Goal: Task Accomplishment & Management: Complete application form

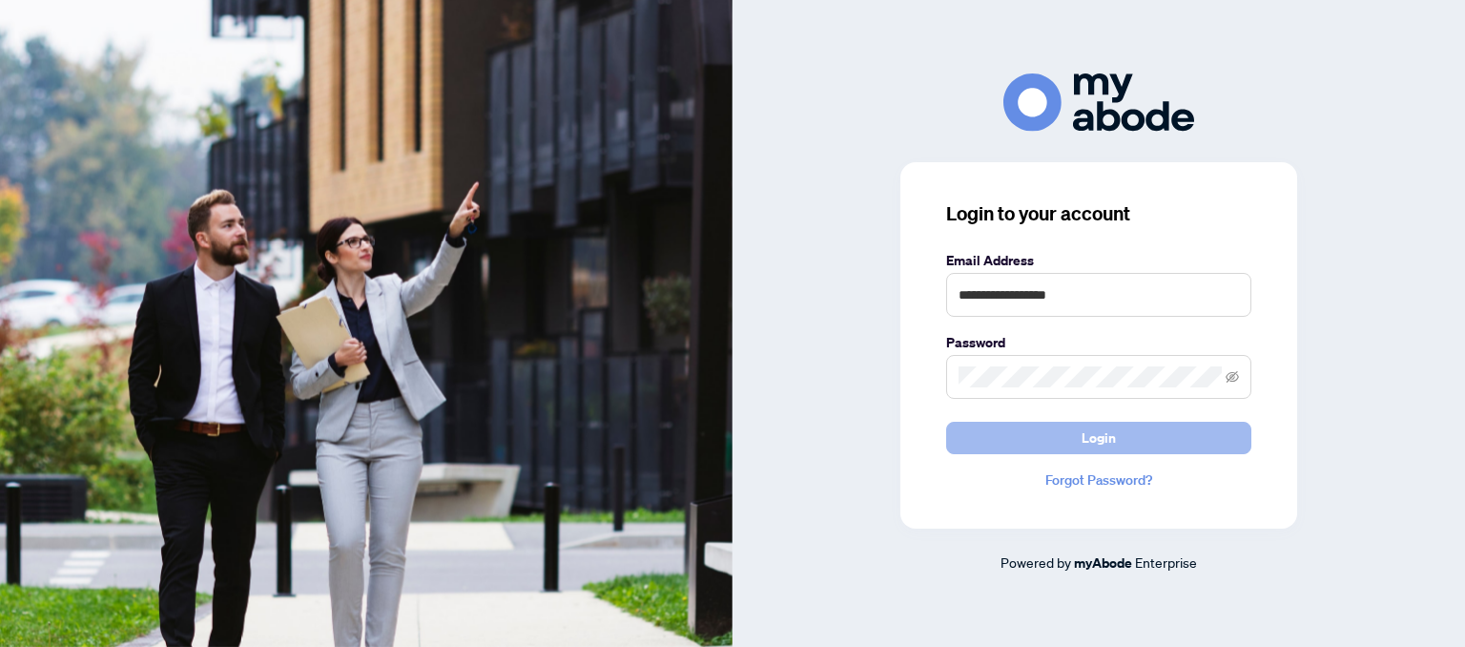
click at [1104, 433] on span "Login" at bounding box center [1099, 438] width 34 height 31
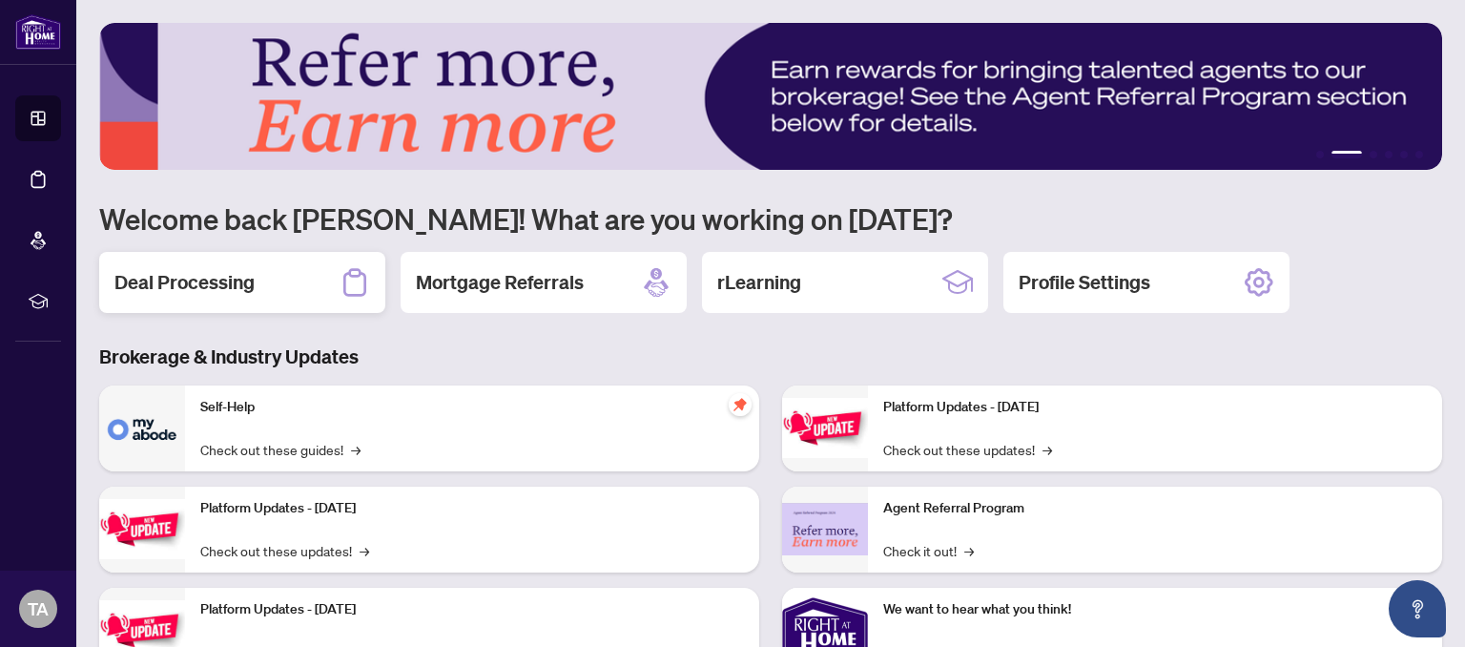
click at [245, 293] on h2 "Deal Processing" at bounding box center [184, 282] width 140 height 27
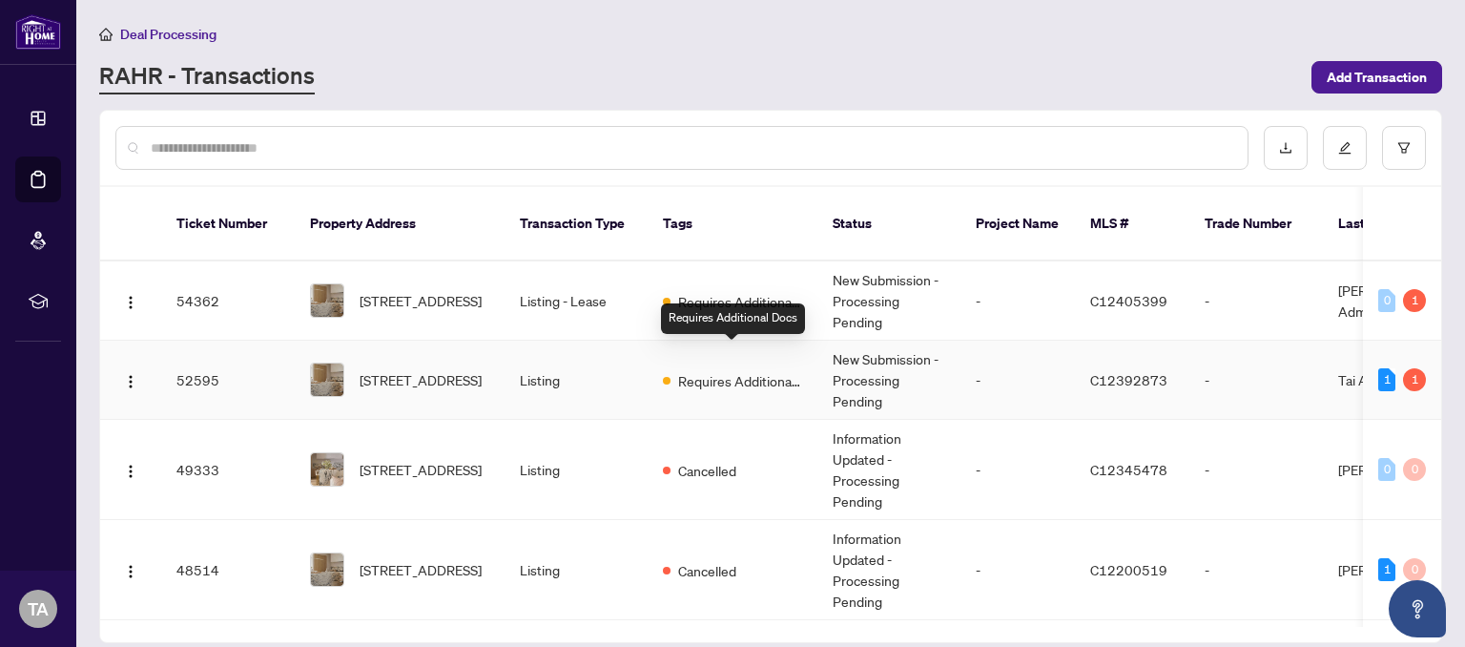
click at [759, 370] on span "Requires Additional Docs" at bounding box center [740, 380] width 124 height 21
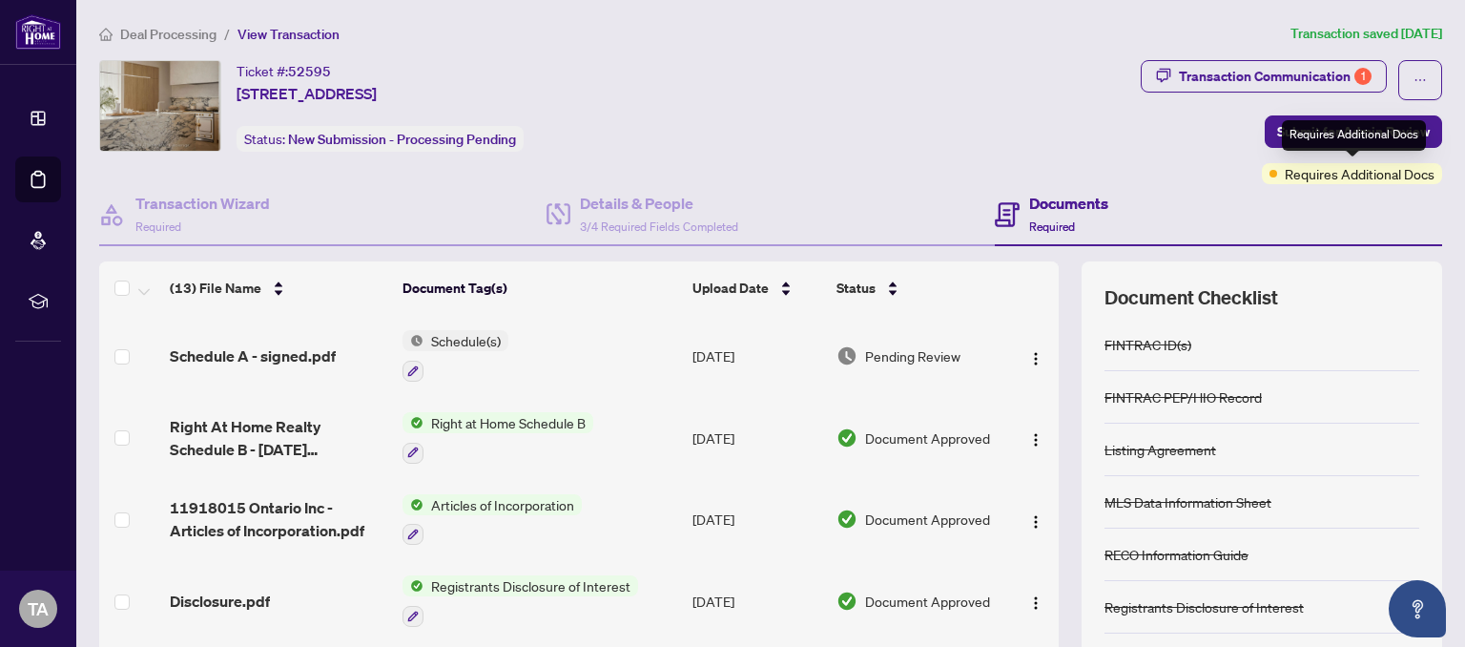
click at [1375, 178] on span "Requires Additional Docs" at bounding box center [1360, 173] width 150 height 21
click at [1379, 139] on div "Requires Additional Docs" at bounding box center [1354, 135] width 144 height 31
click at [1108, 127] on div "Ticket #: 52595 37 Rippleton Rd, Toronto, Ontario M3B 1H4, Canada Status: New S…" at bounding box center [616, 106] width 1034 height 92
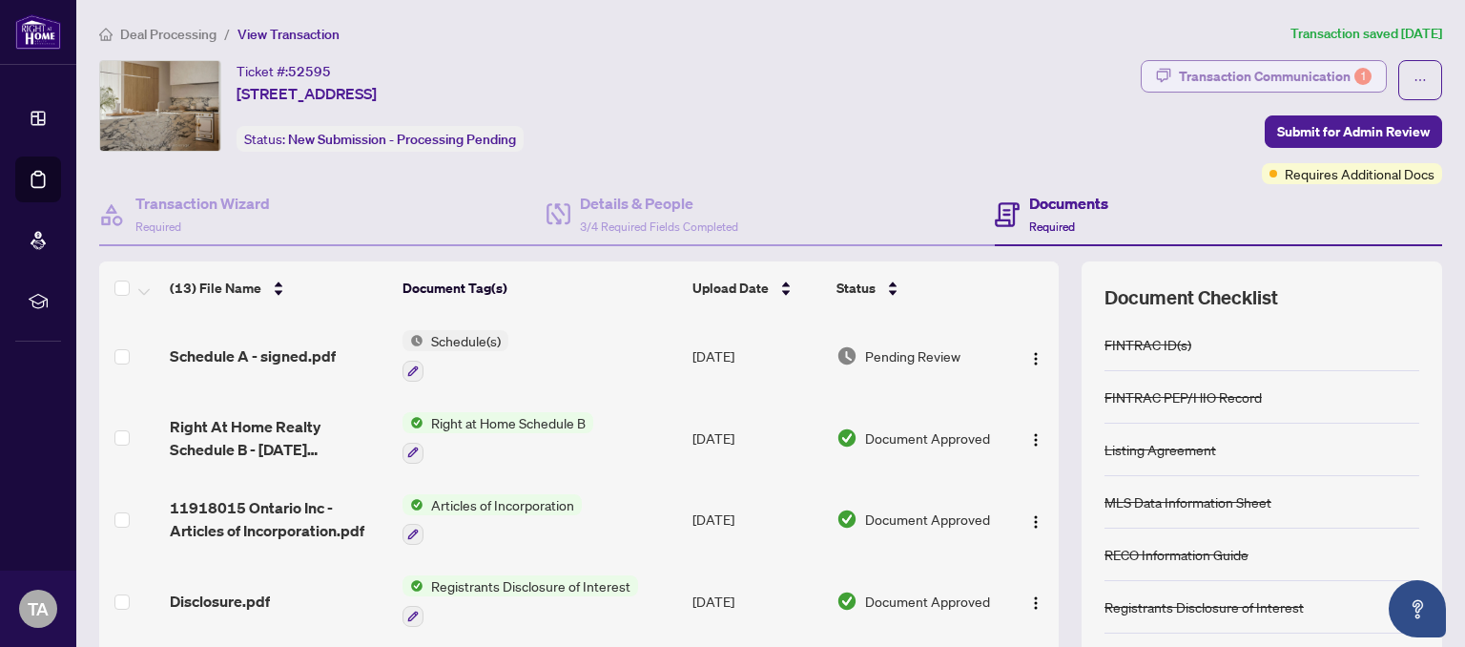
click at [1277, 69] on div "Transaction Communication 1" at bounding box center [1275, 76] width 193 height 31
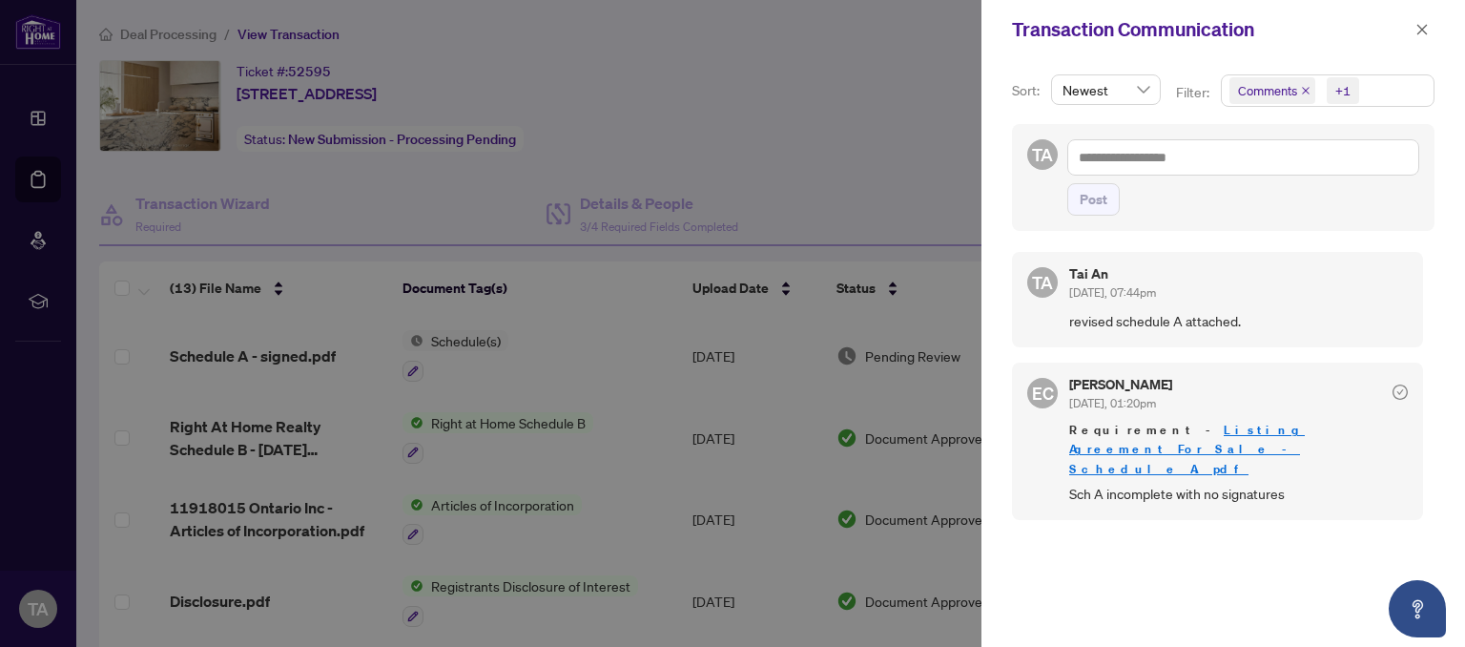
scroll to position [3, 0]
click at [1259, 429] on link "Listing Agreement For Sale - Schedule A.pdf" at bounding box center [1188, 448] width 236 height 54
click at [1421, 32] on icon "close" at bounding box center [1423, 29] width 10 height 10
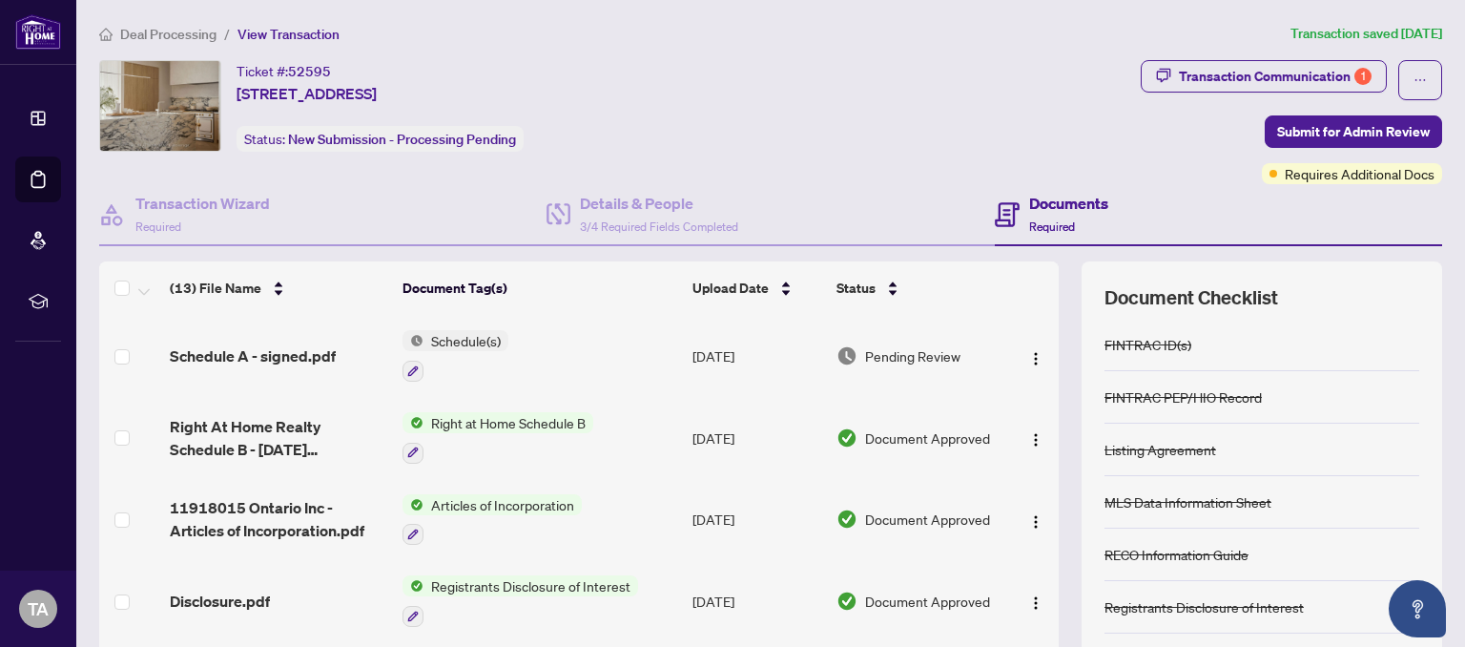
click at [1013, 293] on th at bounding box center [1033, 287] width 51 height 53
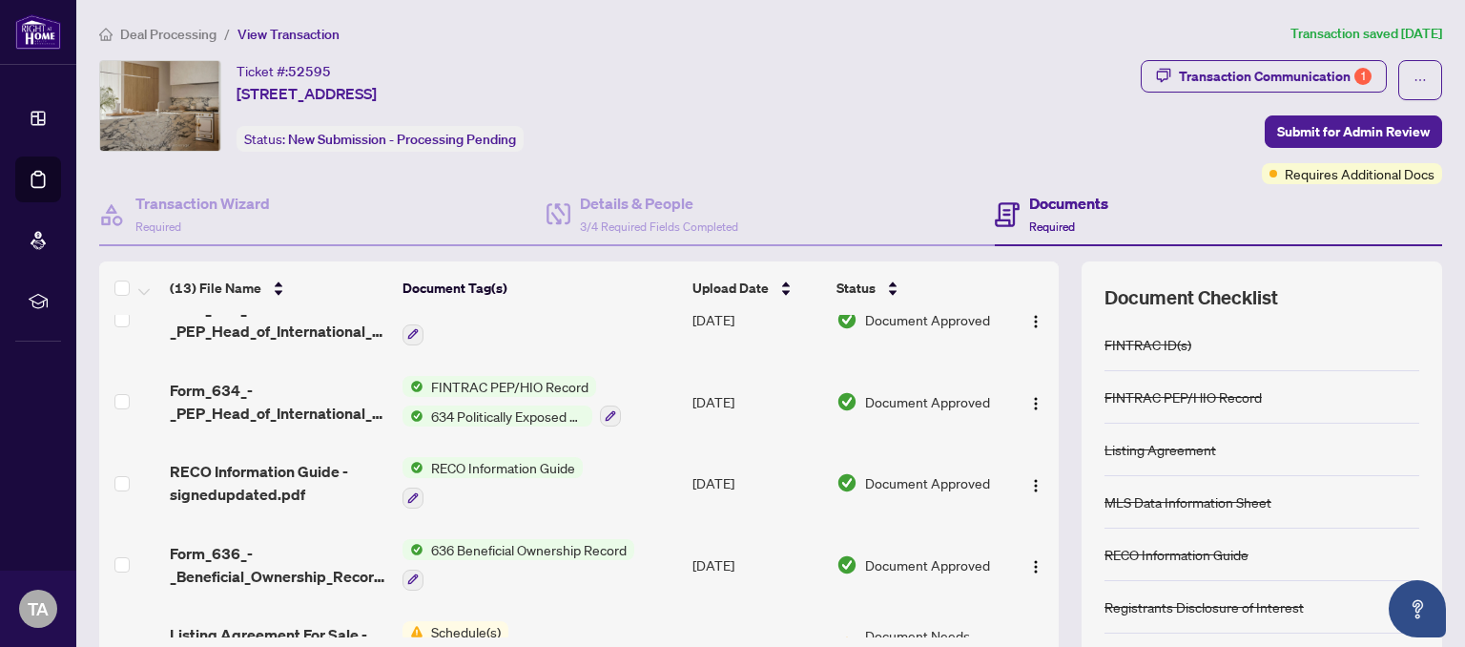
scroll to position [736, 0]
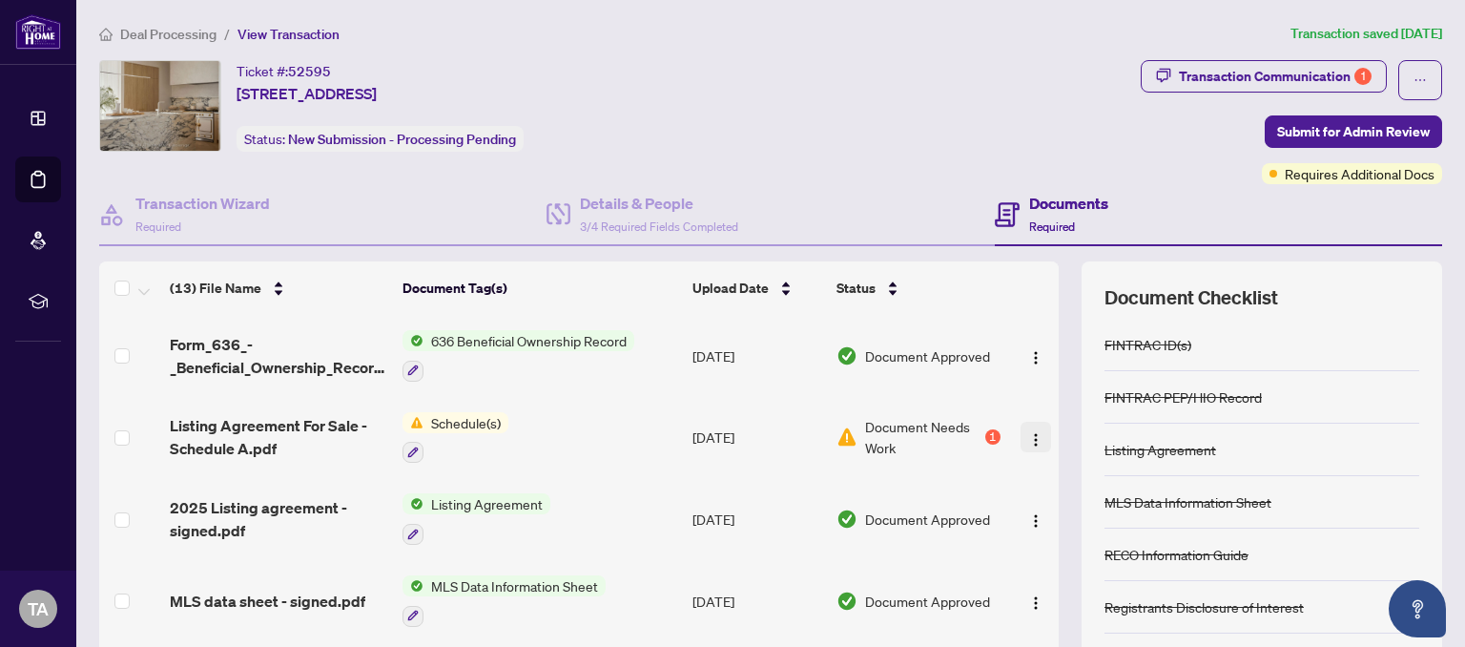
click at [1035, 433] on img "button" at bounding box center [1035, 439] width 15 height 15
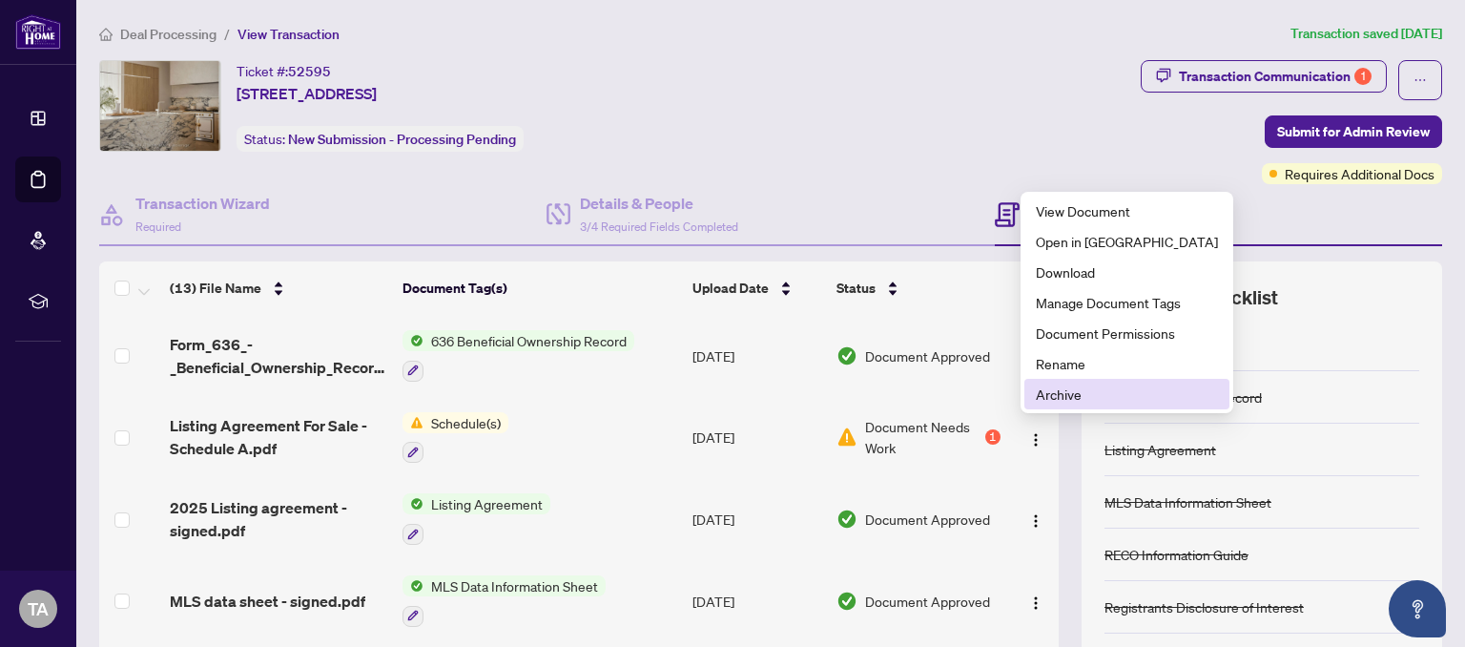
click at [1055, 391] on span "Archive" at bounding box center [1127, 394] width 182 height 21
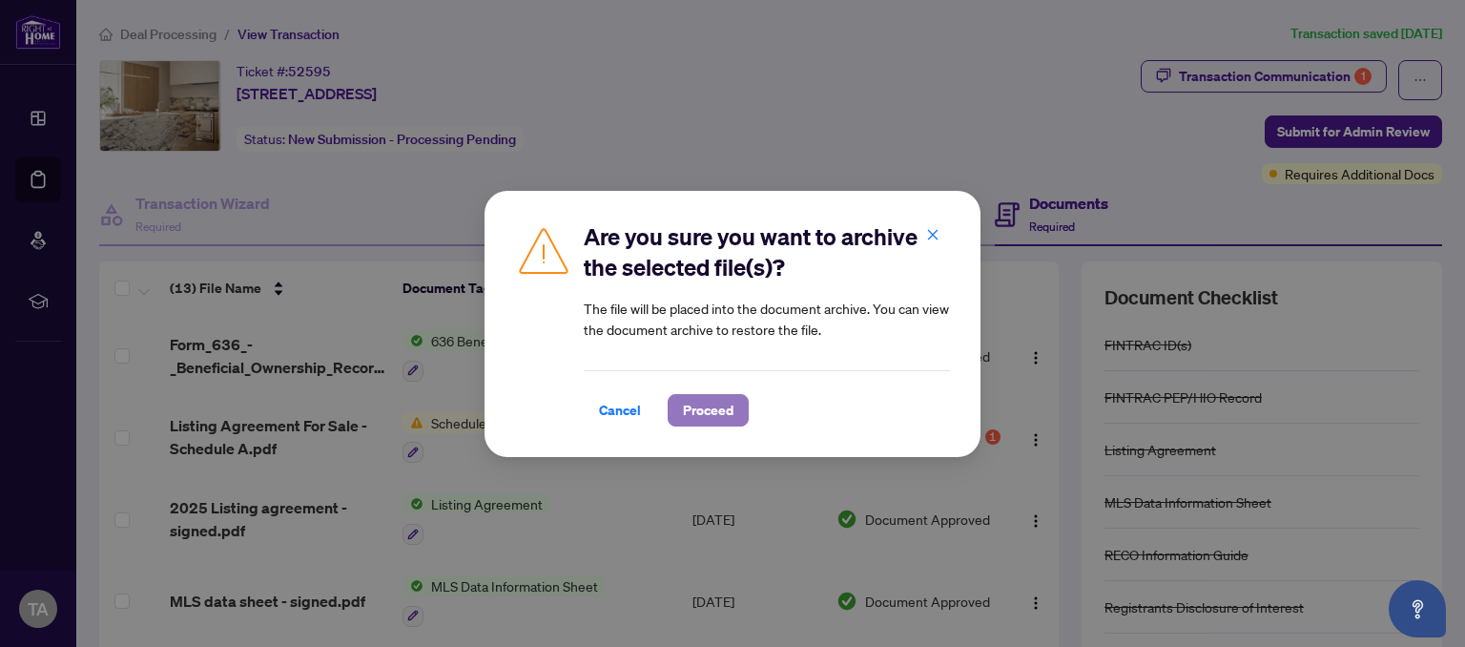
click at [696, 403] on span "Proceed" at bounding box center [708, 410] width 51 height 31
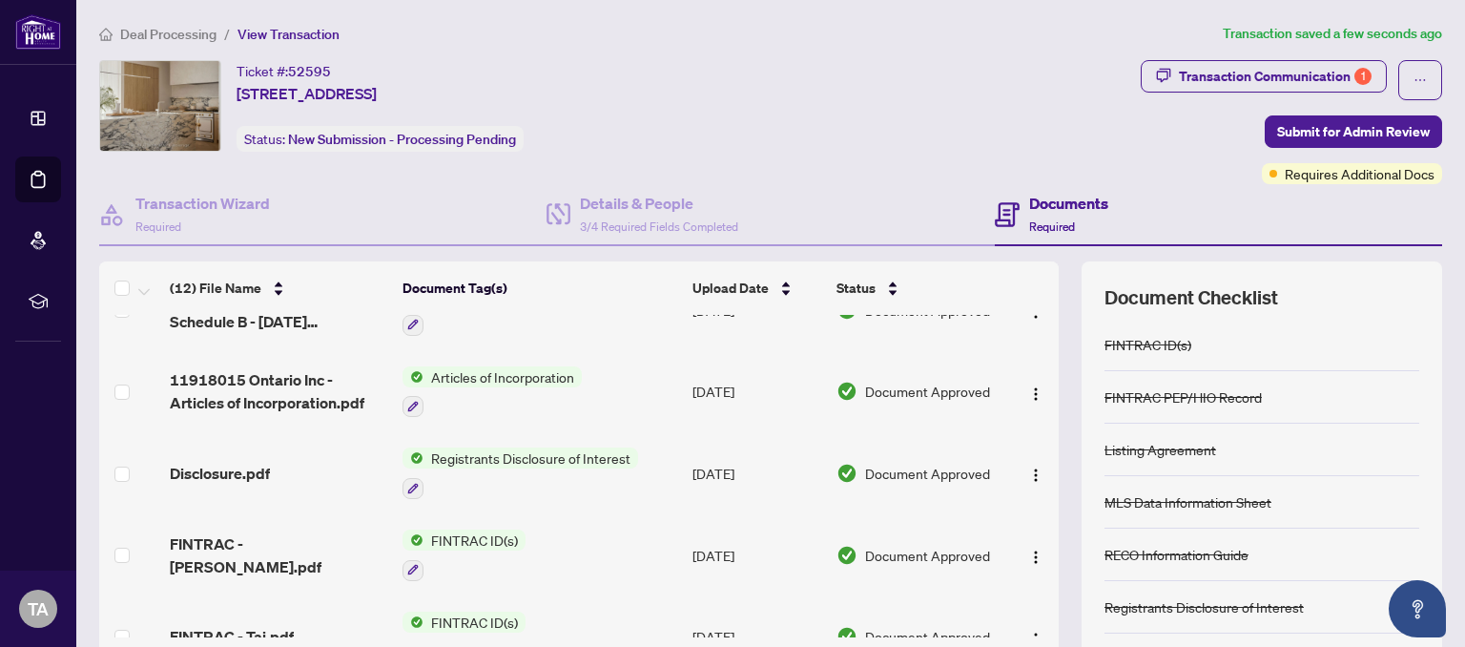
scroll to position [0, 0]
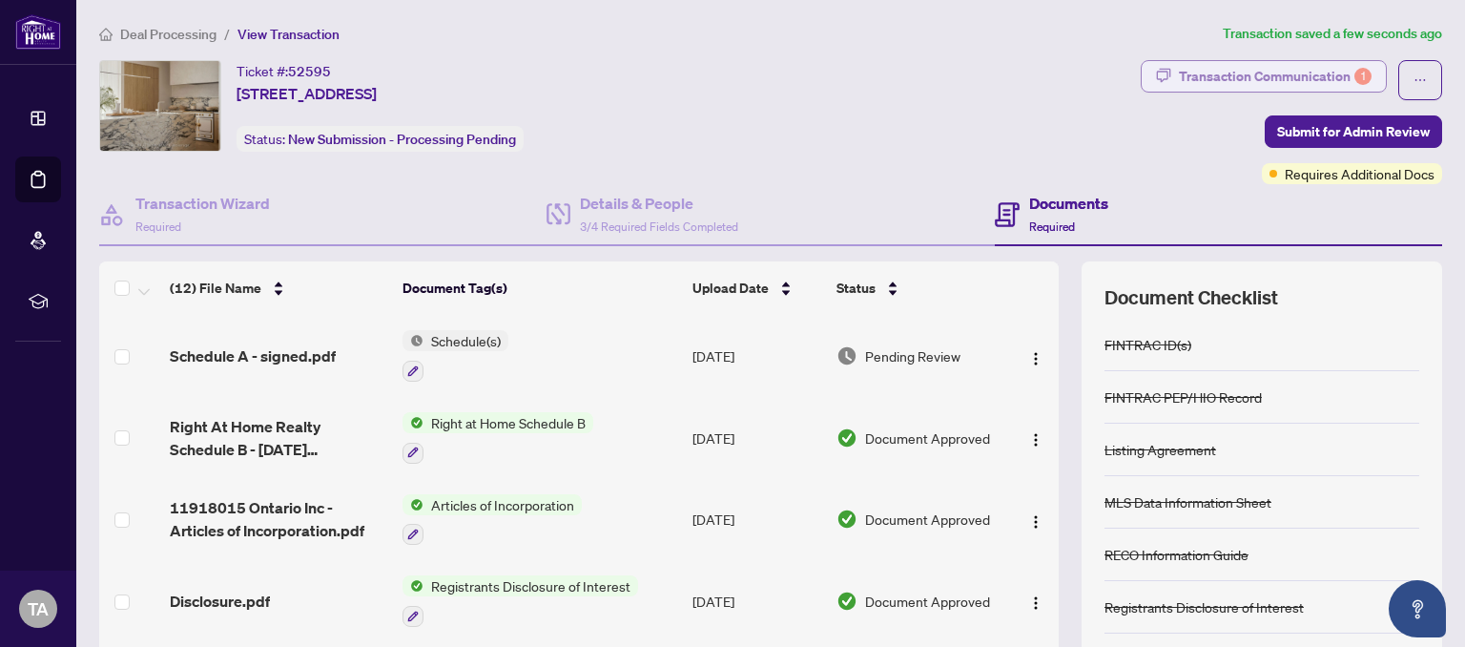
click at [1329, 74] on div "Transaction Communication 1" at bounding box center [1275, 76] width 193 height 31
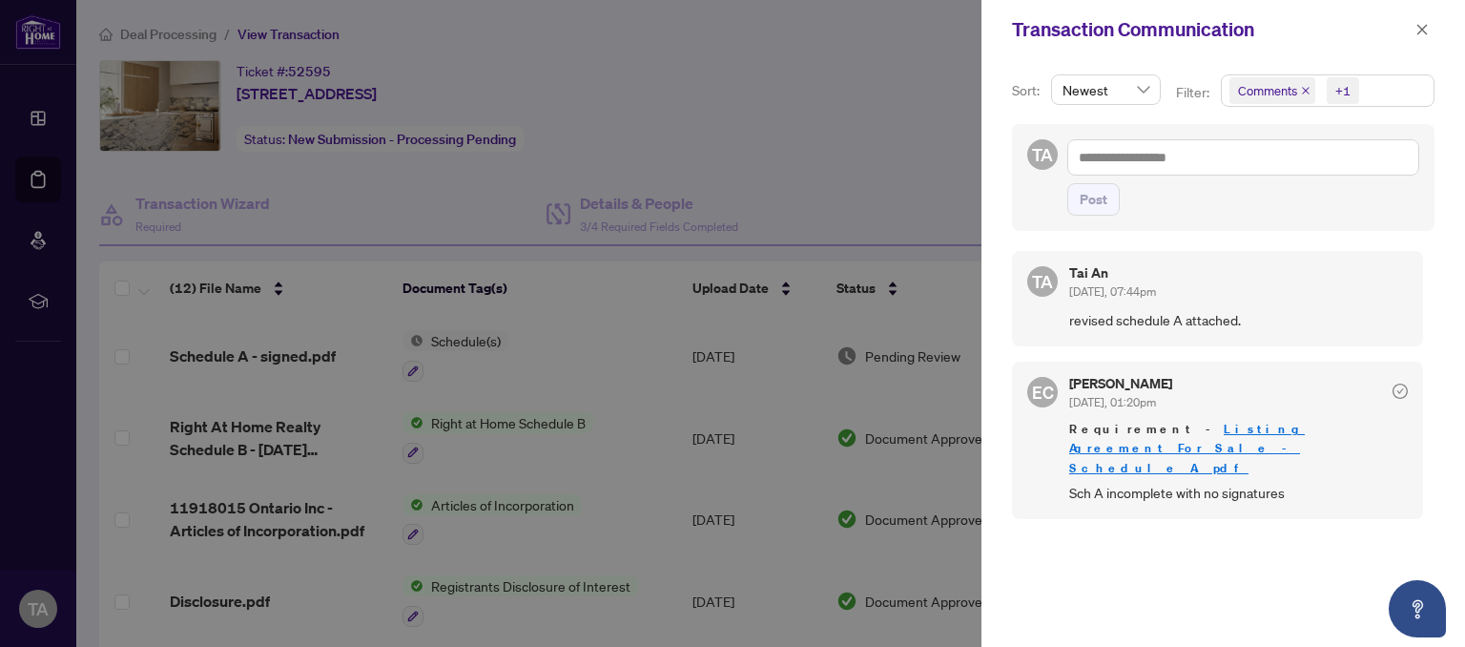
click at [836, 123] on div at bounding box center [732, 323] width 1465 height 647
click at [1419, 33] on icon "close" at bounding box center [1423, 29] width 10 height 10
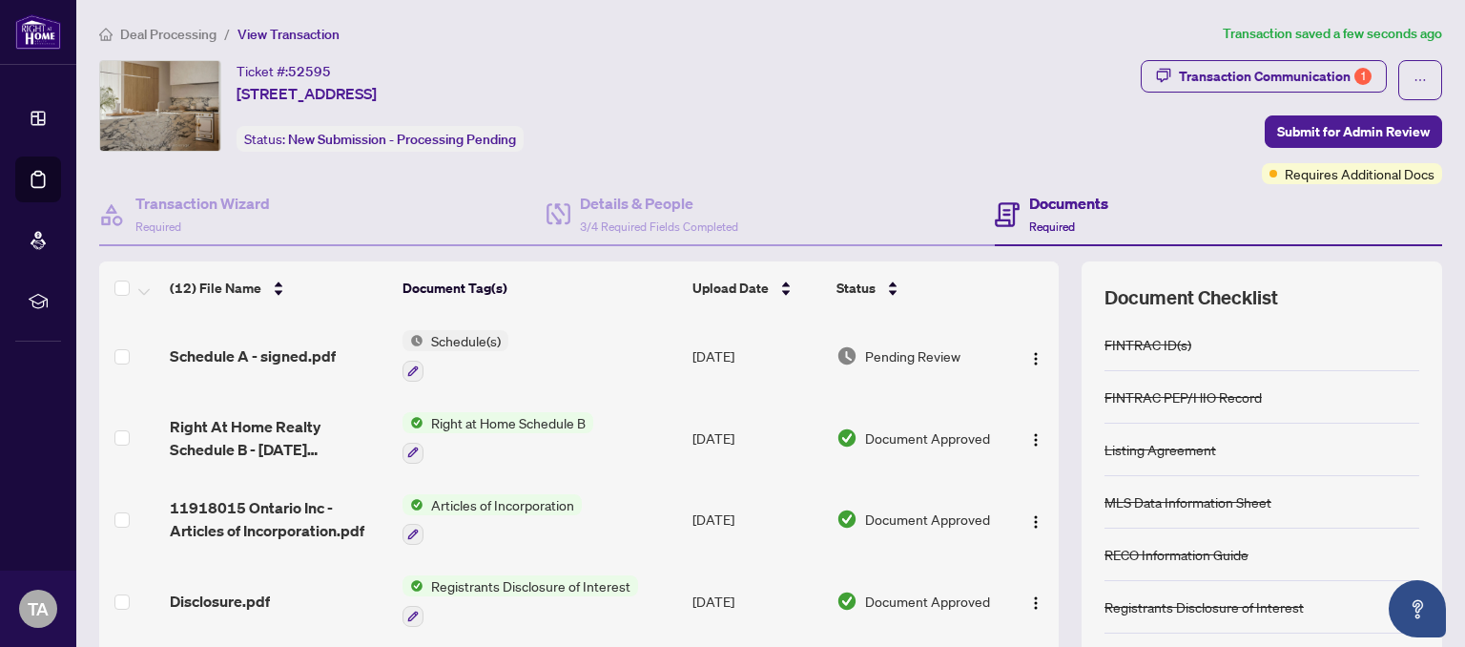
click at [276, 33] on span "View Transaction" at bounding box center [289, 34] width 102 height 17
click at [277, 41] on span "View Transaction" at bounding box center [289, 34] width 102 height 17
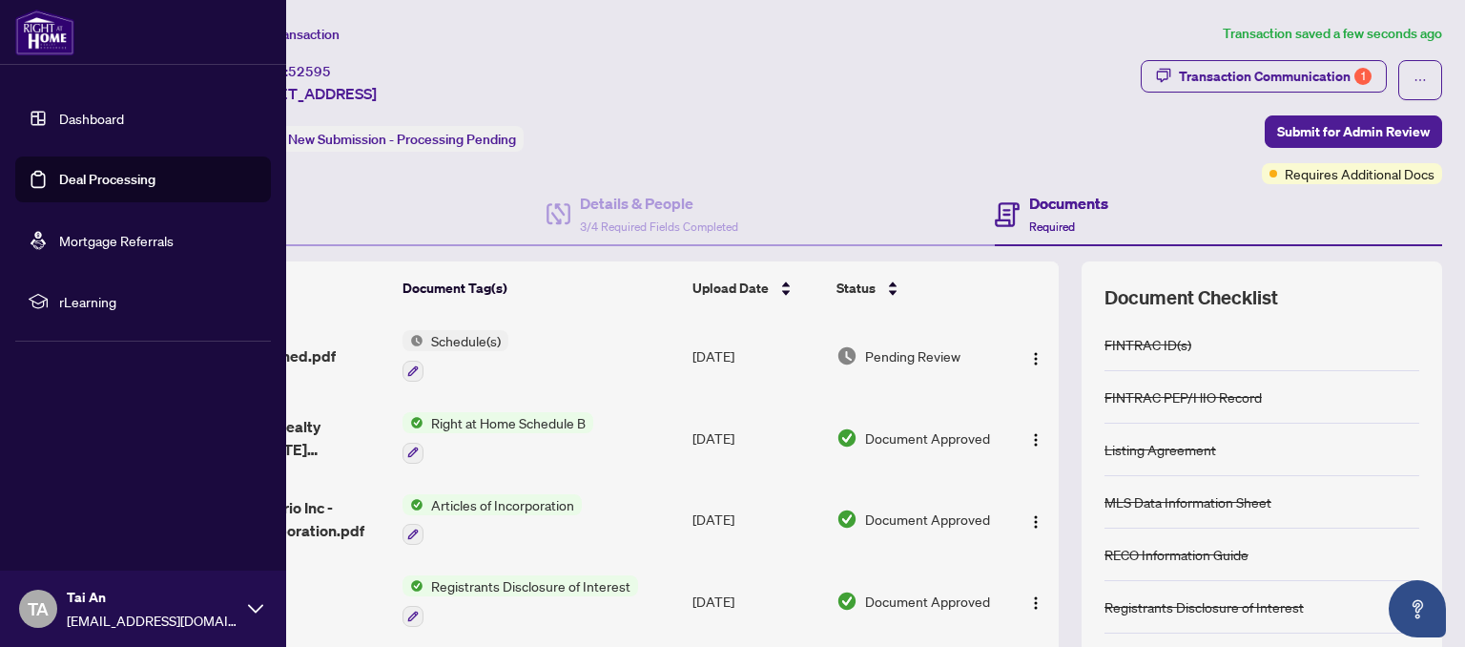
click at [59, 127] on link "Dashboard" at bounding box center [91, 118] width 65 height 17
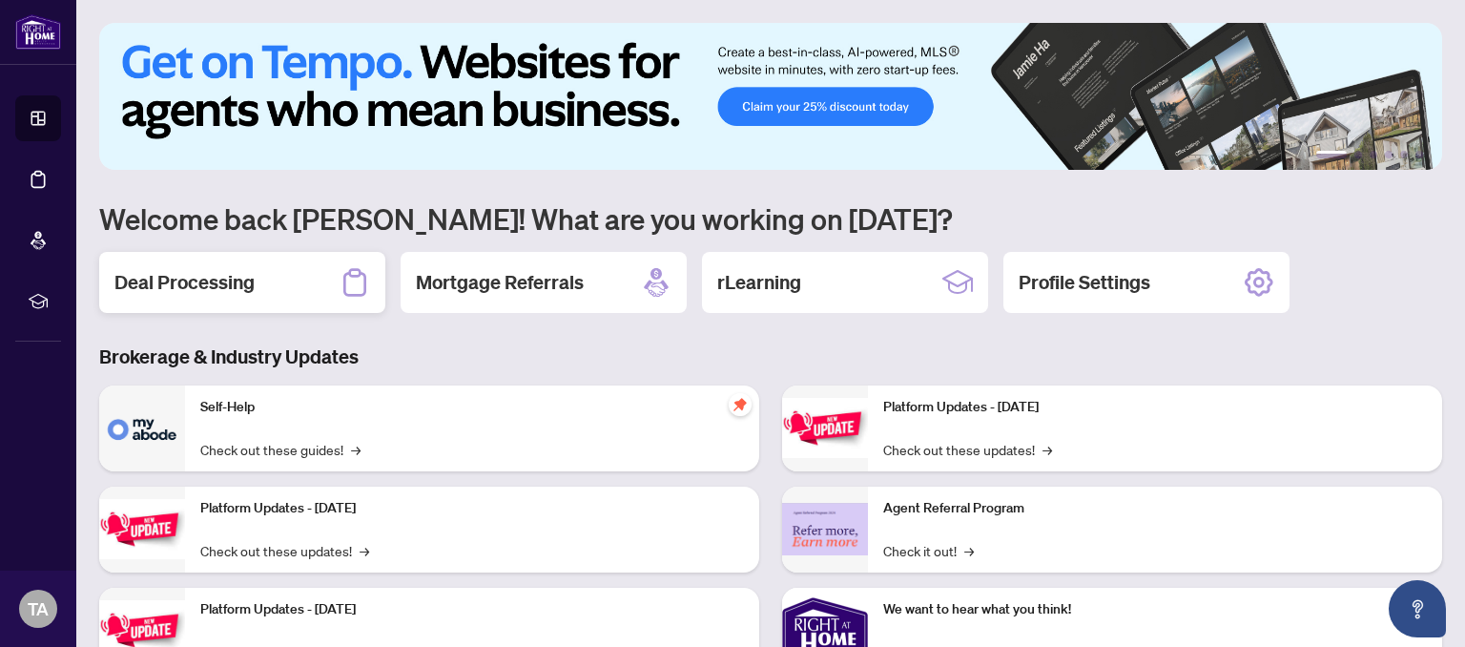
click at [217, 284] on h2 "Deal Processing" at bounding box center [184, 282] width 140 height 27
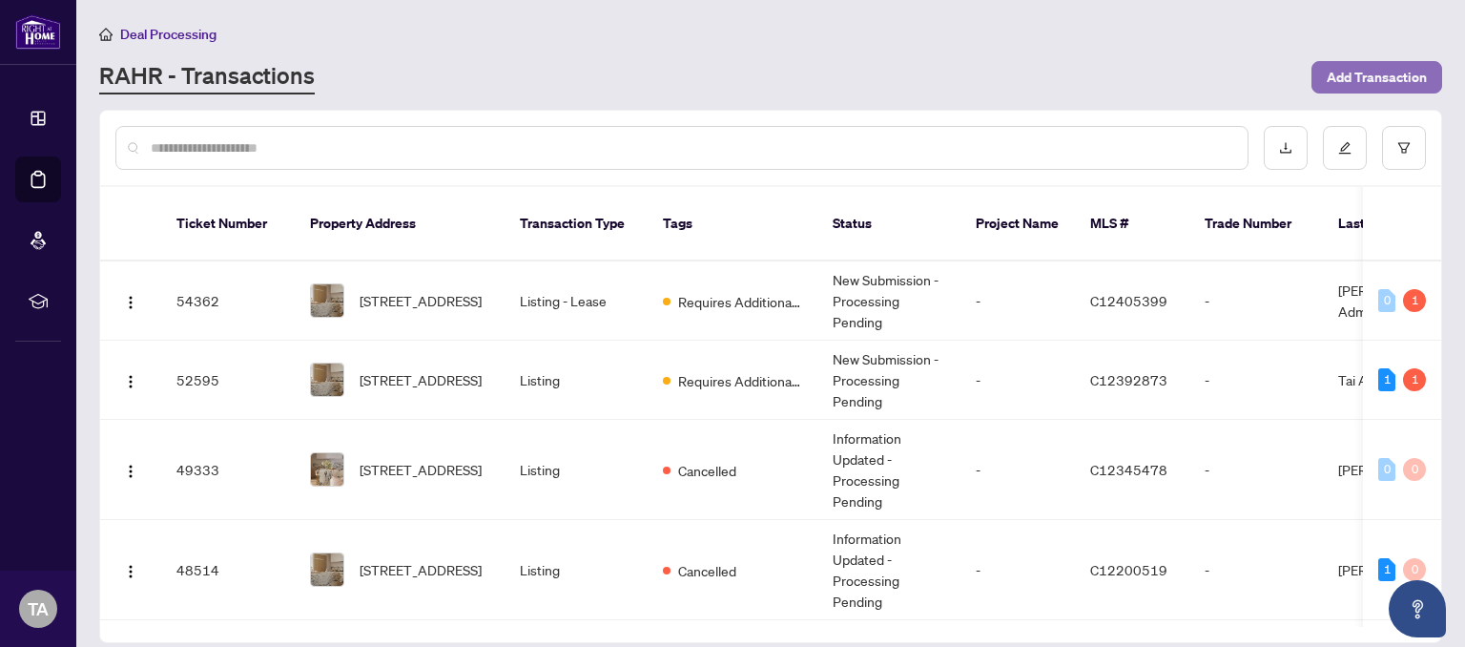
click at [1381, 75] on span "Add Transaction" at bounding box center [1377, 77] width 100 height 31
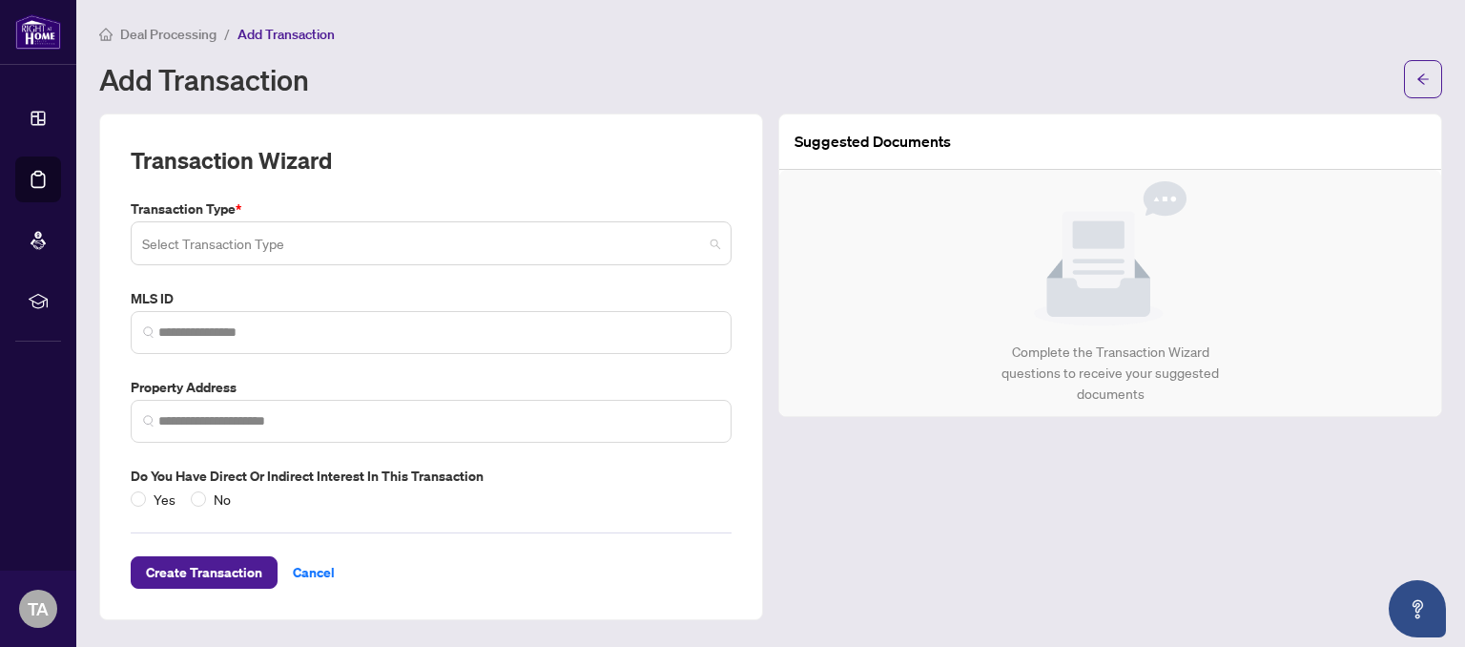
click at [434, 254] on input "search" at bounding box center [422, 246] width 561 height 42
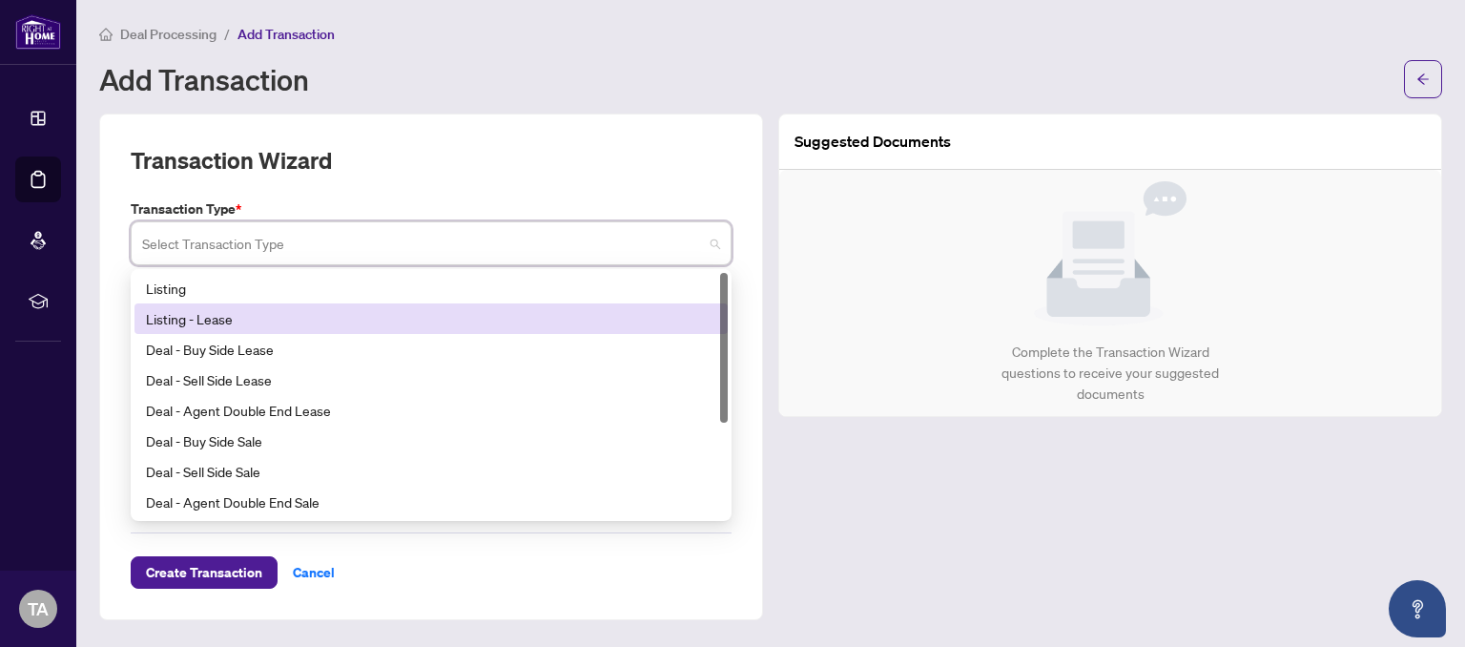
click at [372, 322] on div "Listing - Lease" at bounding box center [431, 318] width 571 height 21
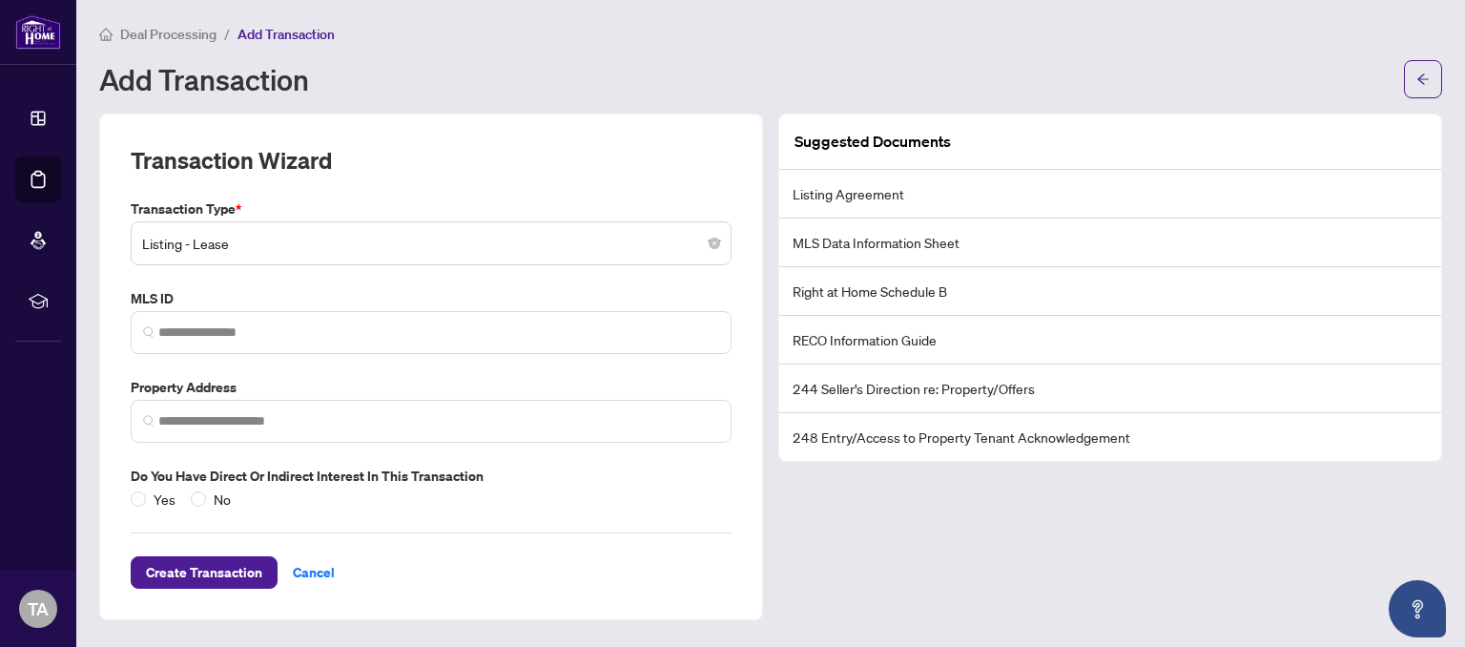
click at [1032, 196] on li "Listing Agreement" at bounding box center [1110, 194] width 662 height 49
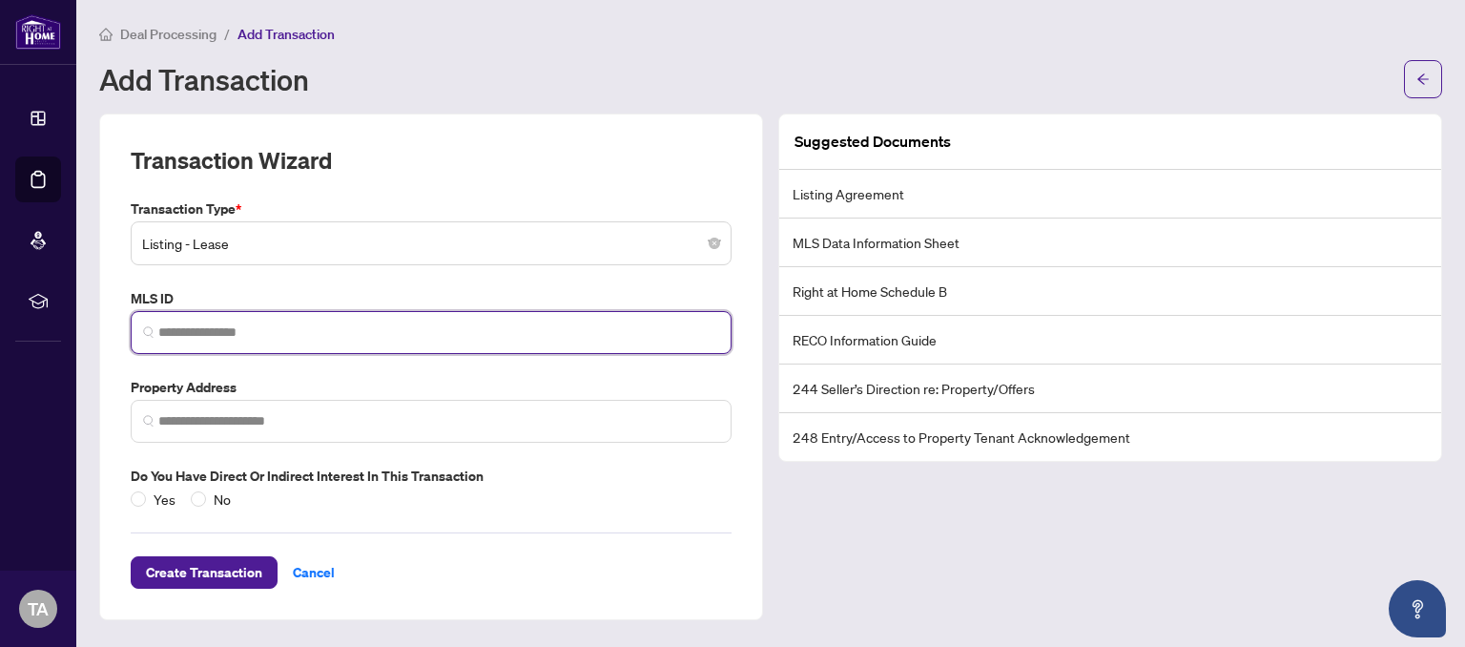
click at [280, 337] on input "search" at bounding box center [438, 332] width 561 height 20
paste input "**********"
type input "**********"
drag, startPoint x: 717, startPoint y: 331, endPoint x: -810, endPoint y: 267, distance: 1527.9
click at [166, 322] on input "**********" at bounding box center [443, 332] width 554 height 20
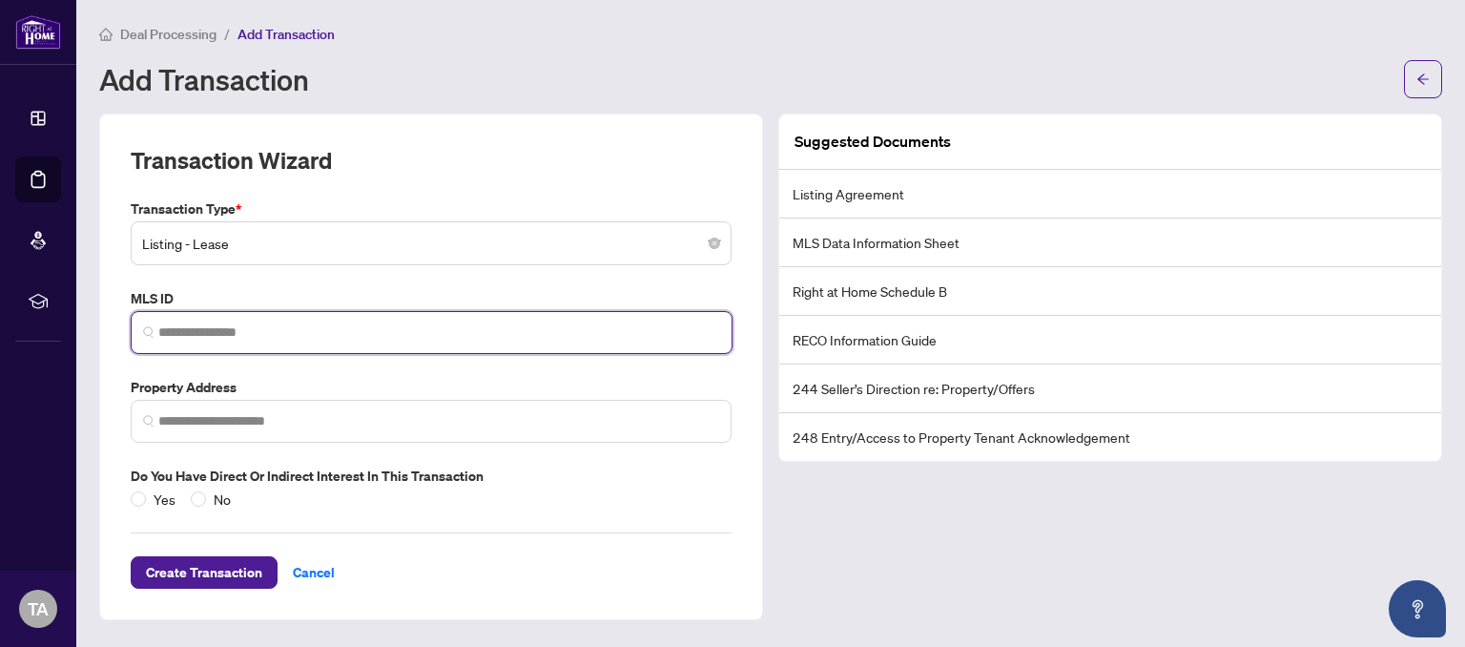
click at [259, 331] on input "search" at bounding box center [439, 332] width 562 height 20
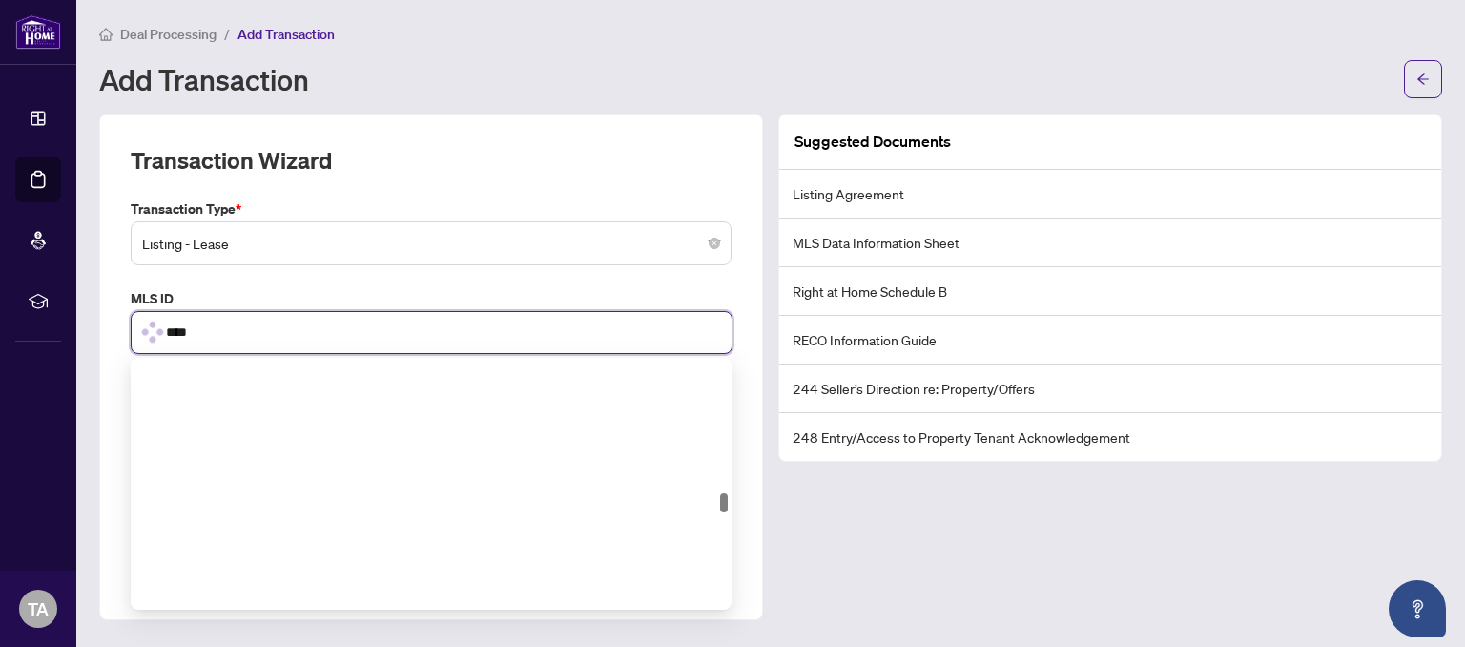
scroll to position [1810, 0]
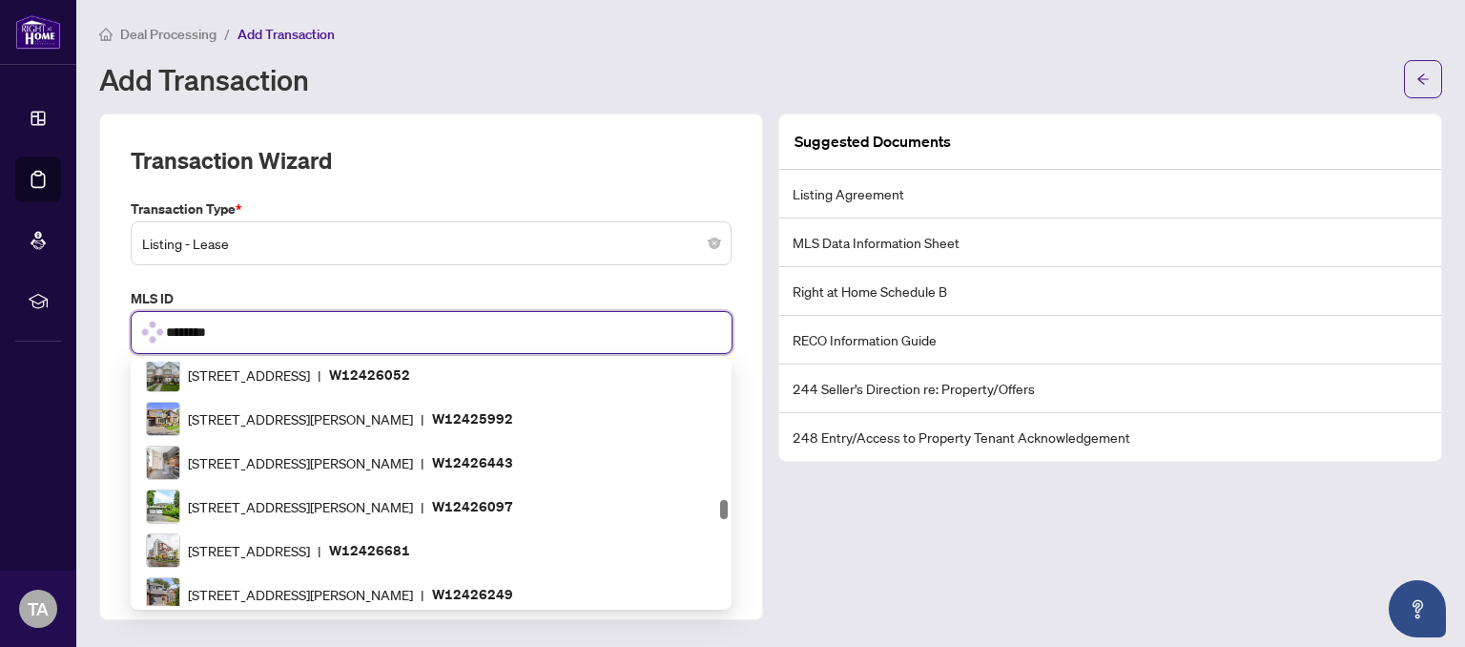
type input "*********"
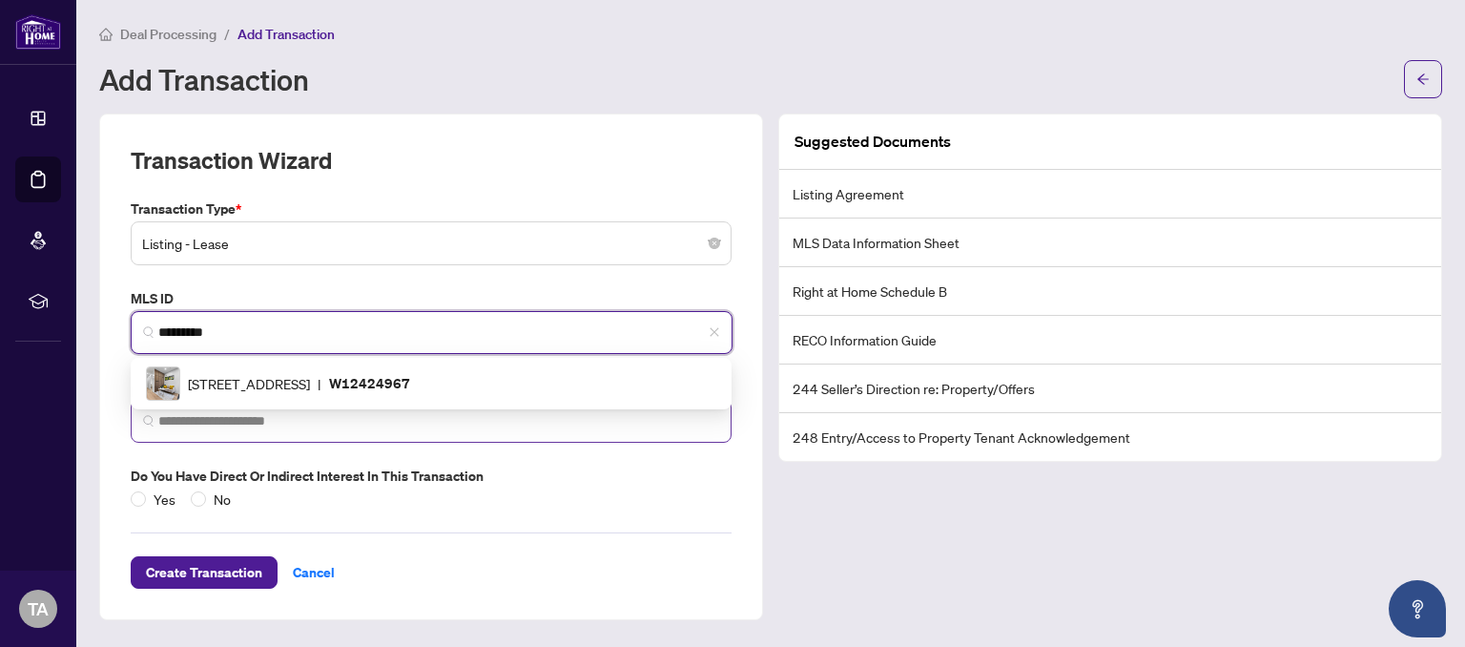
scroll to position [0, 0]
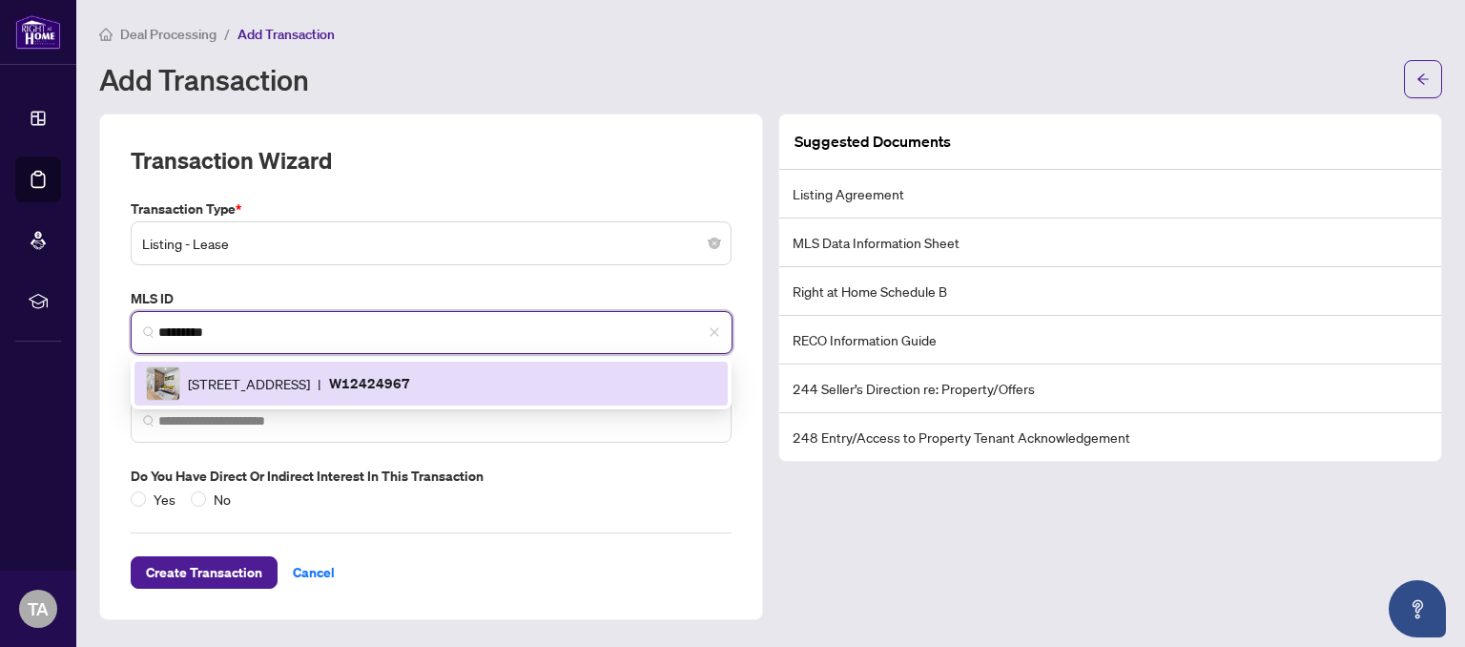
click at [310, 383] on span "158 Indian Grve, Toronto, Ontario M6P 2H2, Canada" at bounding box center [249, 383] width 122 height 21
type input "**********"
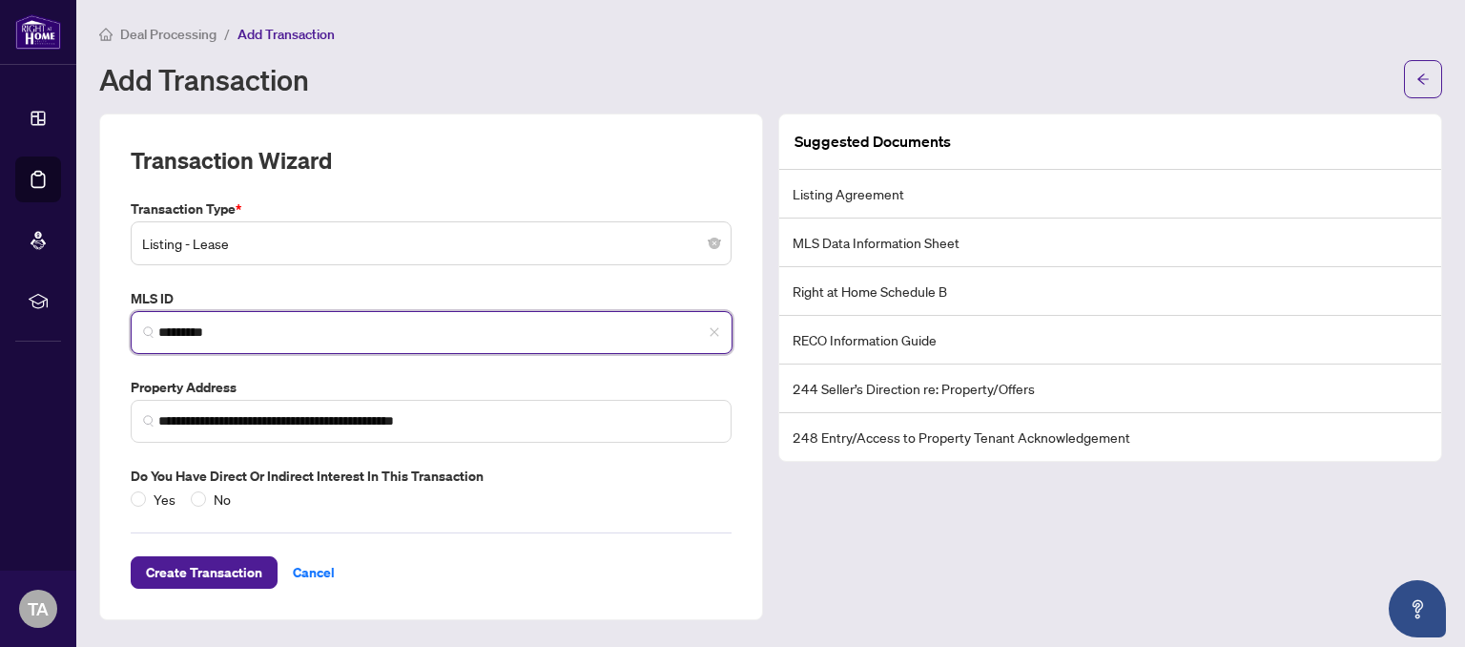
click at [239, 329] on input "*********" at bounding box center [439, 332] width 562 height 20
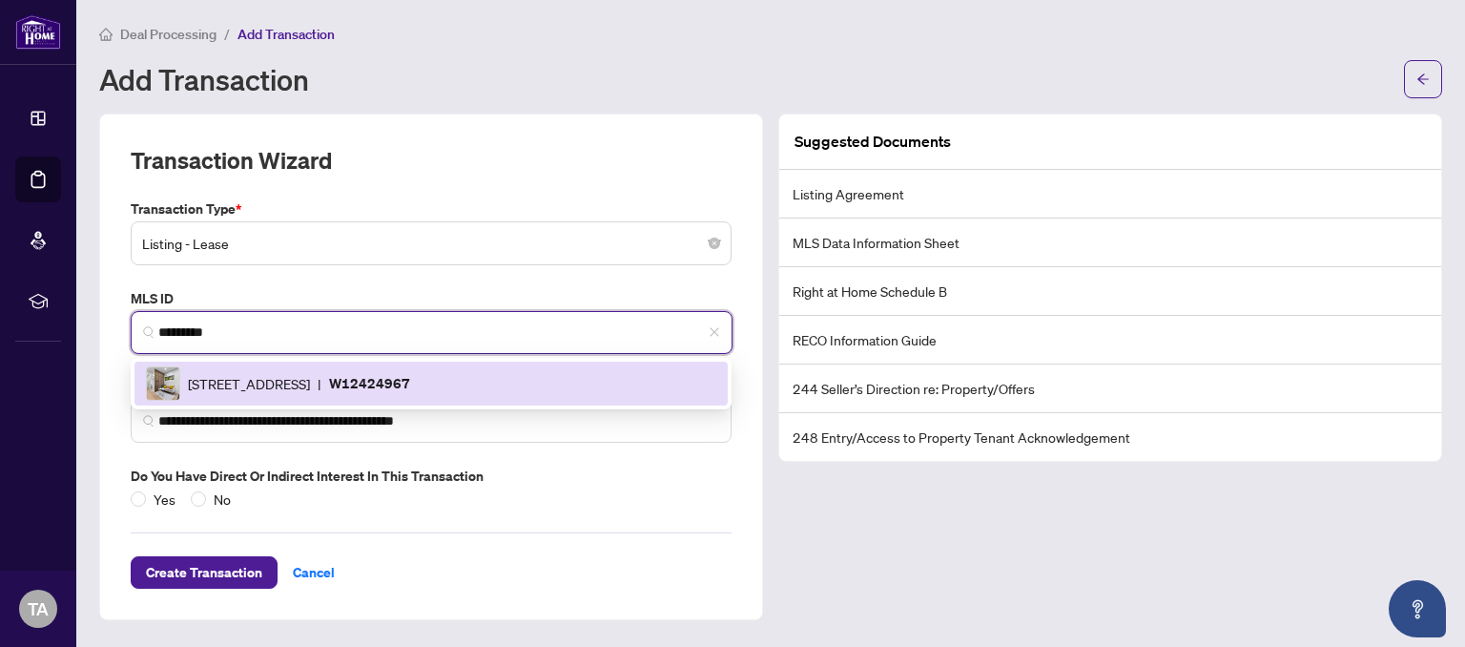
drag, startPoint x: 239, startPoint y: 326, endPoint x: 31, endPoint y: 326, distance: 207.0
click at [158, 326] on input "*********" at bounding box center [439, 332] width 562 height 20
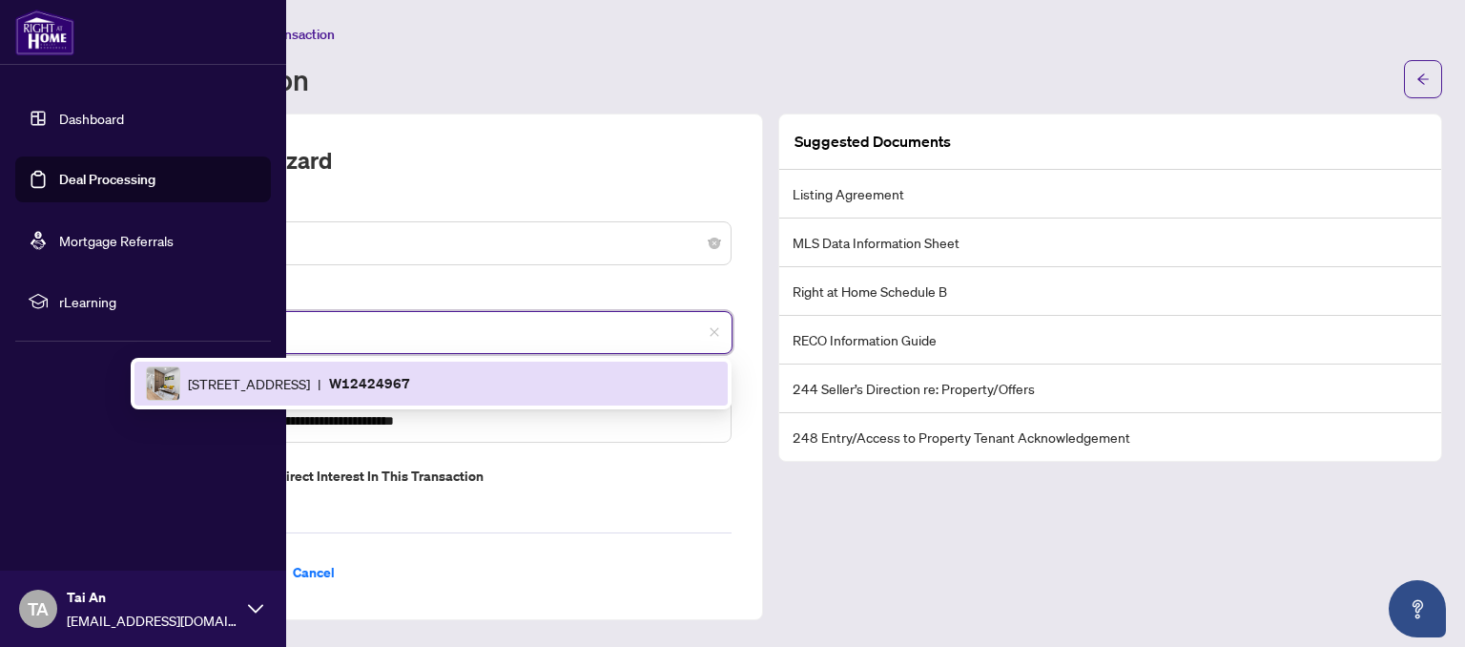
paste input "search"
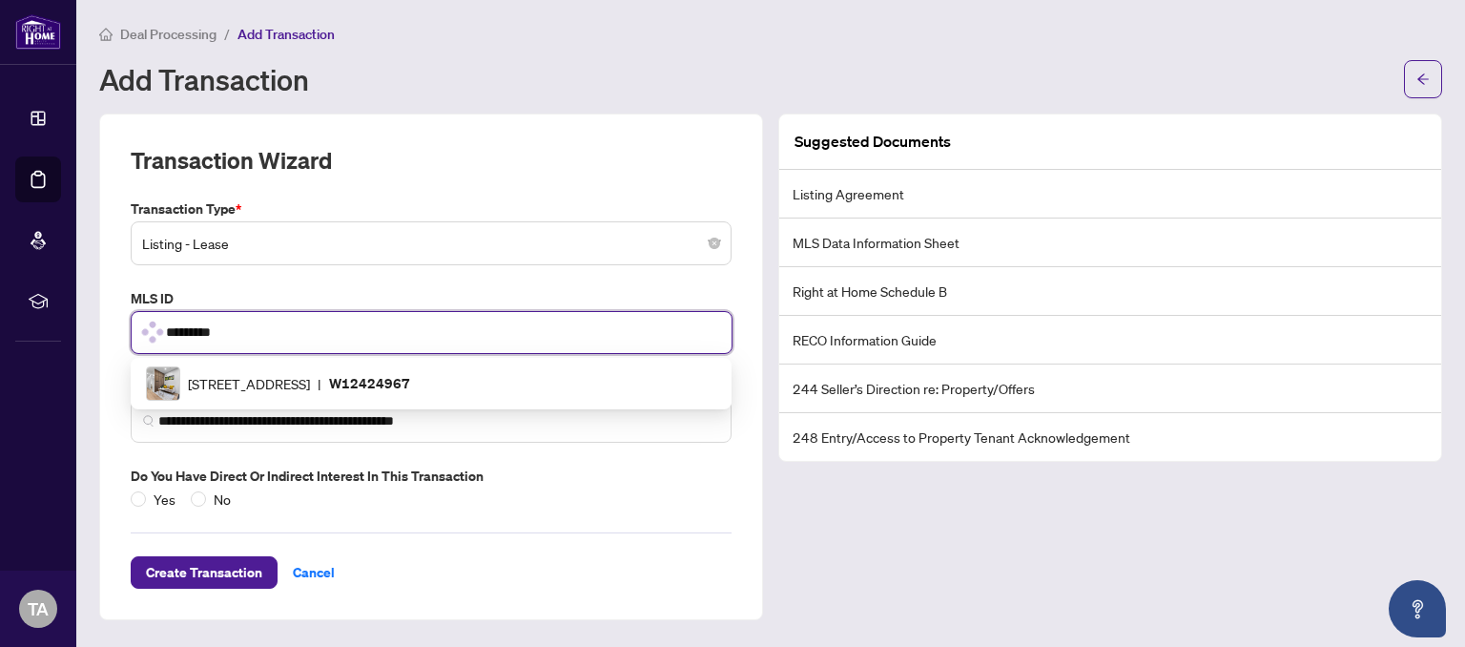
click at [430, 331] on input "*********" at bounding box center [443, 332] width 554 height 20
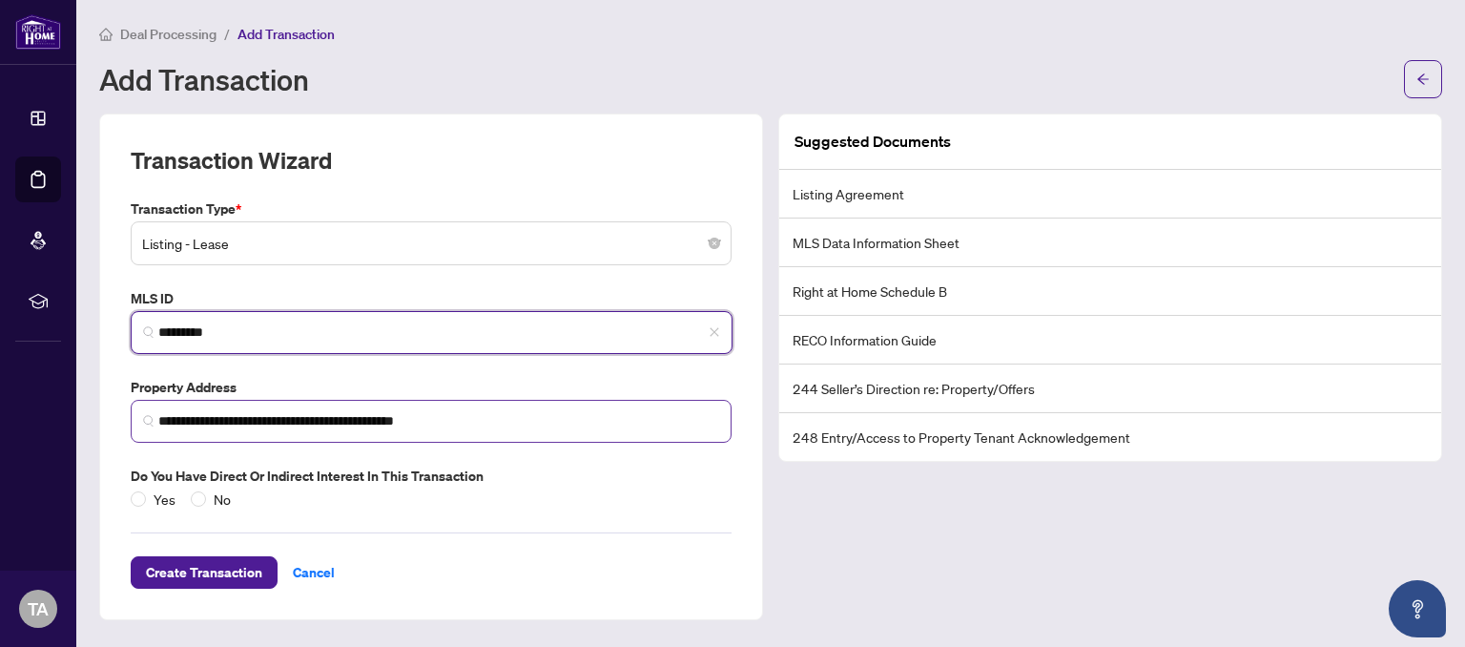
type input "*********"
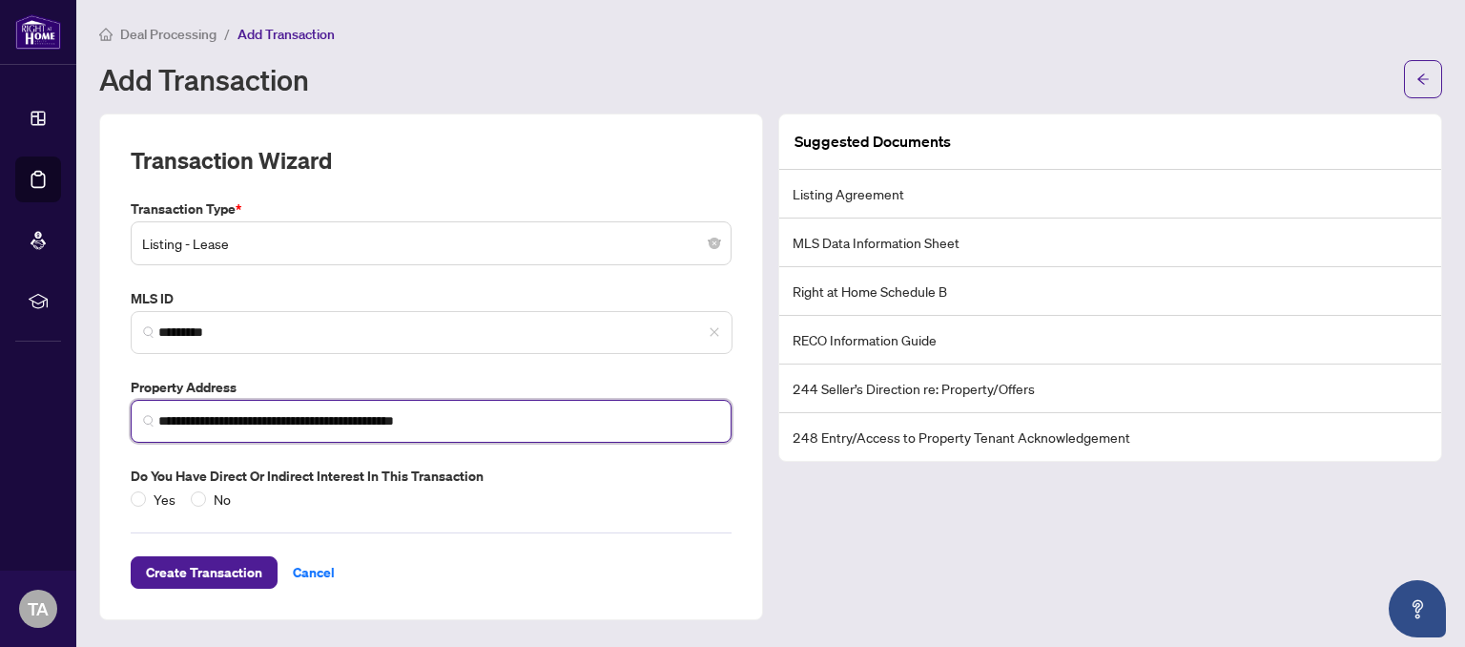
drag, startPoint x: 481, startPoint y: 420, endPoint x: -177, endPoint y: 401, distance: 657.6
click at [158, 411] on input "**********" at bounding box center [438, 421] width 561 height 20
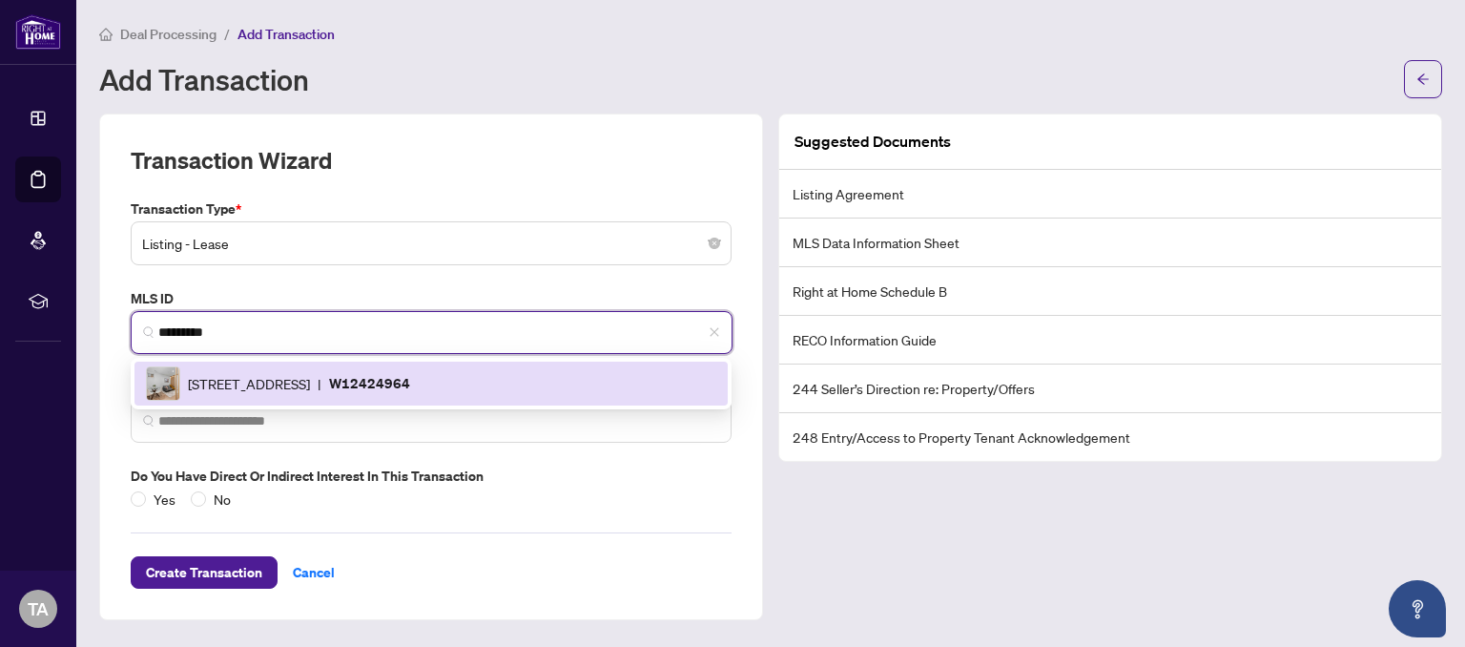
drag, startPoint x: 282, startPoint y: 334, endPoint x: -132, endPoint y: 327, distance: 414.1
click at [158, 327] on input "*********" at bounding box center [439, 332] width 562 height 20
click at [310, 387] on span "158 Indian Grve, Toronto, Ontario M6P 2H2, Canada" at bounding box center [249, 383] width 122 height 21
type input "**********"
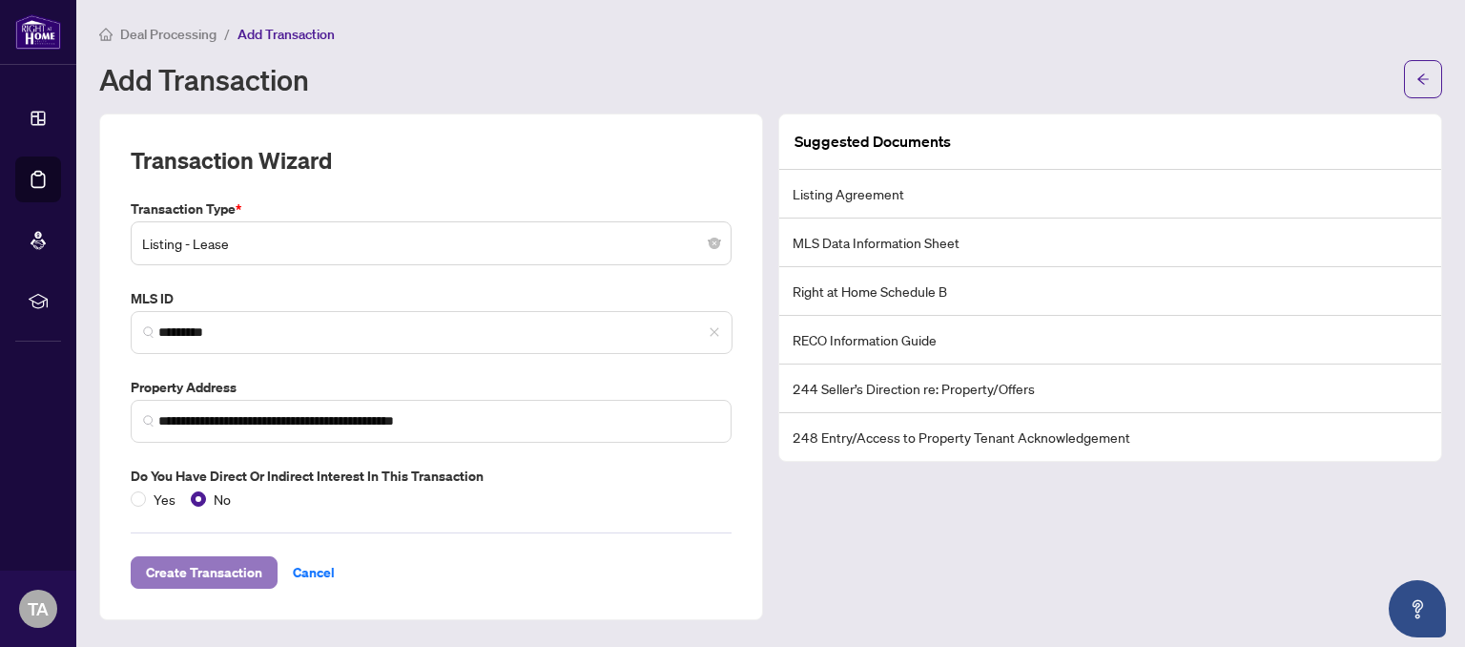
click at [223, 570] on span "Create Transaction" at bounding box center [204, 572] width 116 height 31
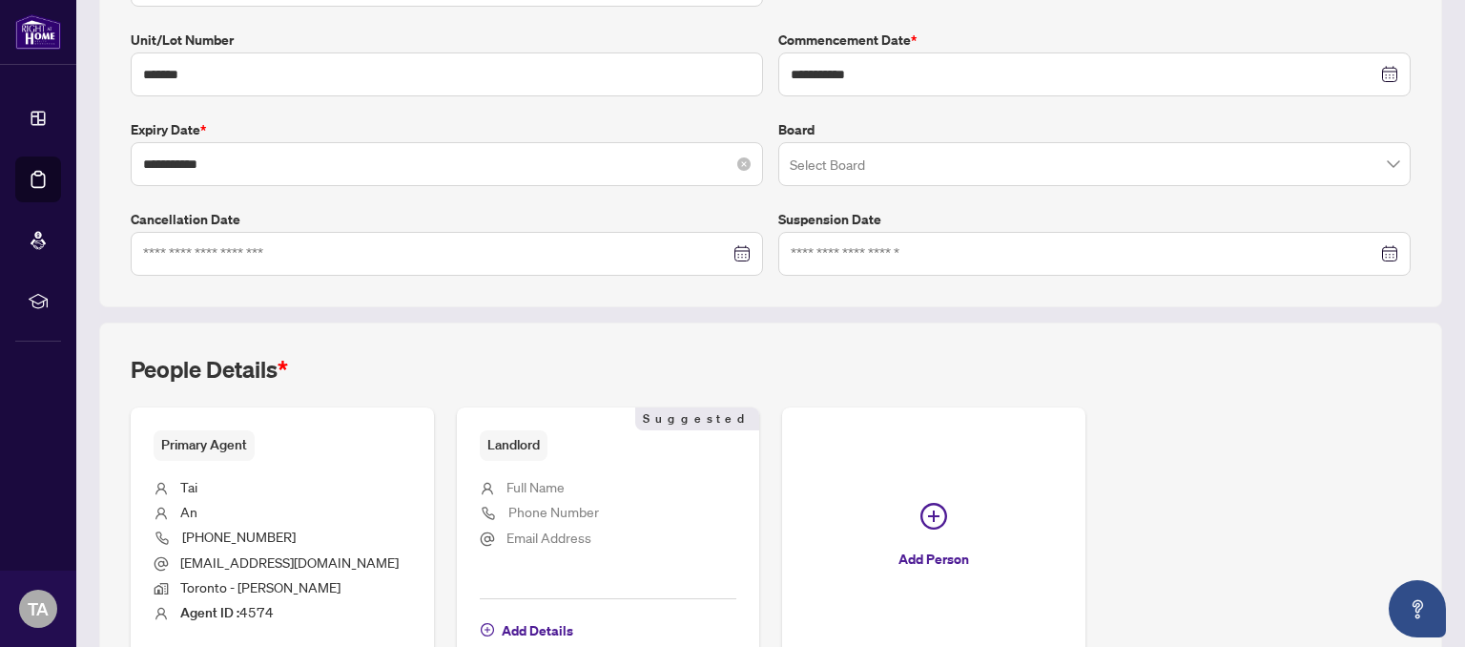
scroll to position [421, 0]
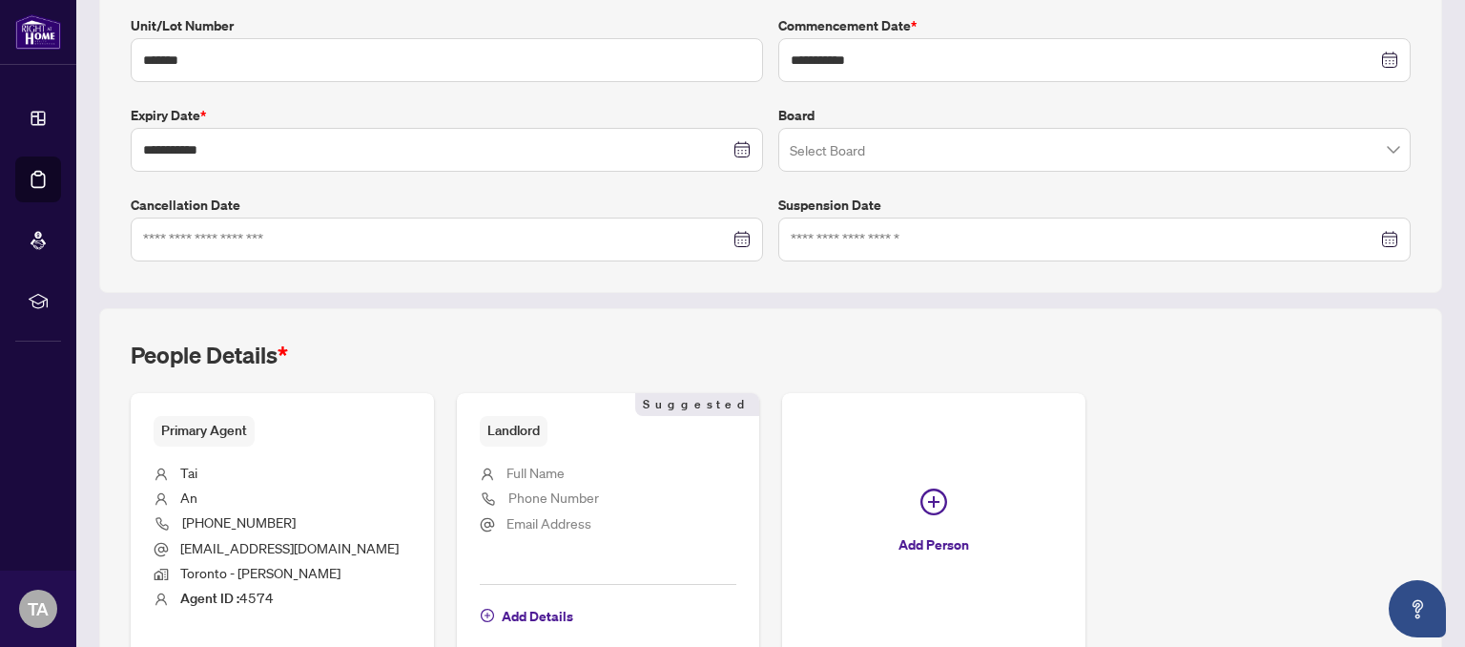
click at [1108, 139] on input "search" at bounding box center [1086, 153] width 592 height 42
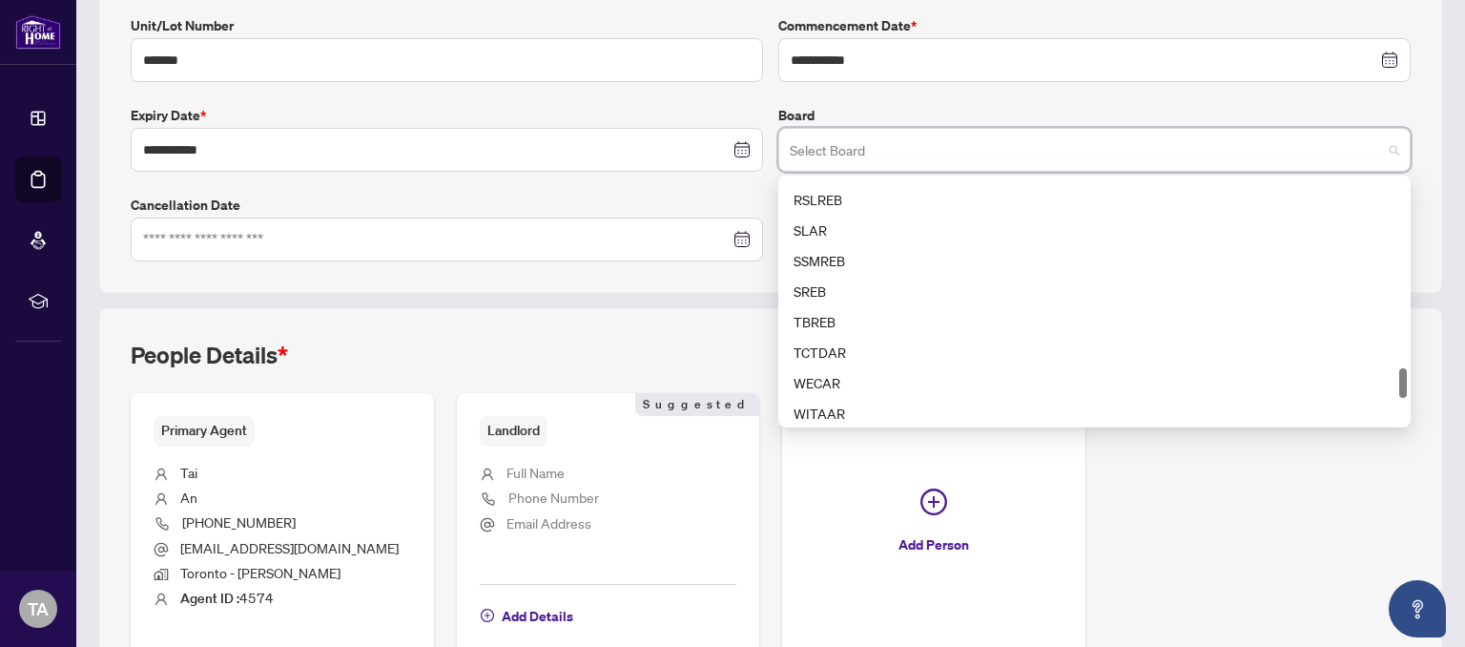
scroll to position [1553, 0]
drag, startPoint x: 1402, startPoint y: 223, endPoint x: 1407, endPoint y: 374, distance: 150.8
click at [1407, 374] on div "11 12 13 RSLREB SLAR SSMREB SREB TBREB TCTDAR WECAR WITAAR PEIREA APCIQ" at bounding box center [1095, 302] width 633 height 252
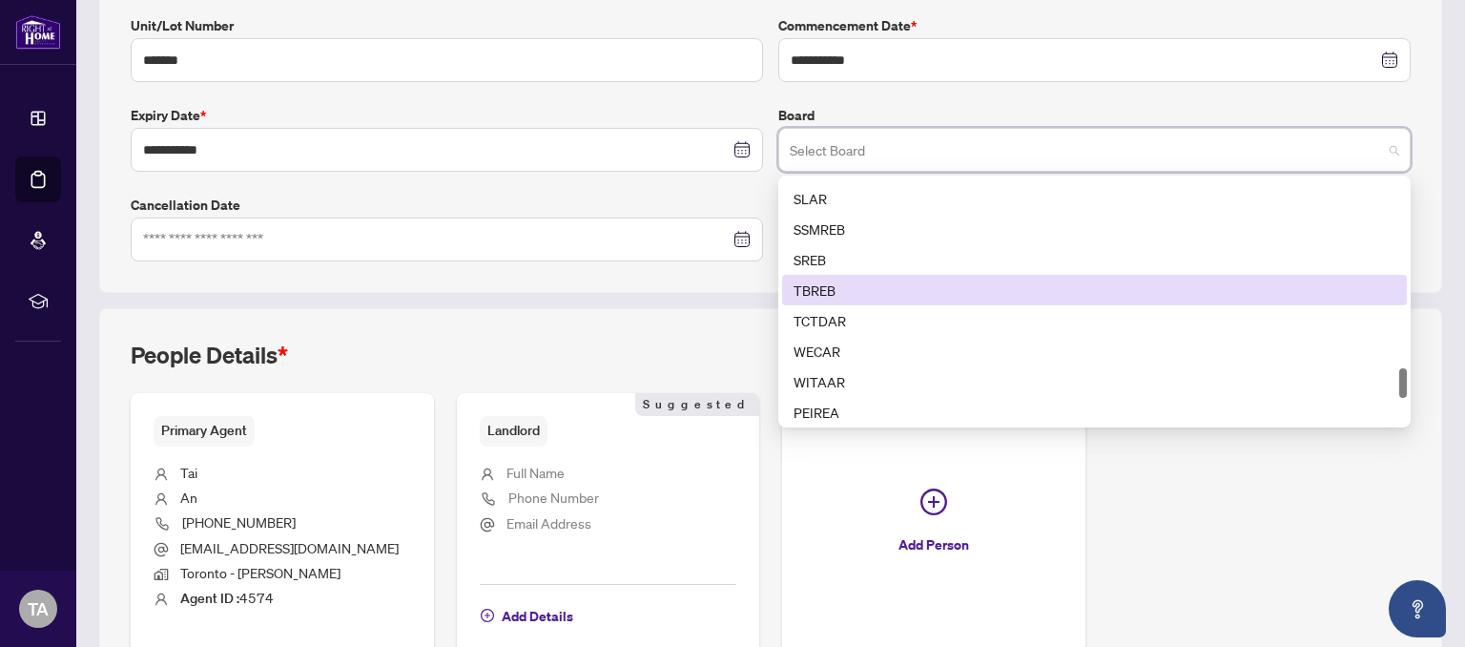
click at [956, 288] on div "TBREB" at bounding box center [1095, 290] width 602 height 21
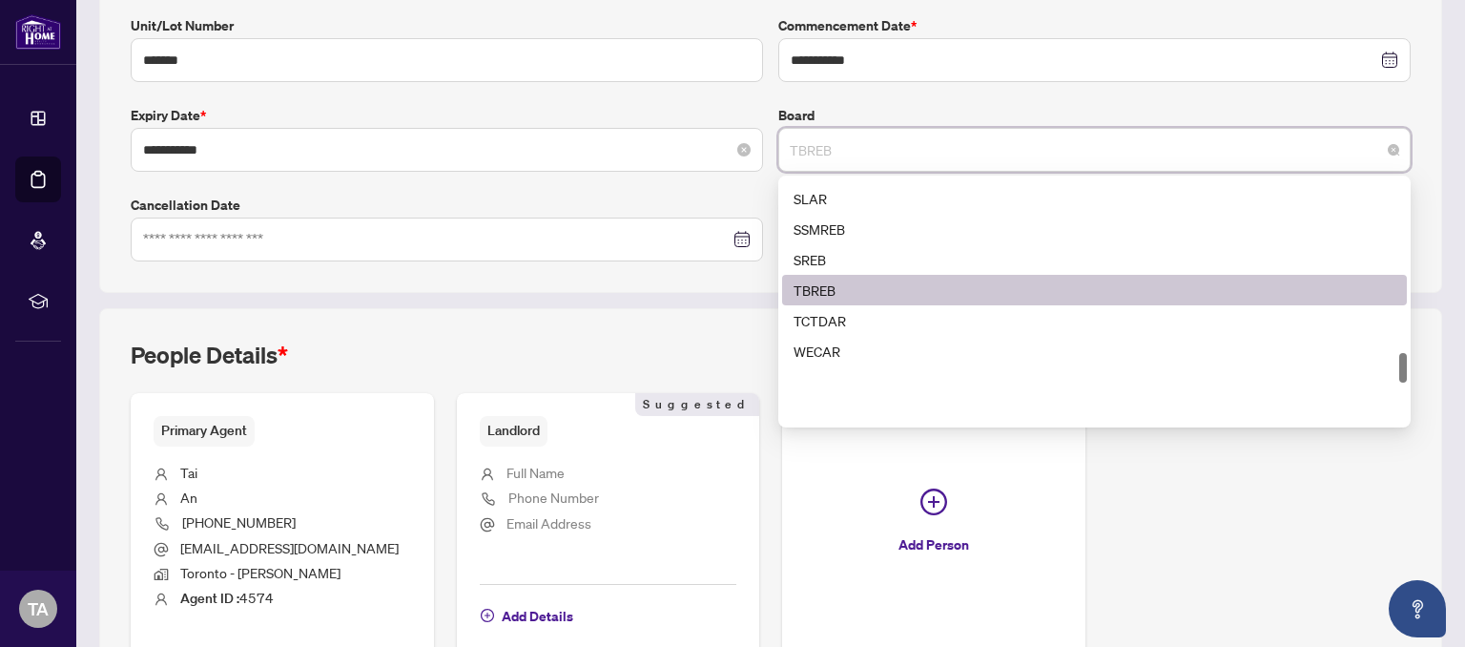
scroll to position [1435, 0]
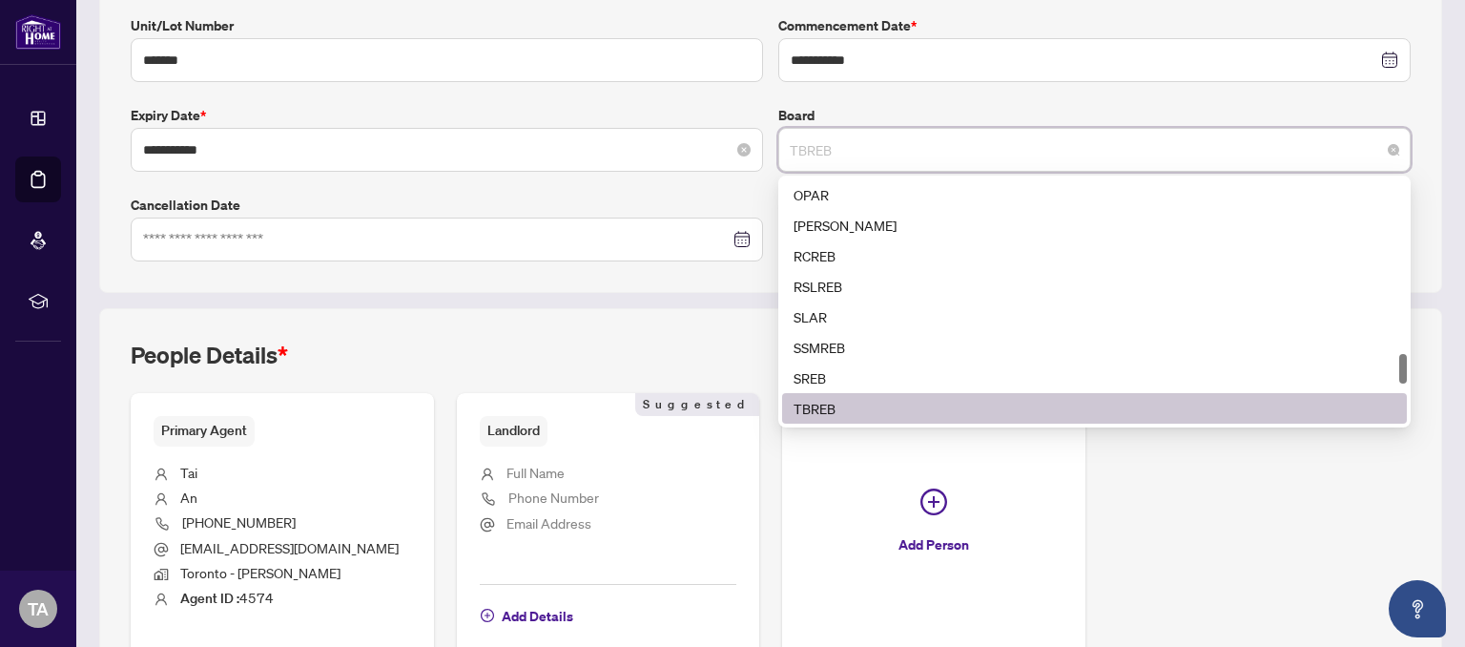
drag, startPoint x: 852, startPoint y: 149, endPoint x: 650, endPoint y: 151, distance: 202.3
click at [650, 151] on div "**********" at bounding box center [771, 94] width 1296 height 336
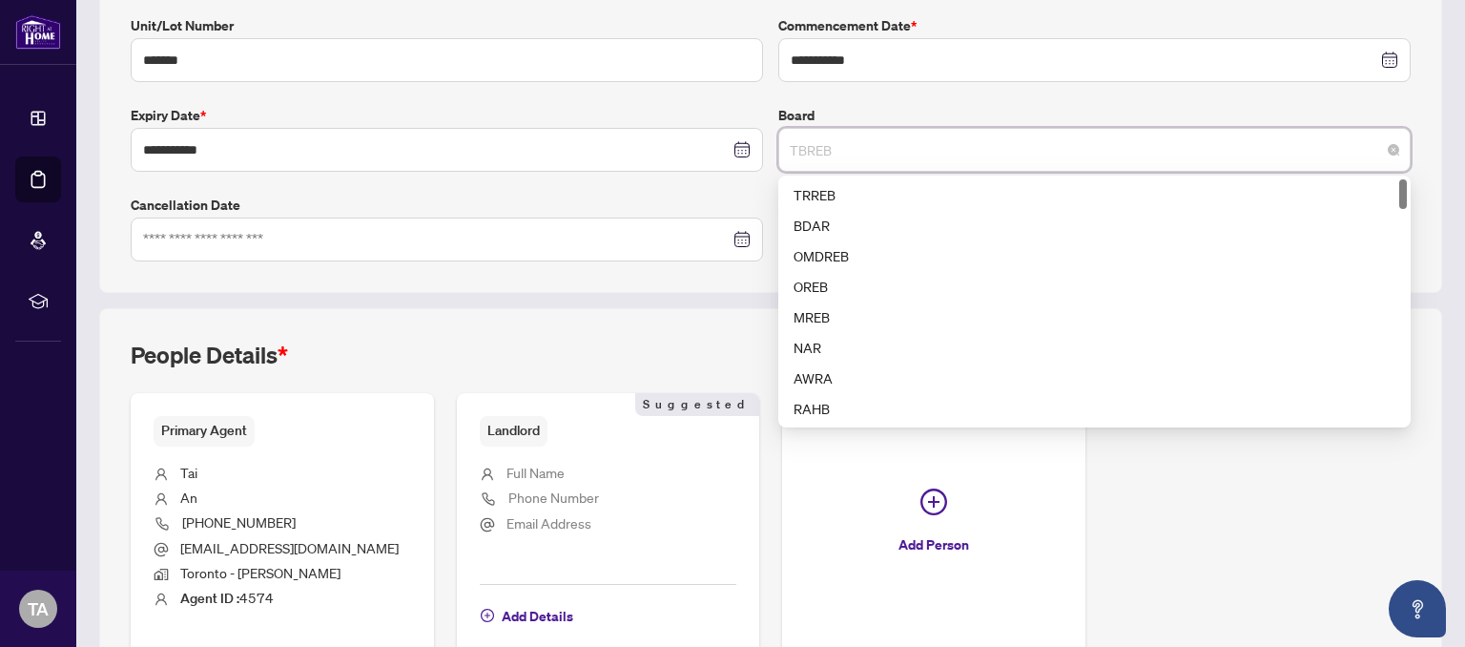
scroll to position [0, 0]
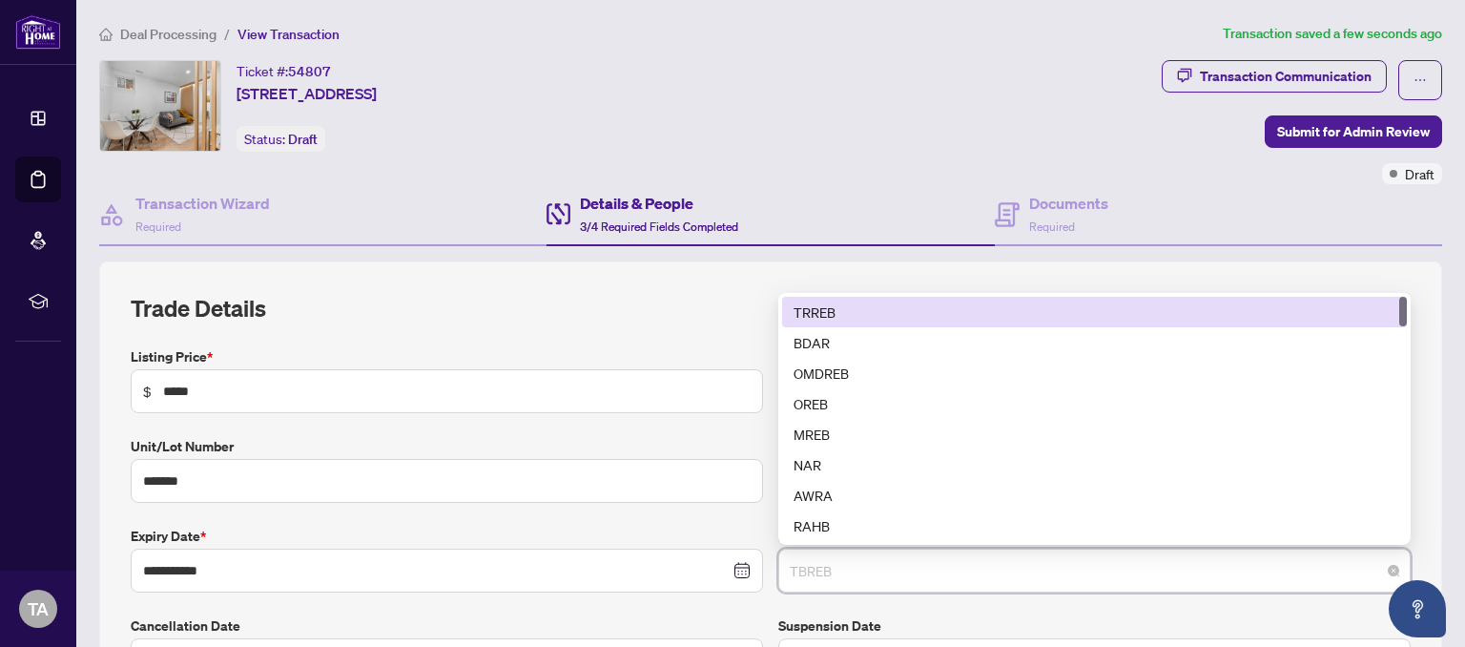
click at [903, 311] on div "TRREB" at bounding box center [1095, 311] width 602 height 21
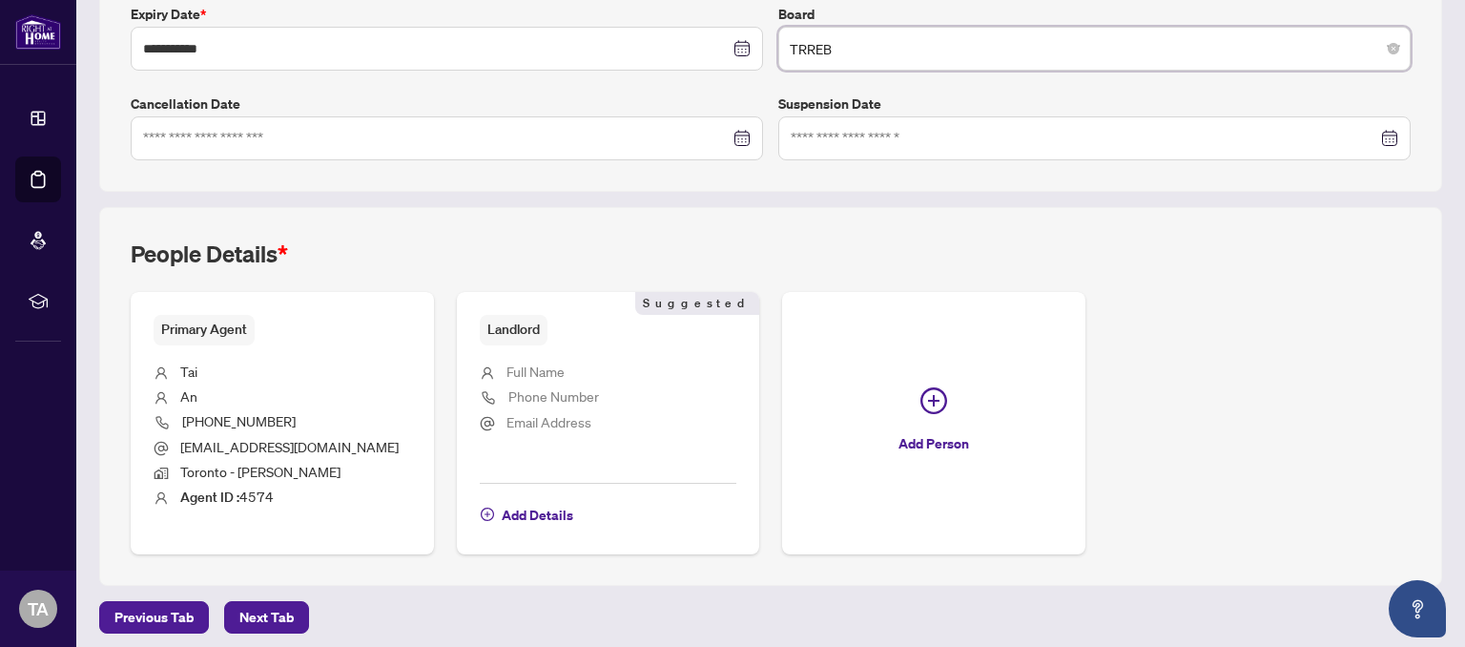
scroll to position [527, 0]
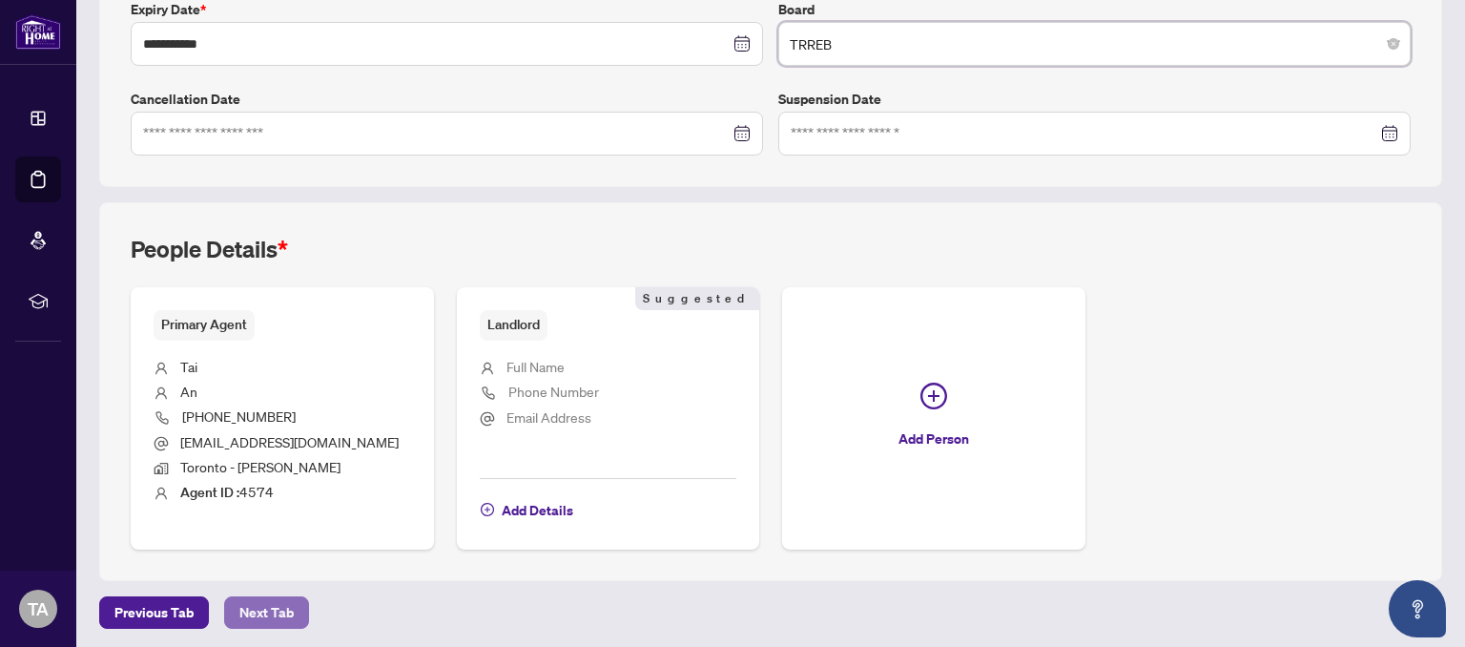
click at [272, 613] on span "Next Tab" at bounding box center [266, 612] width 54 height 31
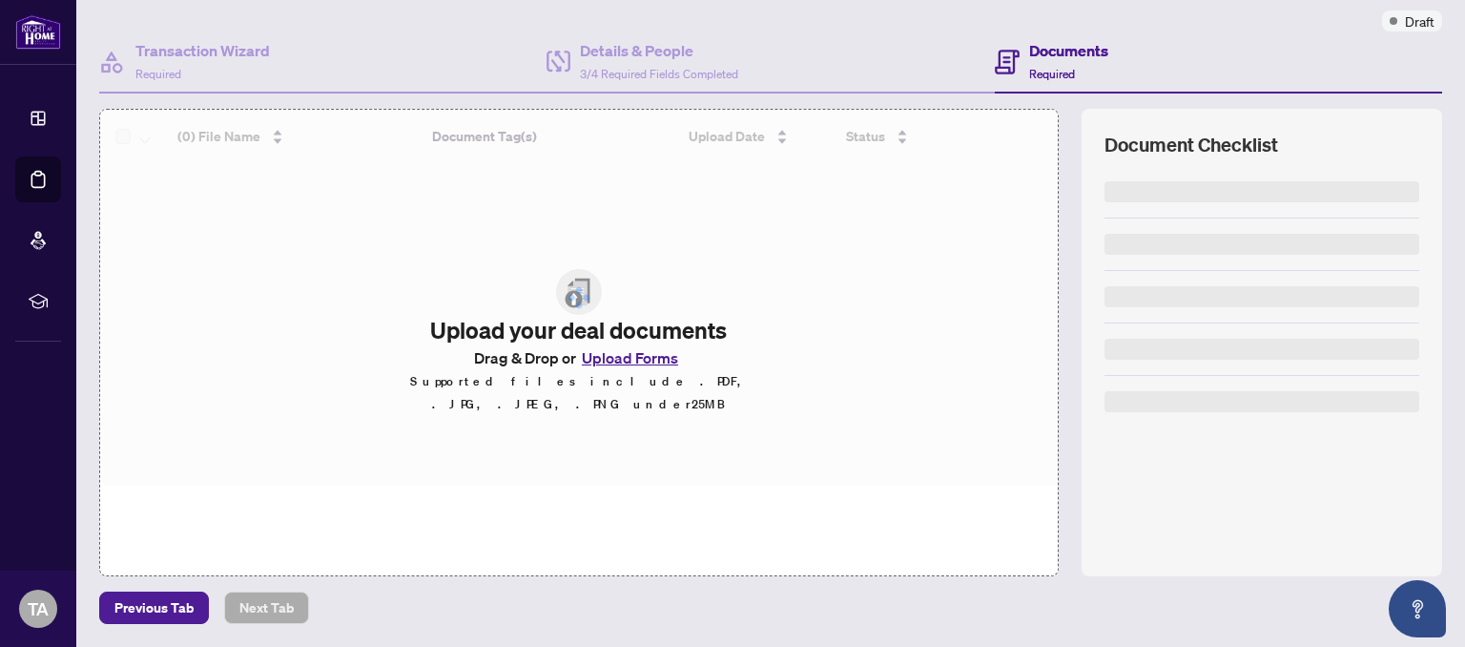
scroll to position [151, 0]
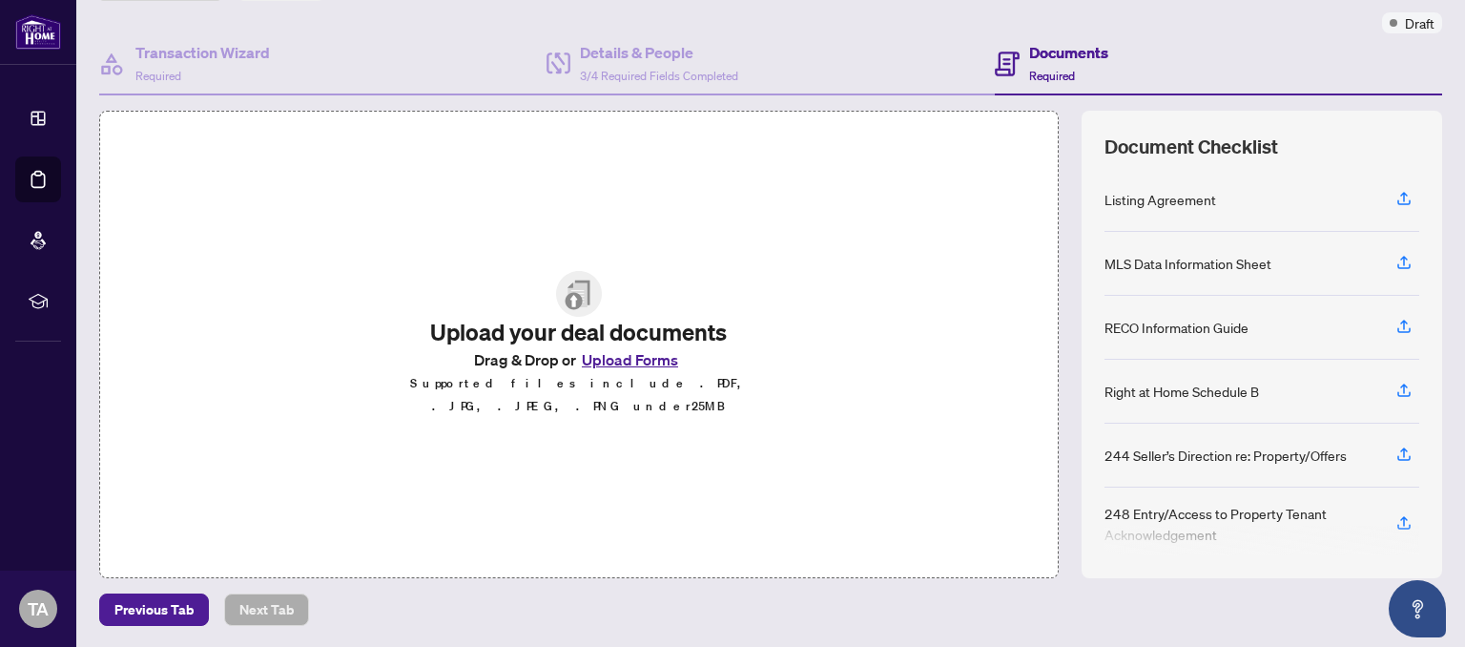
click at [735, 253] on div "Upload your deal documents Drag & Drop or Upload Forms Supported files include …" at bounding box center [579, 344] width 479 height 223
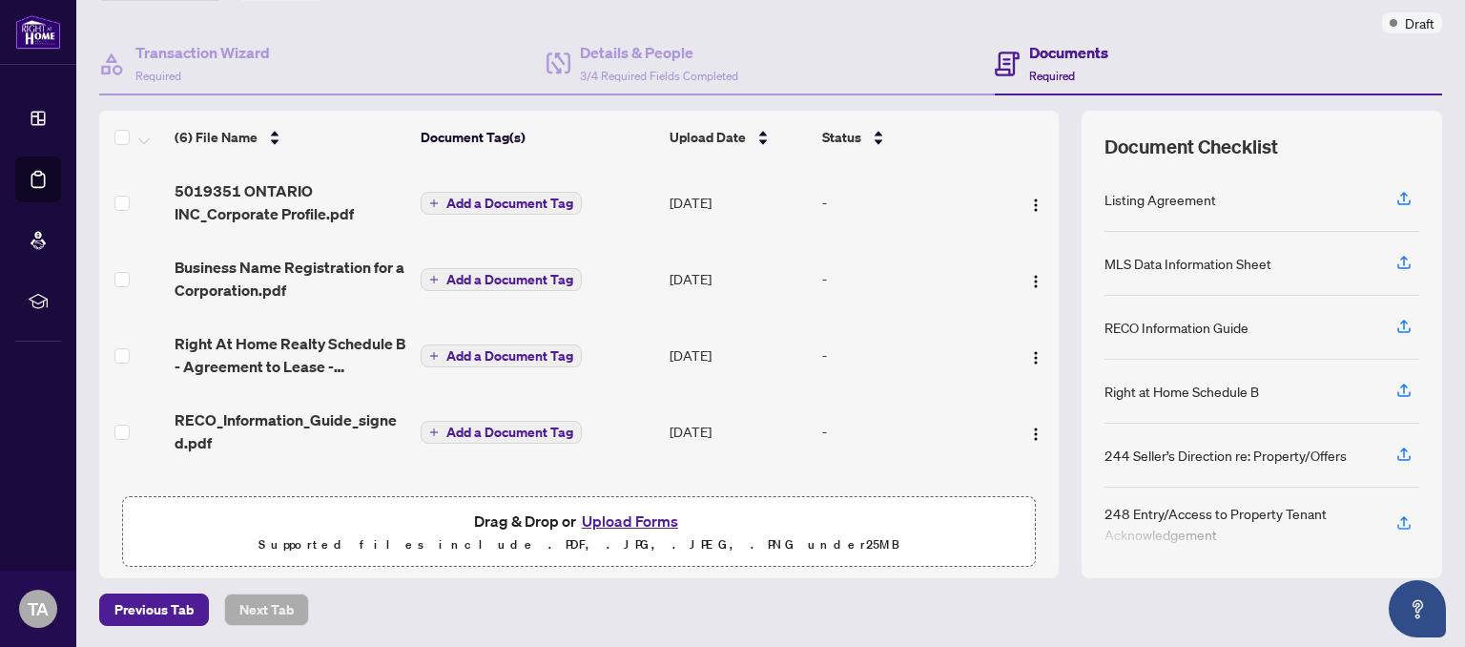
click at [485, 349] on span "Add a Document Tag" at bounding box center [510, 355] width 127 height 13
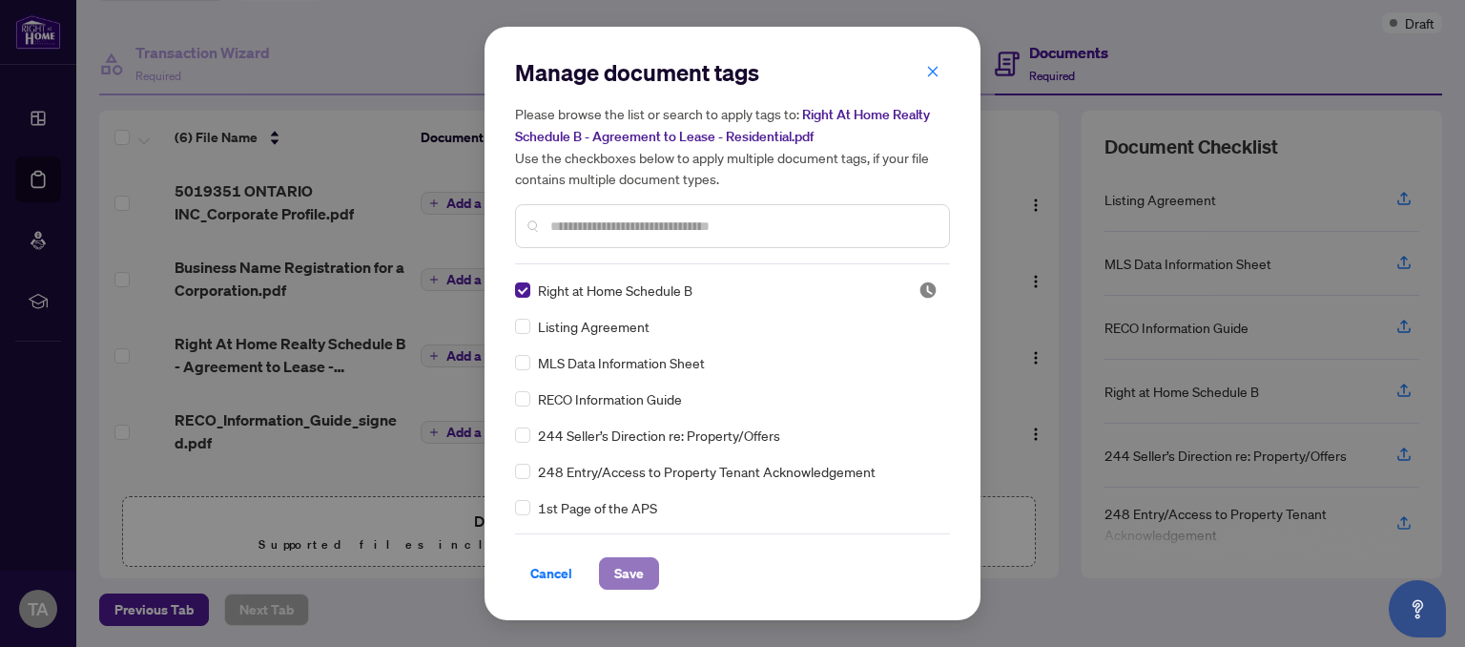
click at [631, 575] on span "Save" at bounding box center [629, 573] width 30 height 31
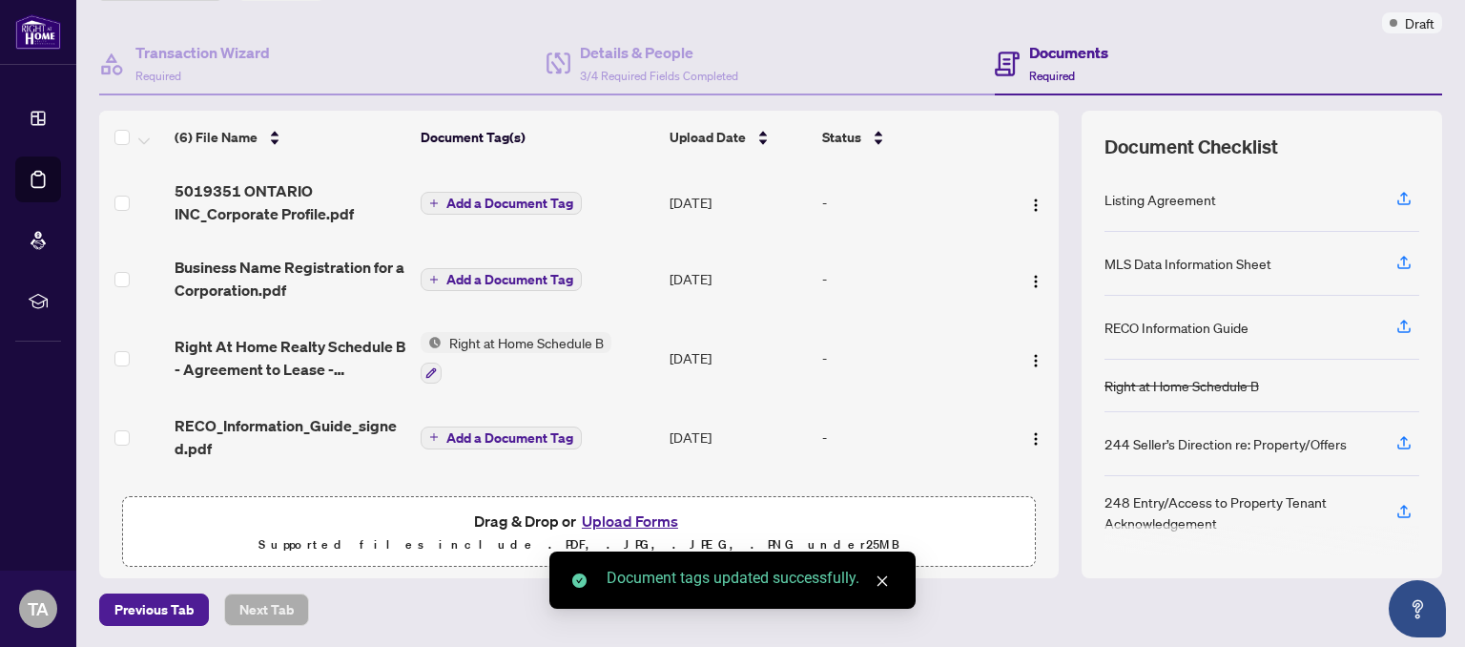
click at [506, 431] on span "Add a Document Tag" at bounding box center [510, 437] width 127 height 13
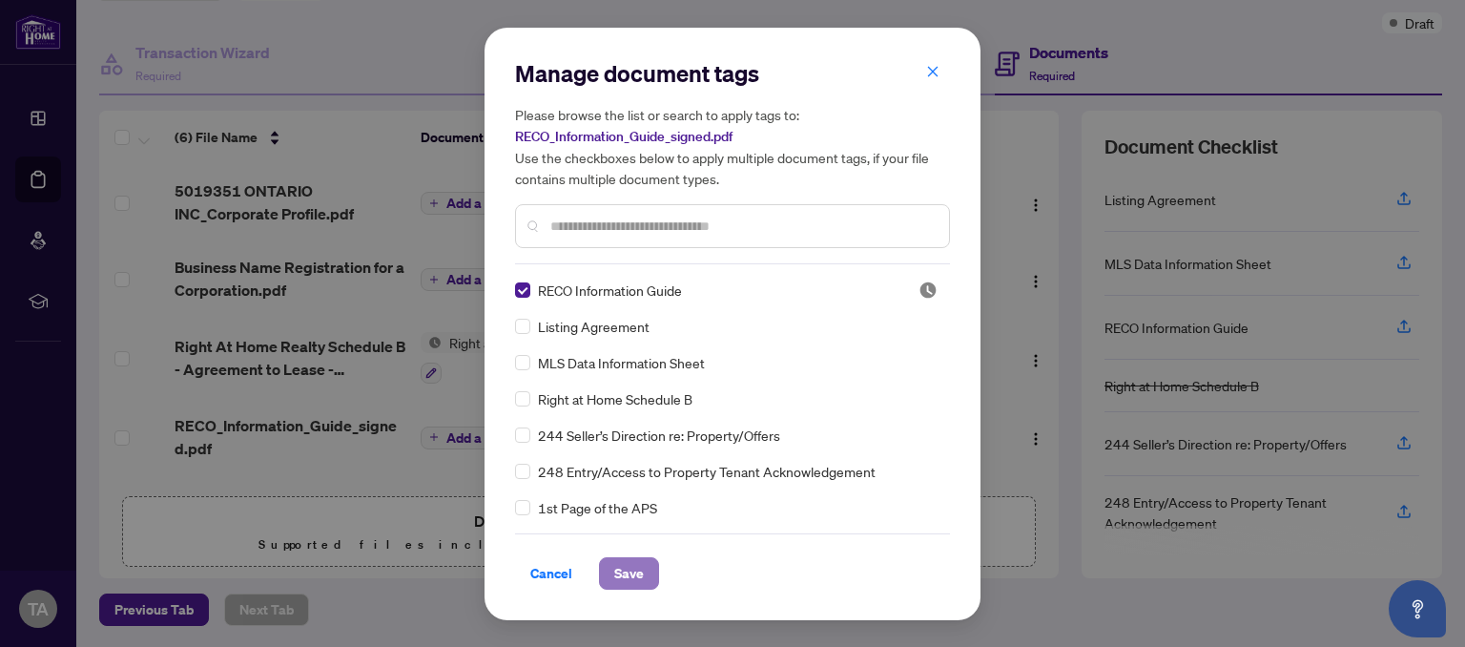
click at [638, 578] on span "Save" at bounding box center [629, 573] width 30 height 31
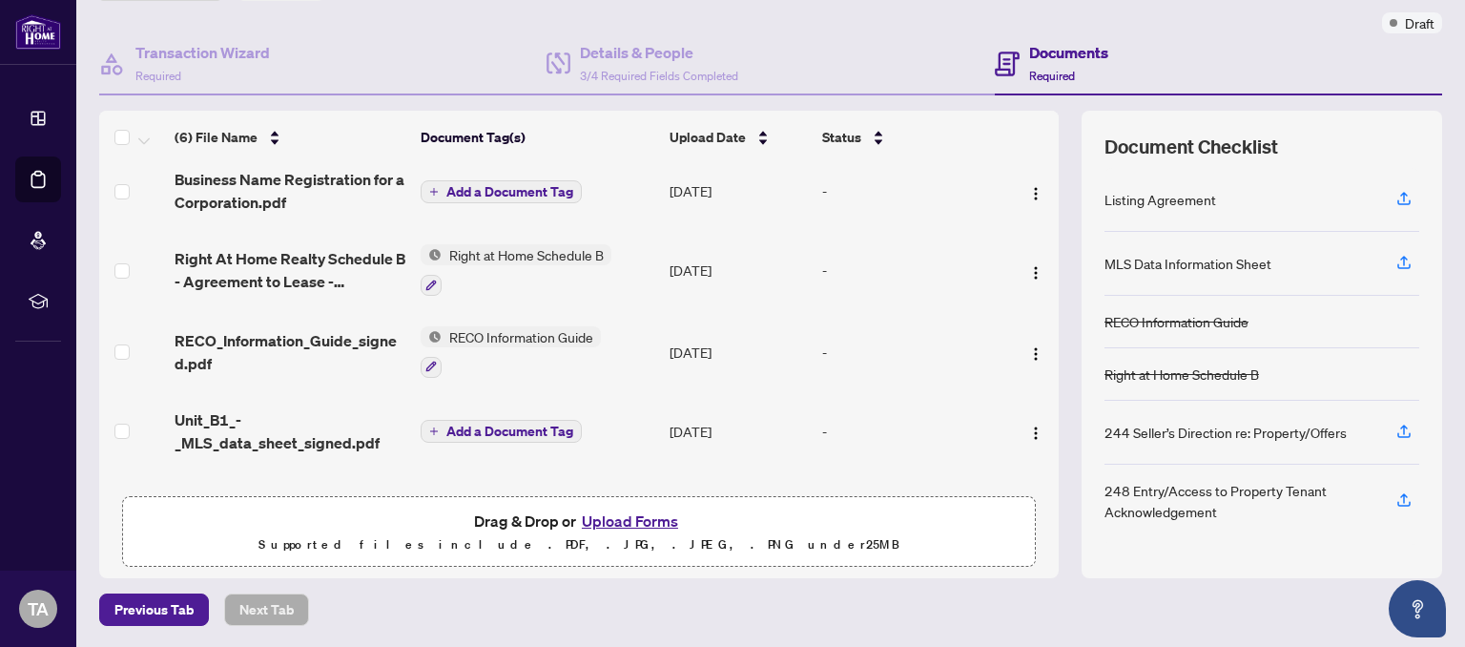
scroll to position [146, 0]
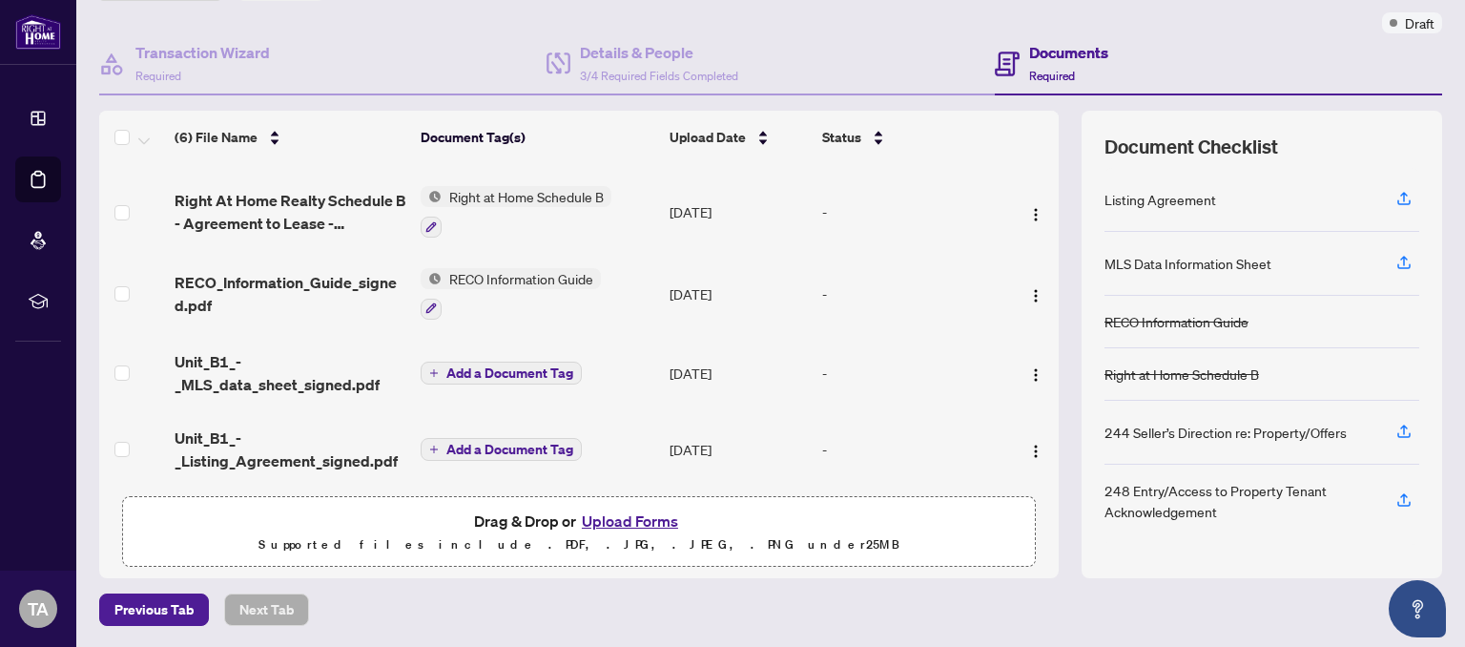
click at [512, 368] on span "Add a Document Tag" at bounding box center [510, 372] width 127 height 13
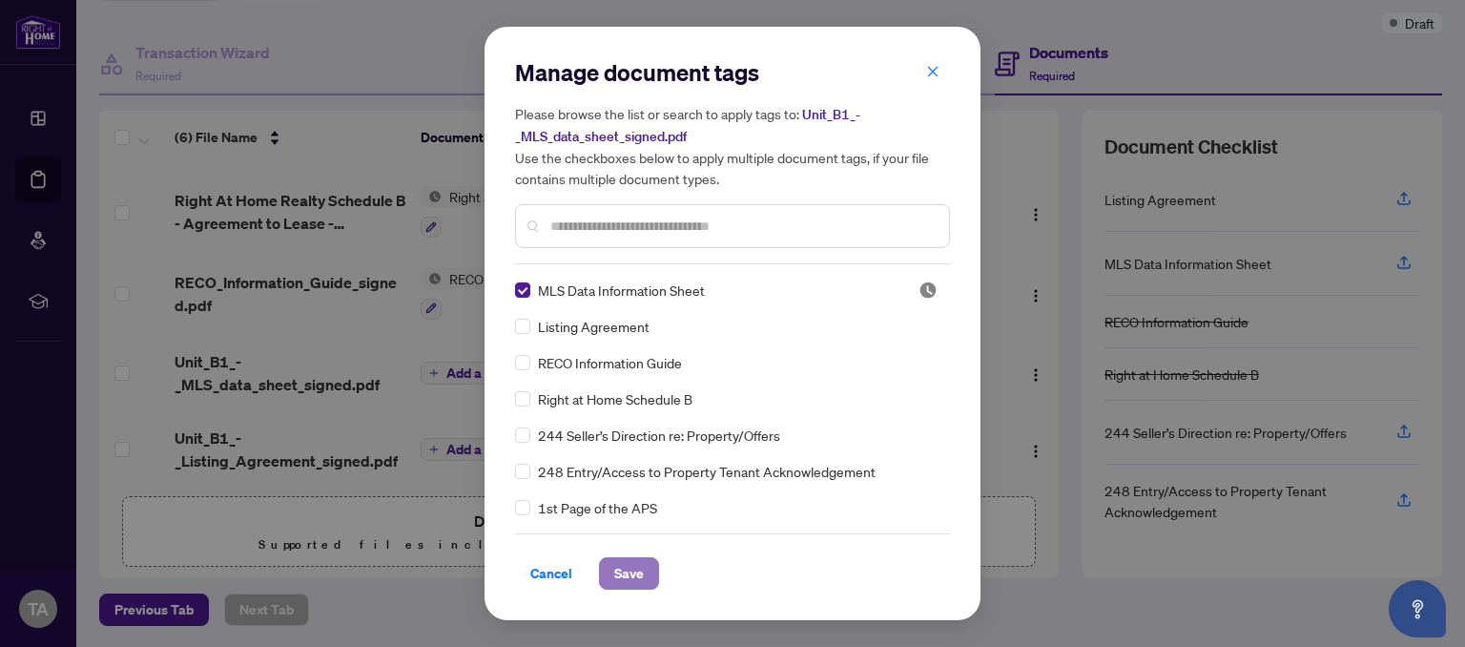
click at [632, 576] on span "Save" at bounding box center [629, 573] width 30 height 31
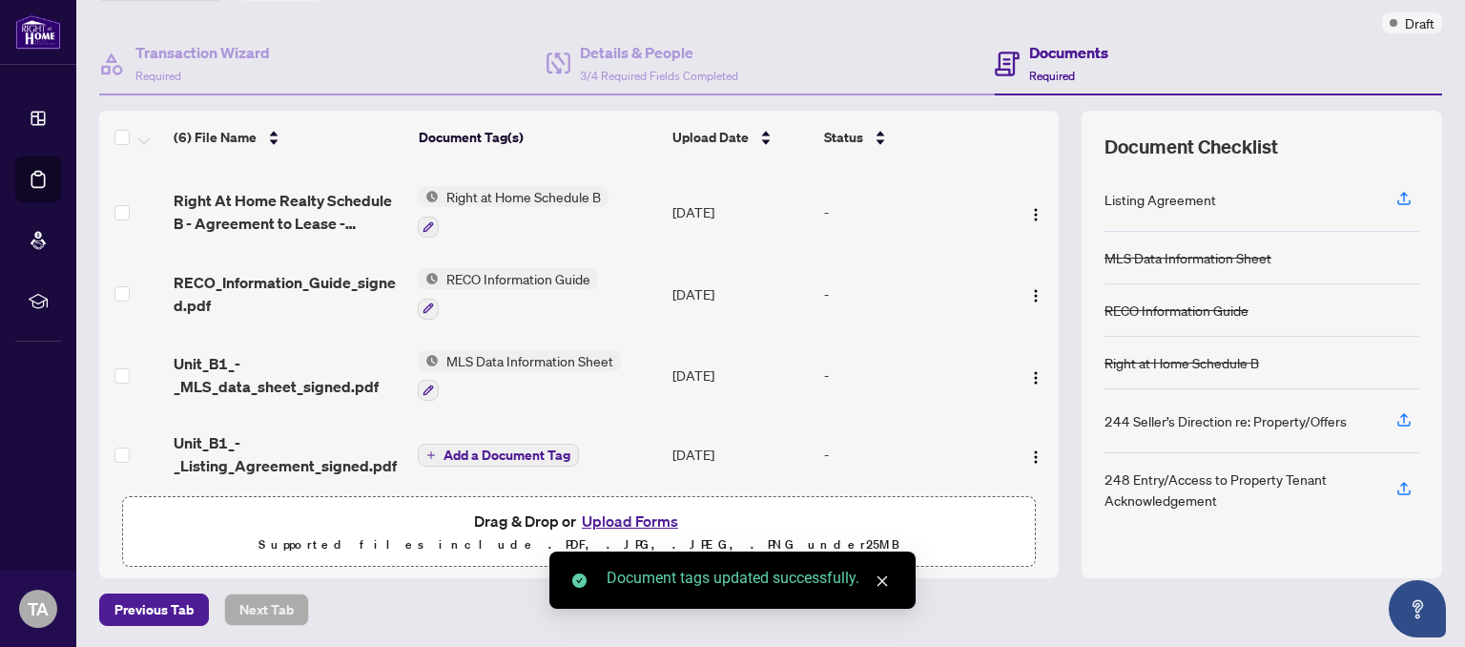
click at [527, 456] on span "Add a Document Tag" at bounding box center [507, 454] width 127 height 13
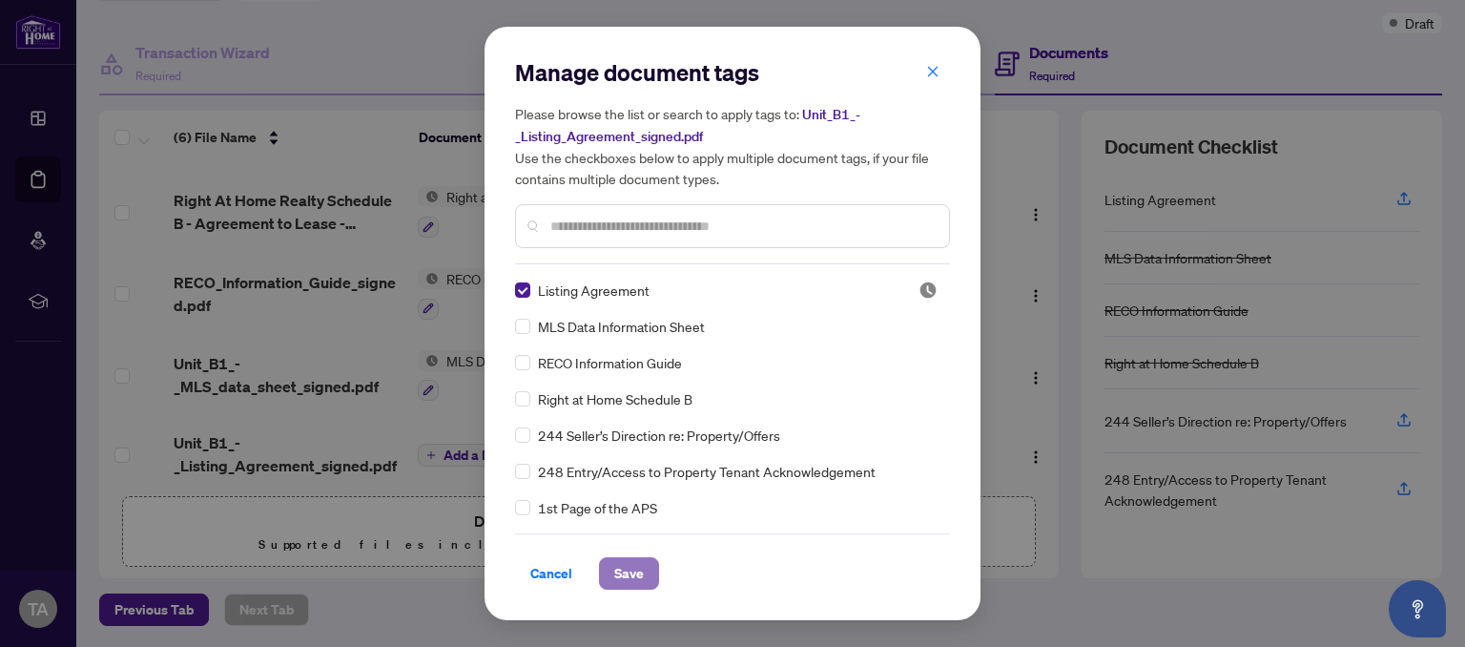
click at [628, 575] on span "Save" at bounding box center [629, 573] width 30 height 31
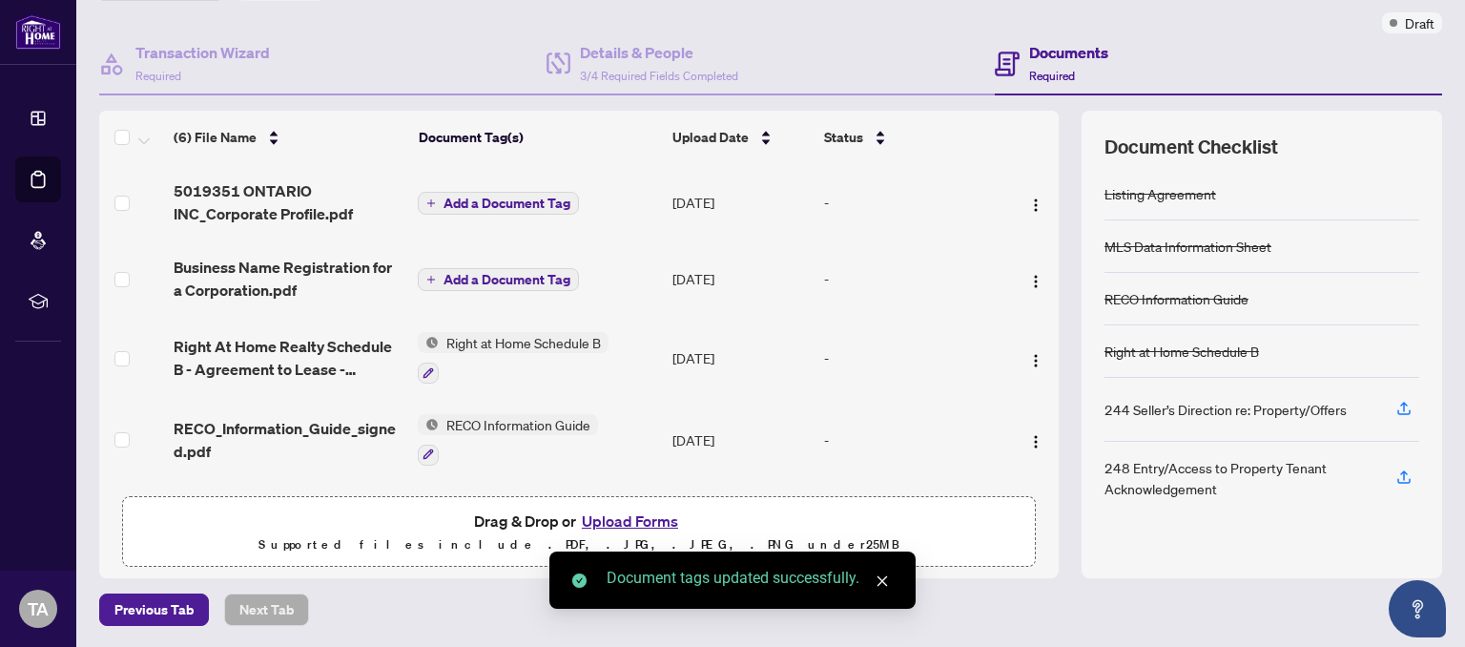
scroll to position [0, 0]
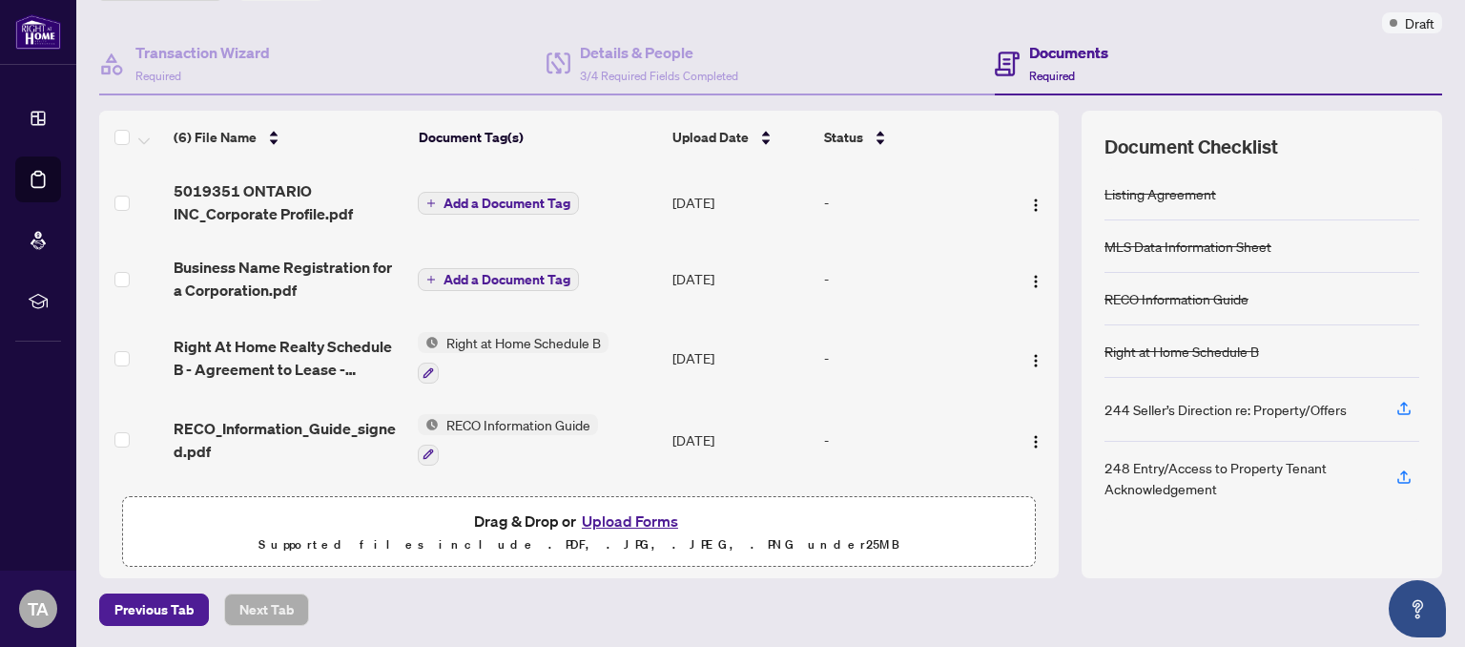
click at [515, 209] on span "Add a Document Tag" at bounding box center [507, 203] width 127 height 13
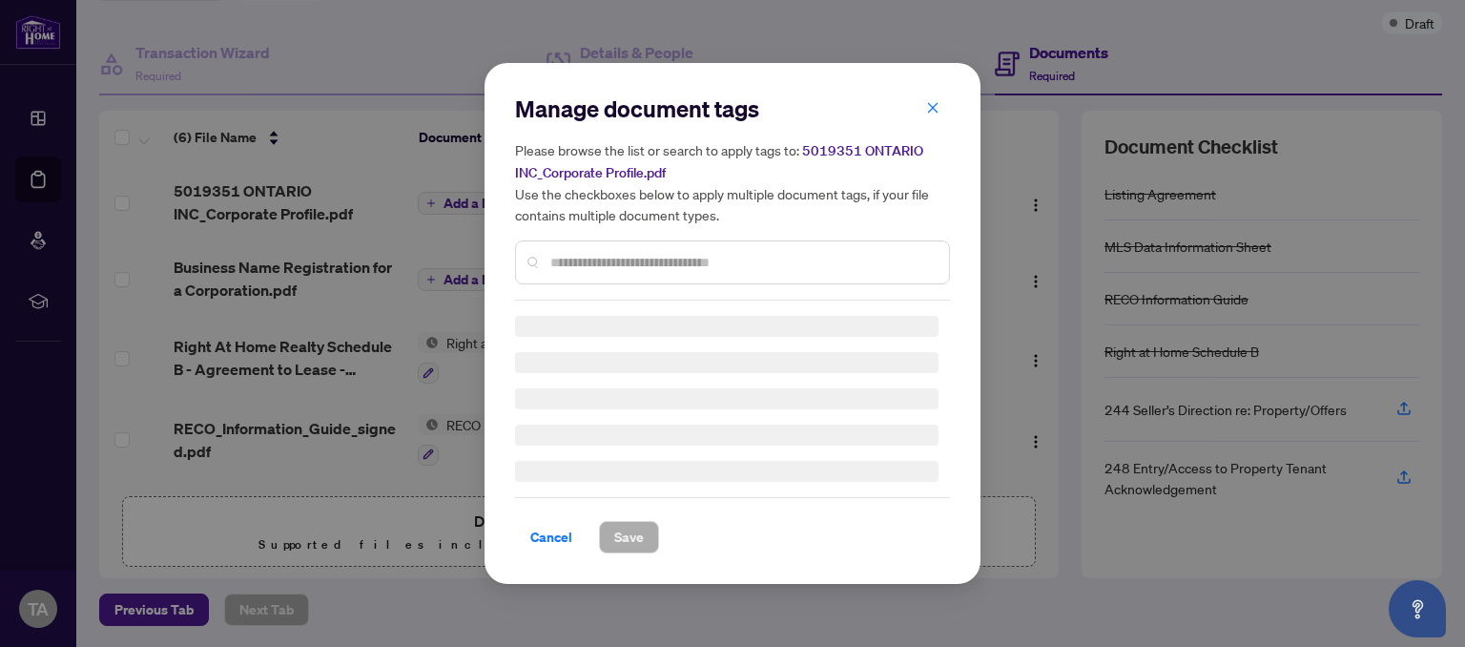
click at [660, 265] on input "text" at bounding box center [743, 262] width 384 height 21
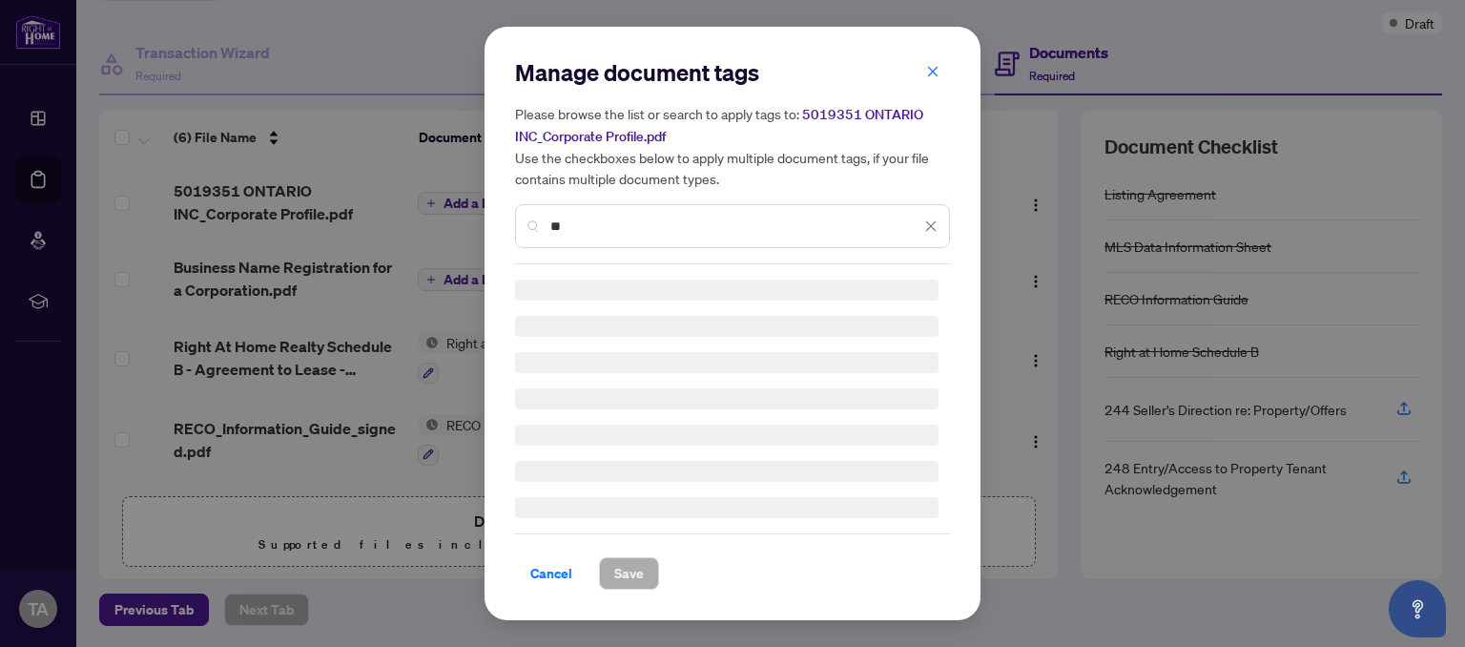
type input "*"
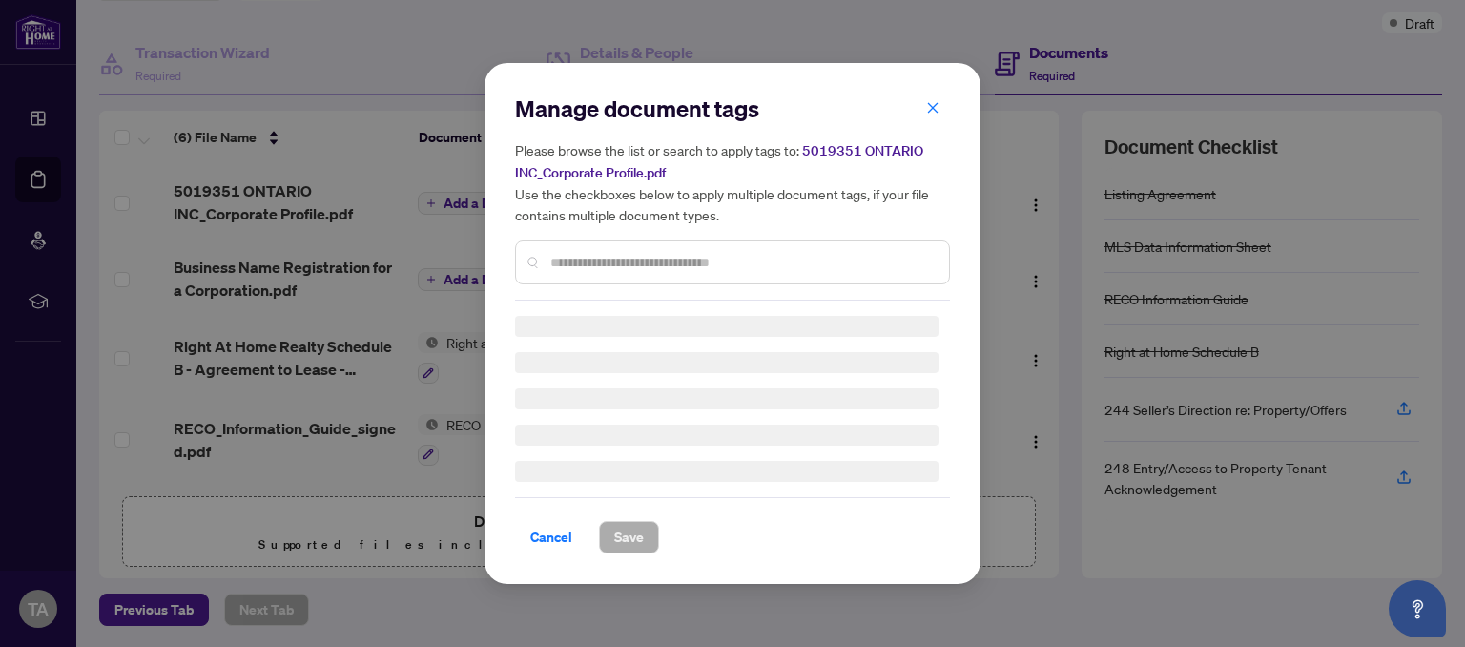
click at [912, 142] on span "5019351 ONTARIO INC_Corporate Profile.pdf" at bounding box center [719, 161] width 408 height 39
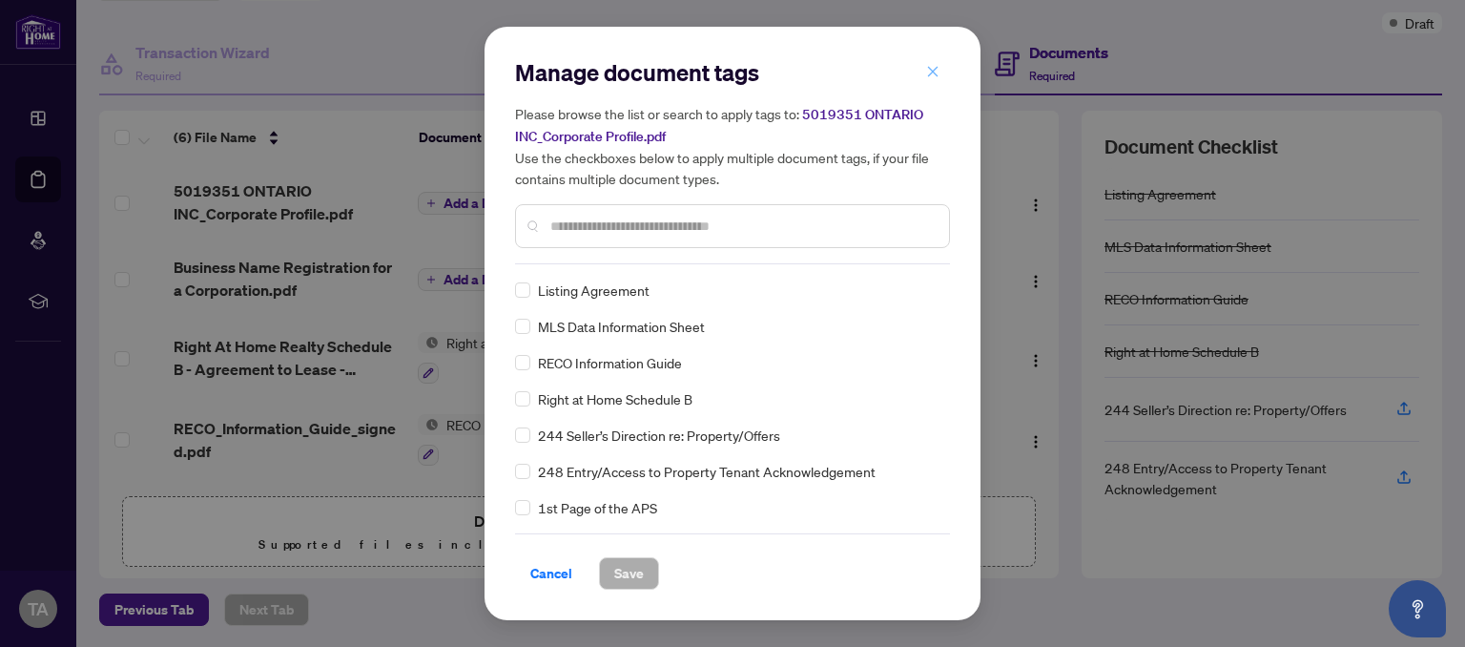
click at [935, 79] on span "button" at bounding box center [932, 71] width 13 height 31
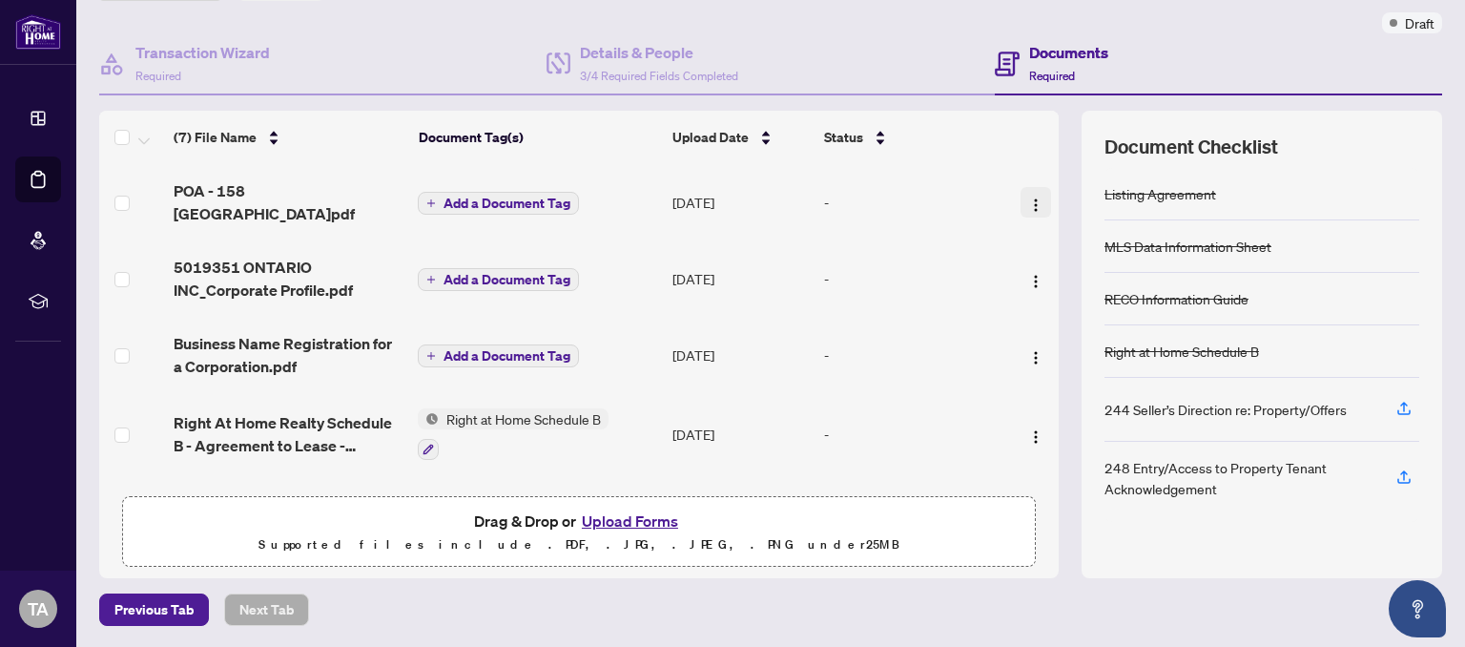
click at [1034, 197] on img "button" at bounding box center [1035, 204] width 15 height 15
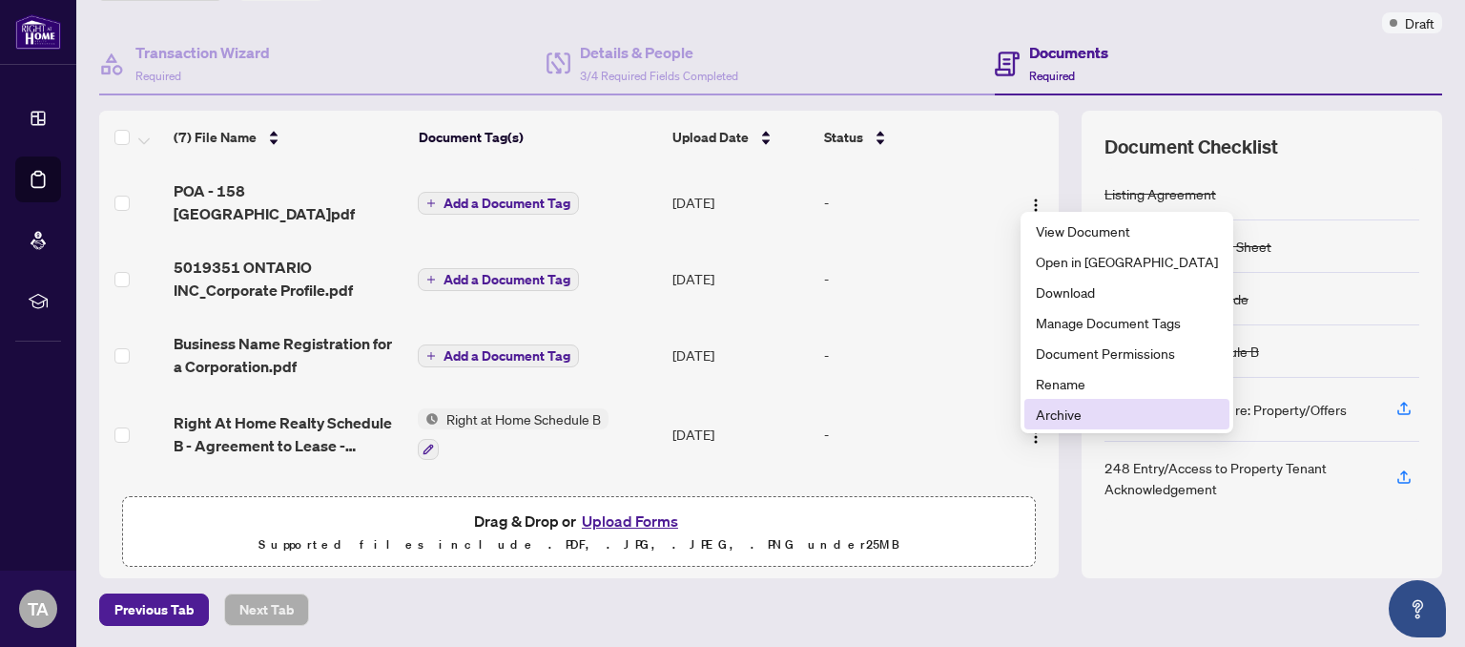
click at [1055, 416] on span "Archive" at bounding box center [1127, 414] width 182 height 21
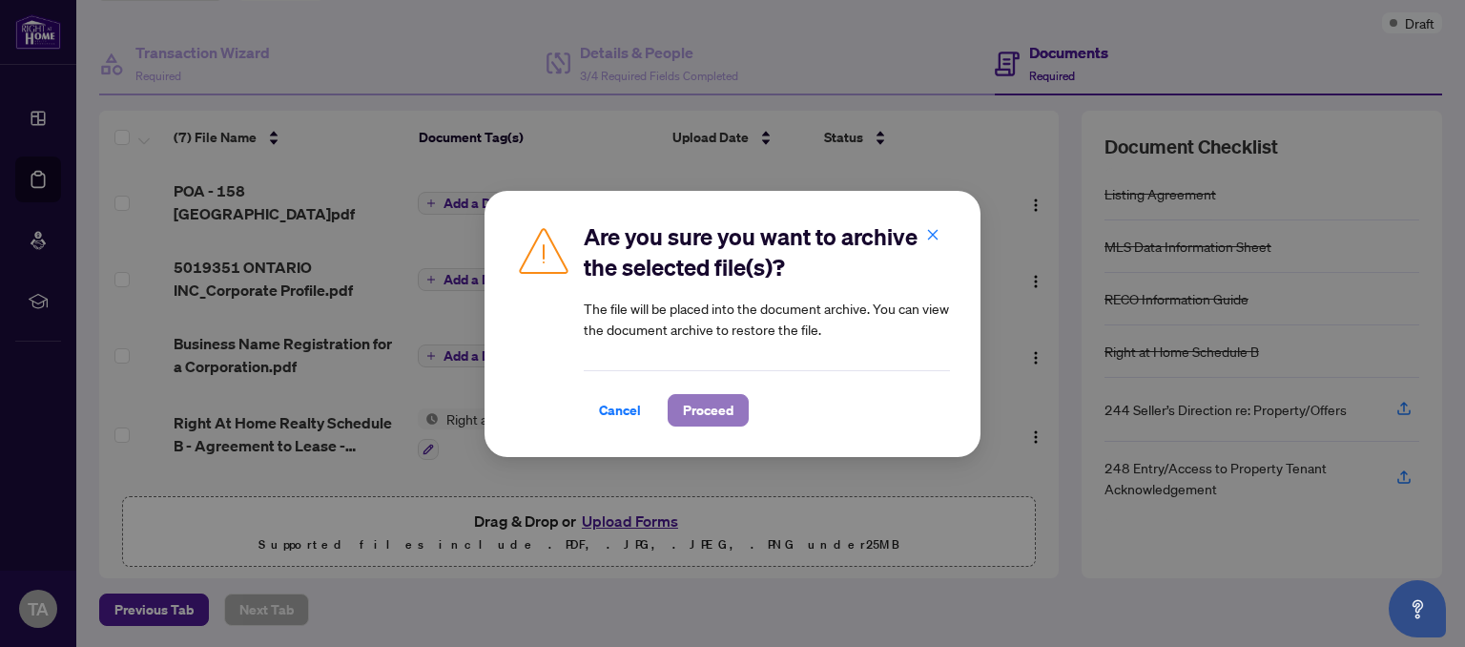
click at [718, 416] on span "Proceed" at bounding box center [708, 410] width 51 height 31
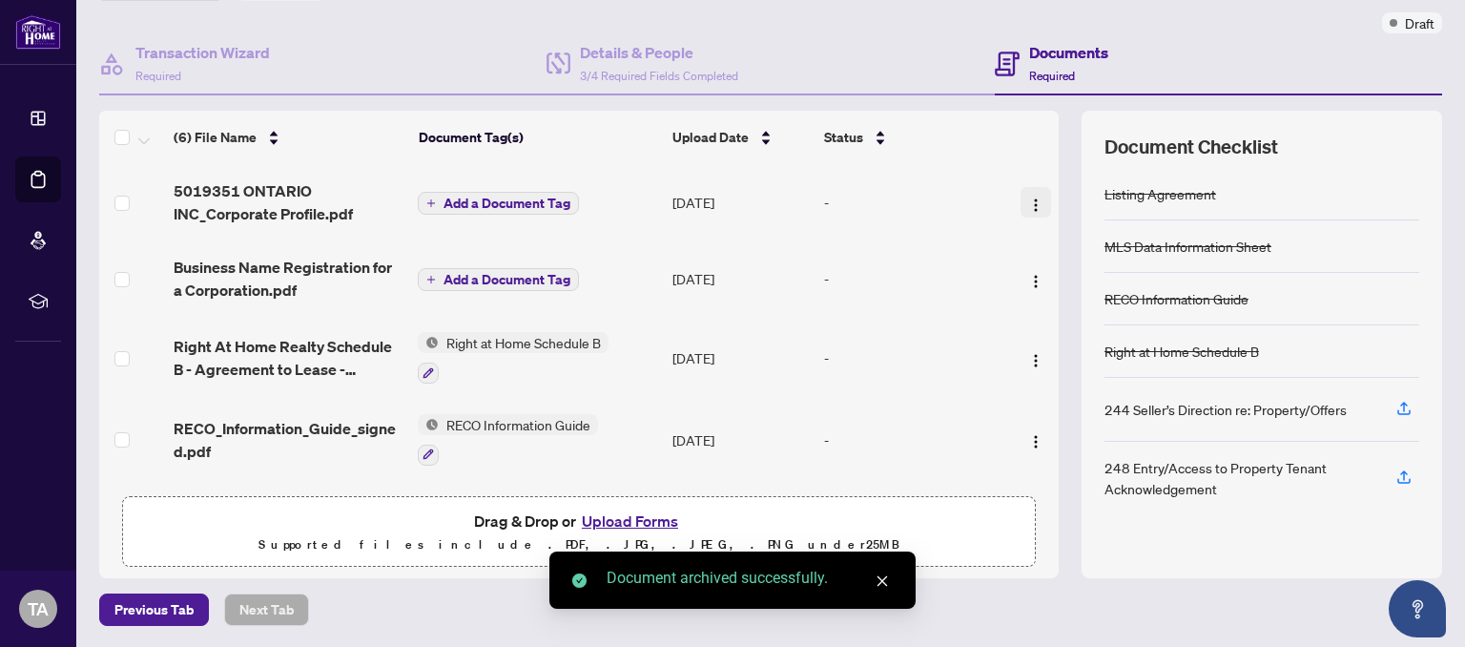
click at [1033, 200] on img "button" at bounding box center [1035, 204] width 15 height 15
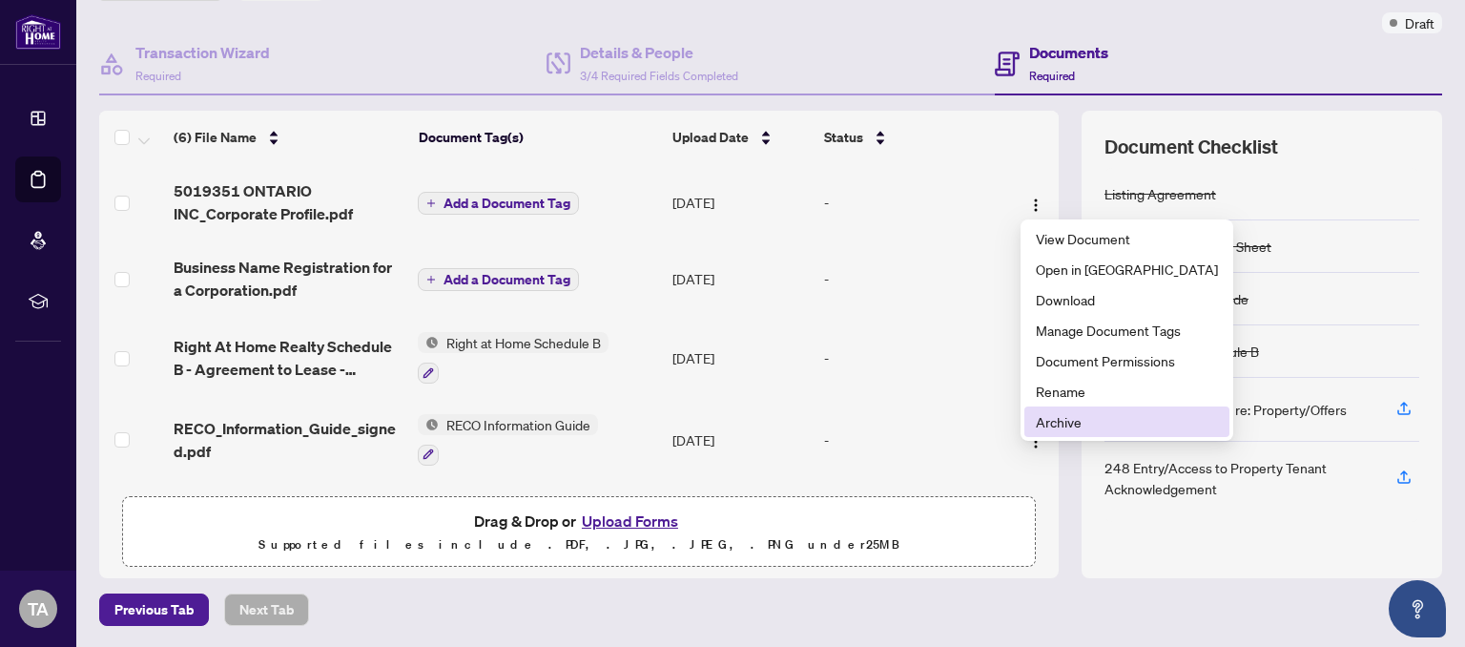
click at [1052, 422] on span "Archive" at bounding box center [1127, 421] width 182 height 21
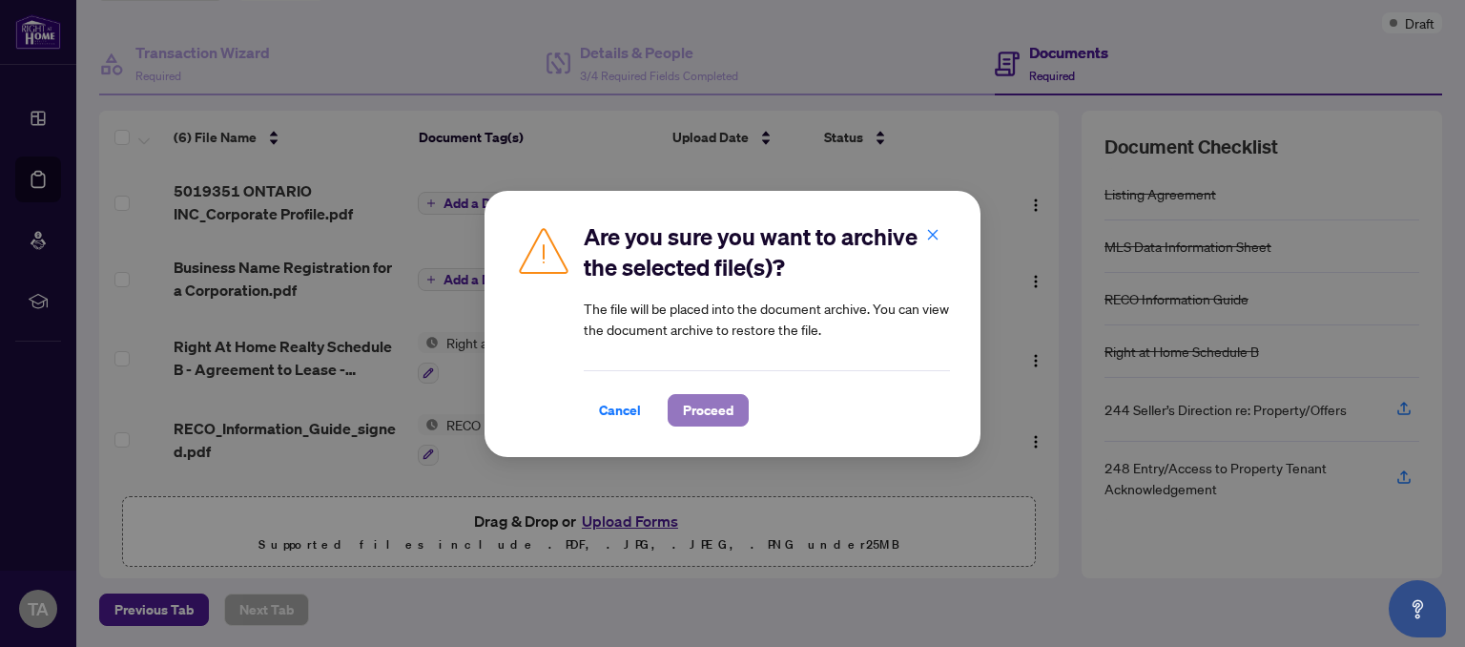
click at [728, 409] on span "Proceed" at bounding box center [708, 410] width 51 height 31
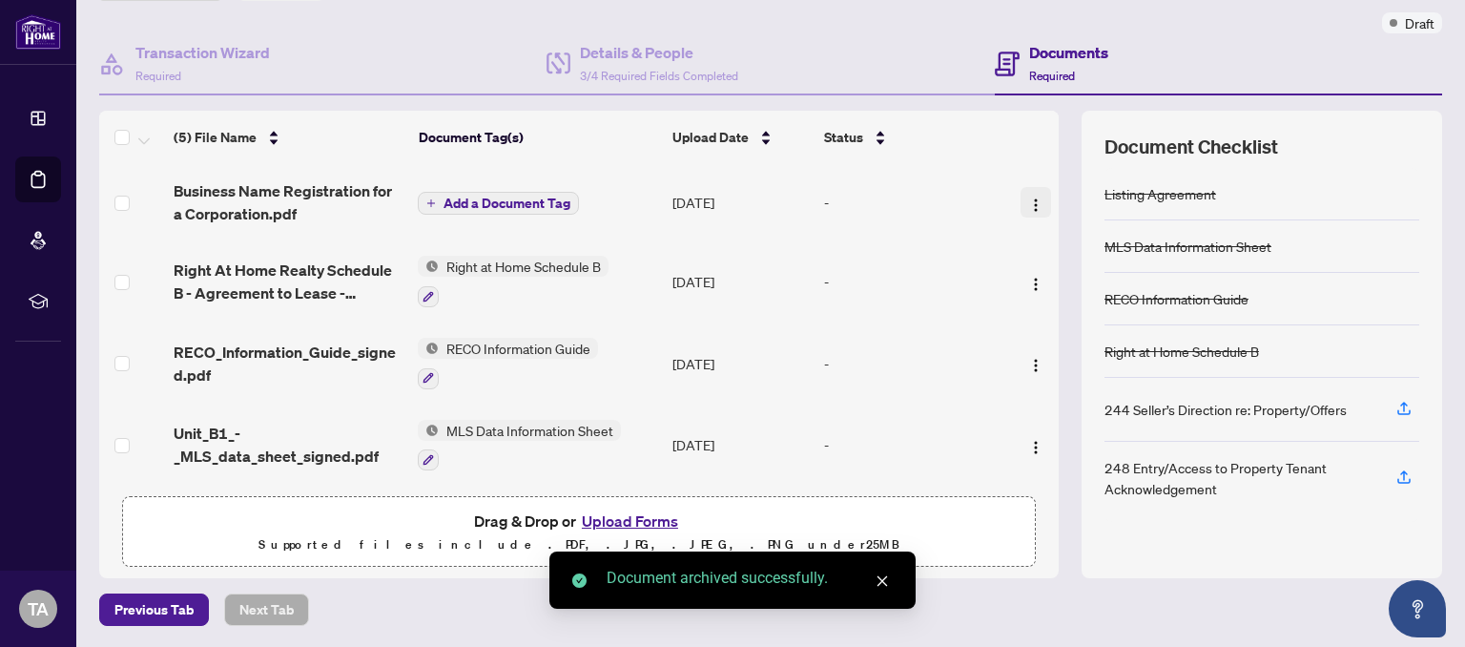
click at [1030, 198] on img "button" at bounding box center [1035, 204] width 15 height 15
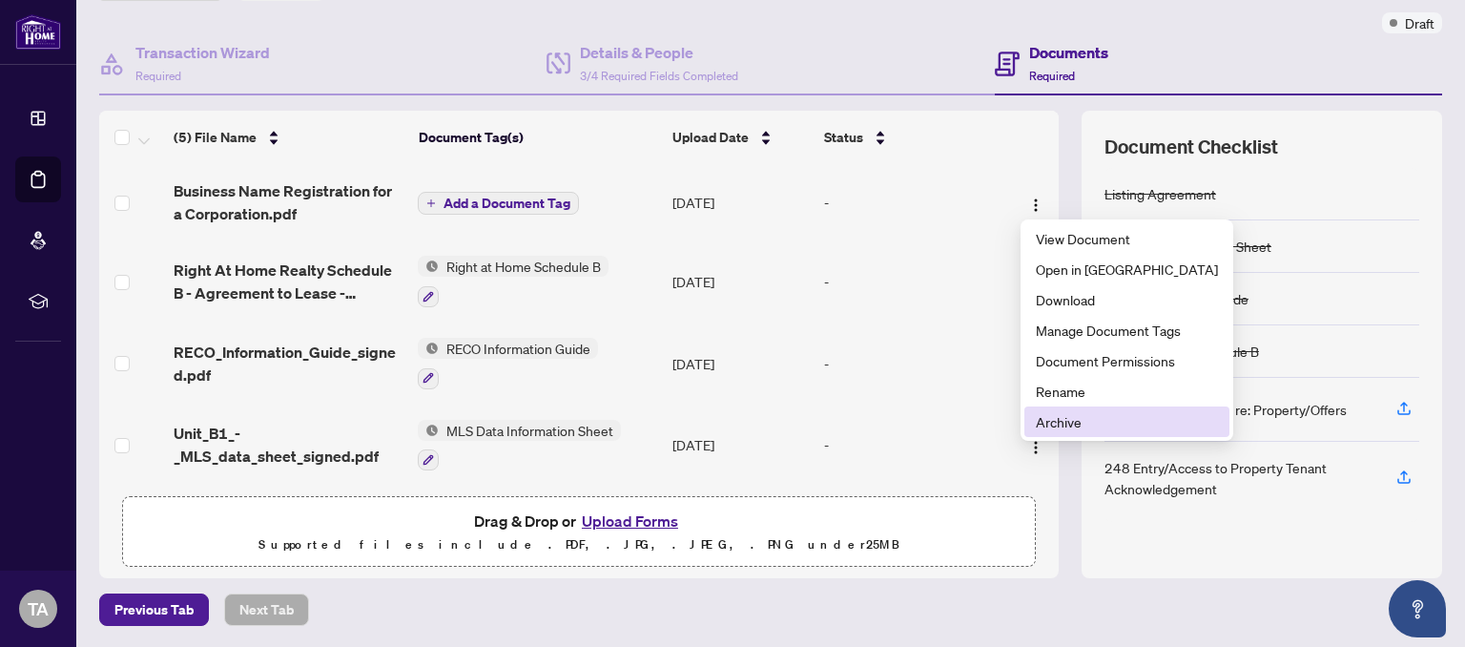
click at [1073, 422] on span "Archive" at bounding box center [1127, 421] width 182 height 21
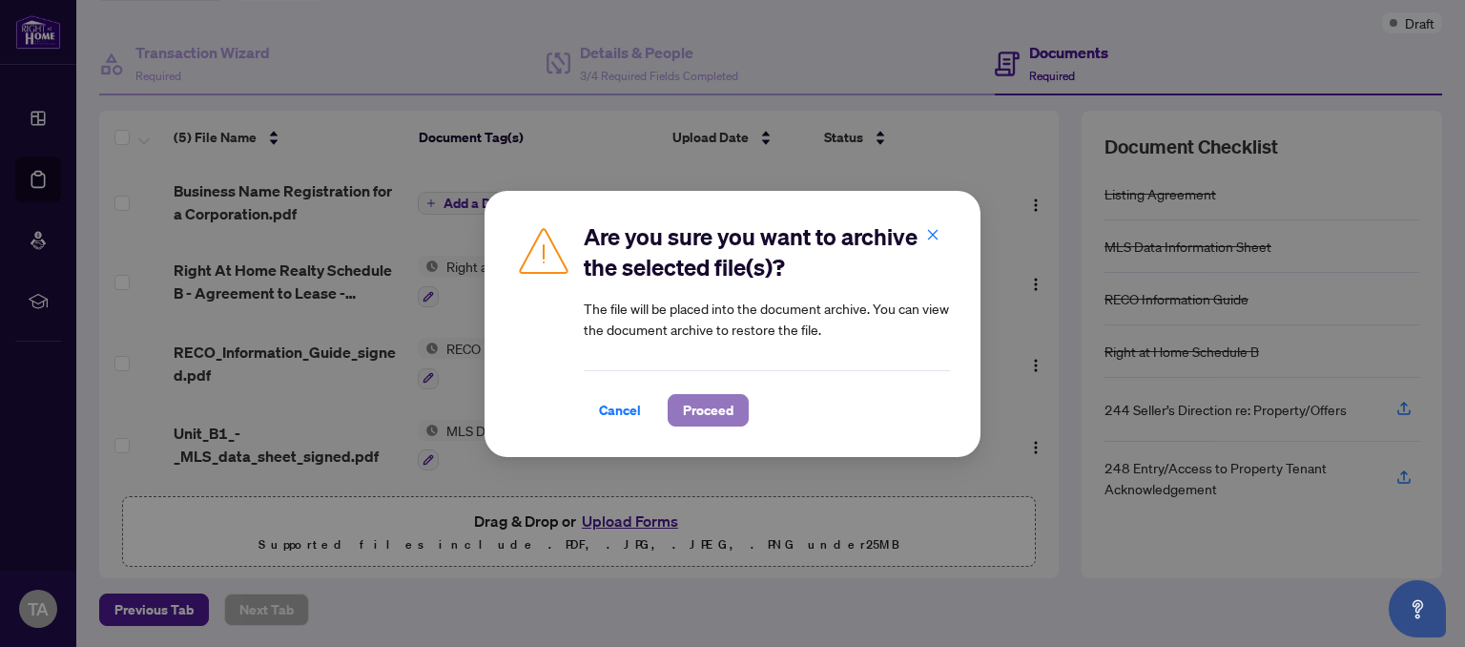
click at [721, 416] on span "Proceed" at bounding box center [708, 410] width 51 height 31
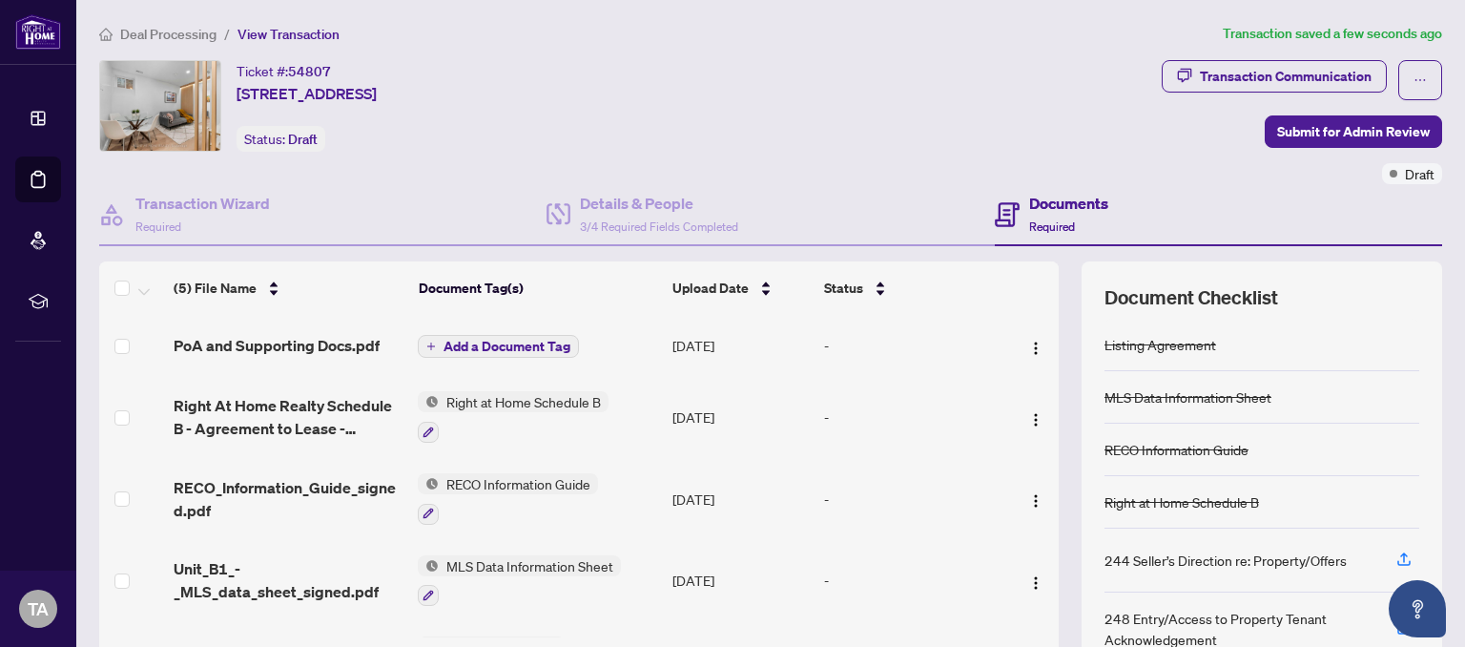
click at [544, 342] on span "Add a Document Tag" at bounding box center [507, 346] width 127 height 13
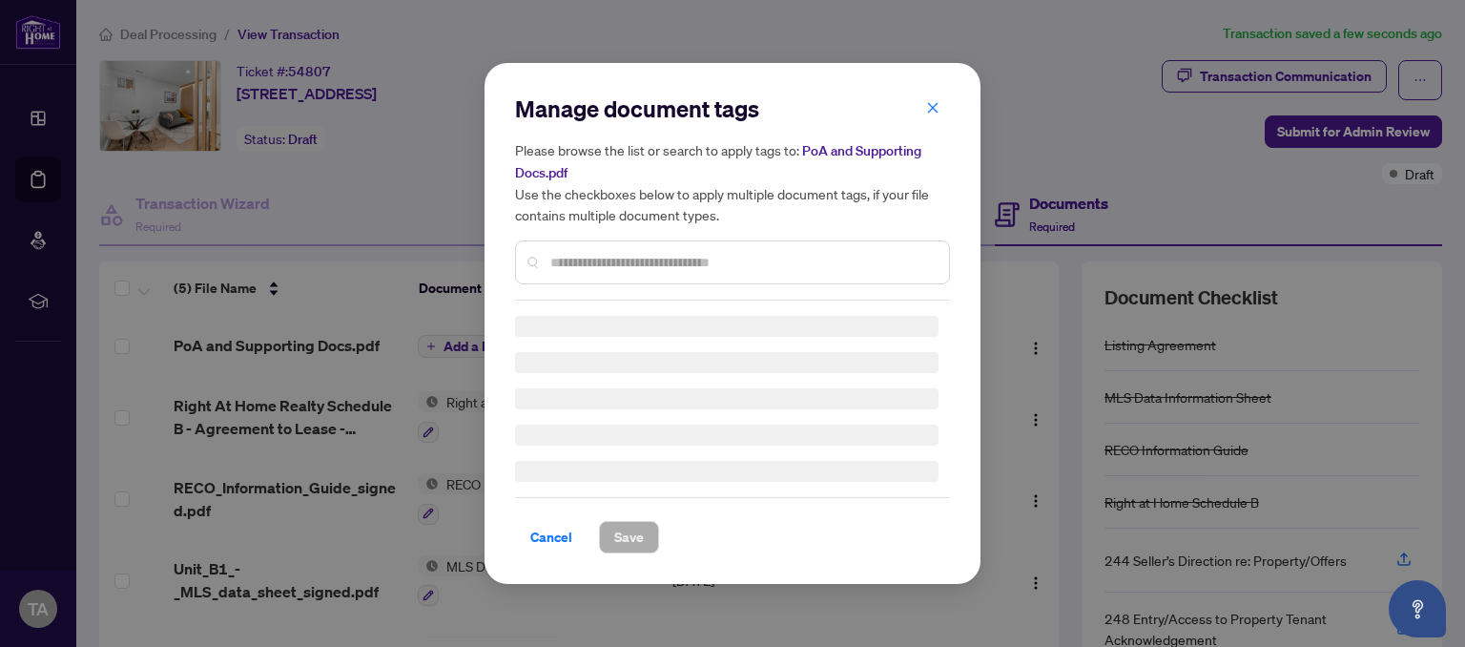
click at [609, 264] on div "Manage document tags Please browse the list or search to apply tags to: PoA and…" at bounding box center [732, 323] width 435 height 460
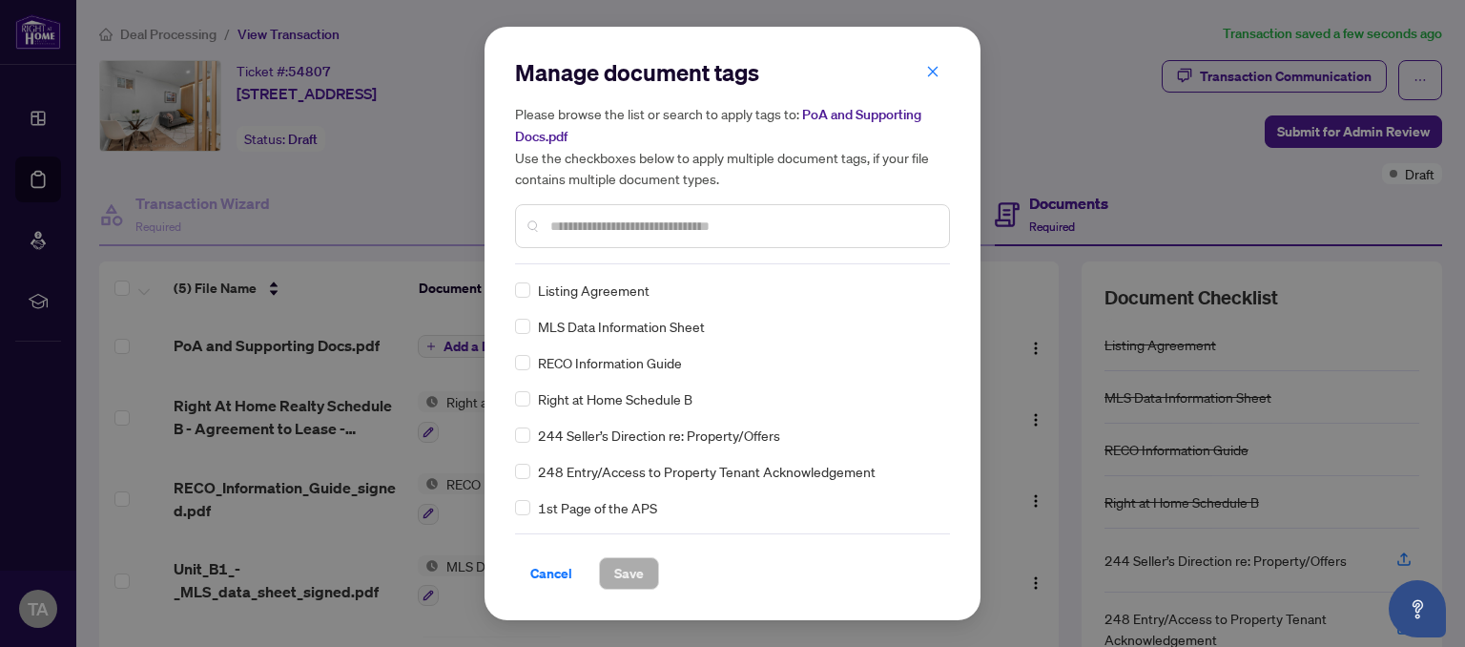
click at [615, 223] on input "text" at bounding box center [743, 226] width 384 height 21
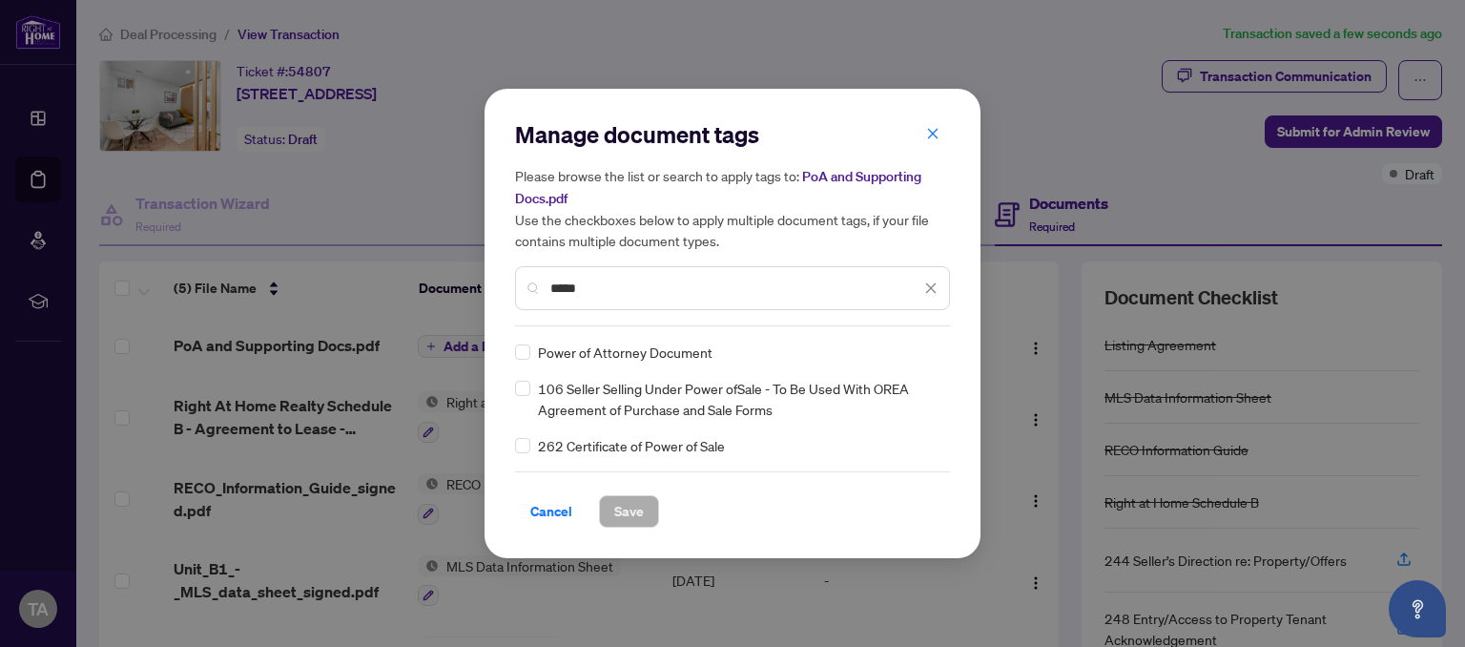
type input "*****"
click at [645, 509] on button "Save" at bounding box center [629, 511] width 60 height 32
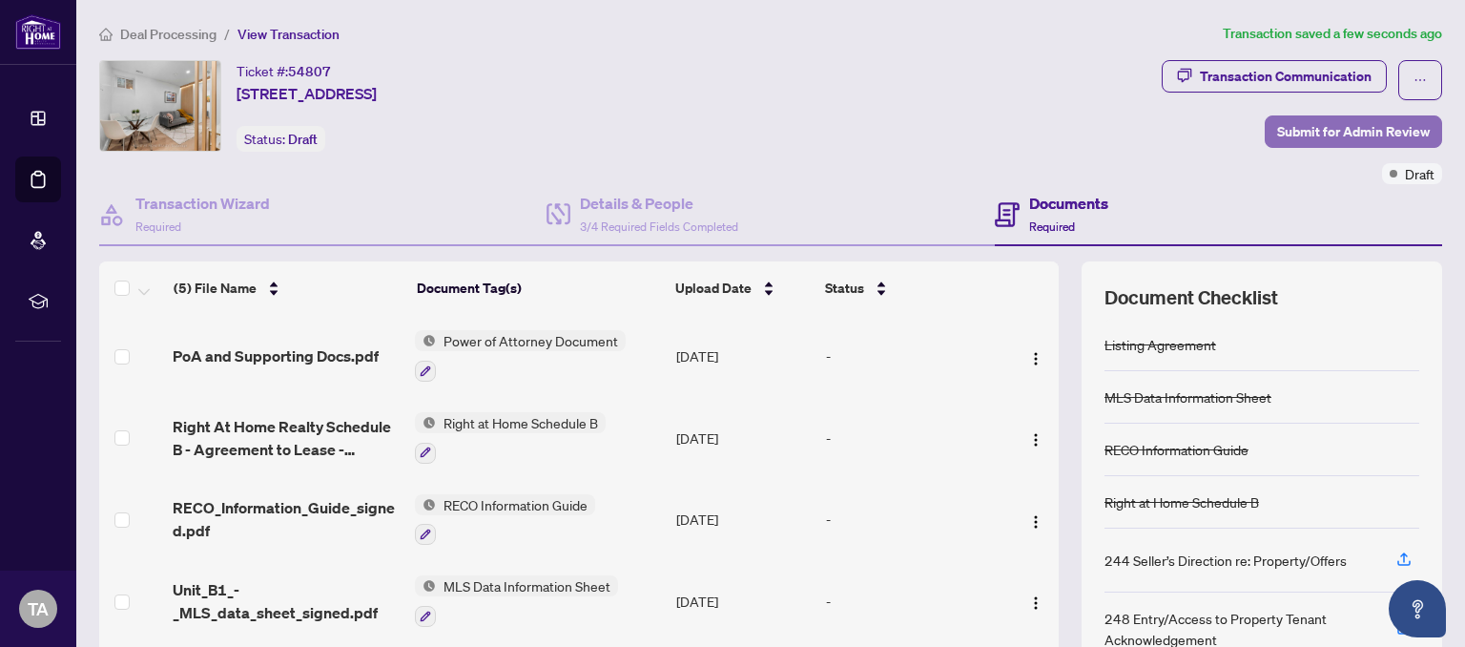
click at [1356, 138] on span "Submit for Admin Review" at bounding box center [1354, 131] width 153 height 31
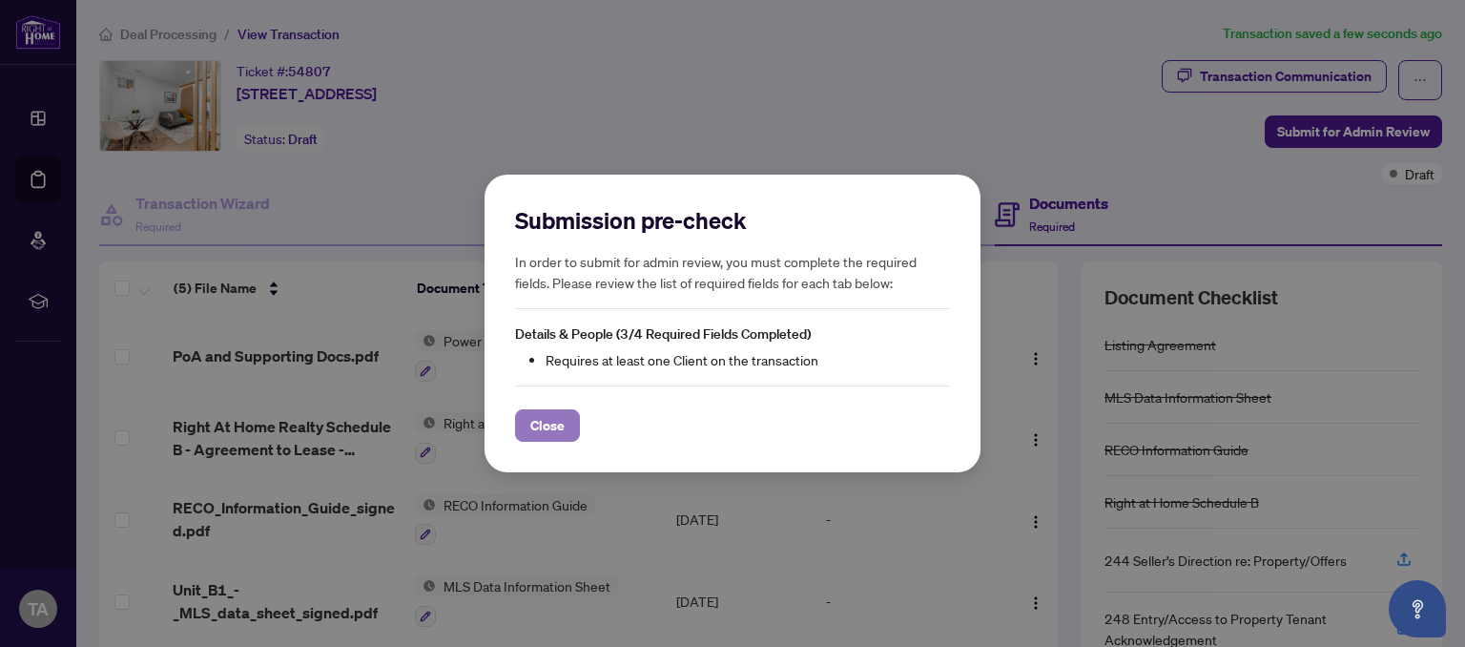
click at [568, 432] on button "Close" at bounding box center [547, 425] width 65 height 32
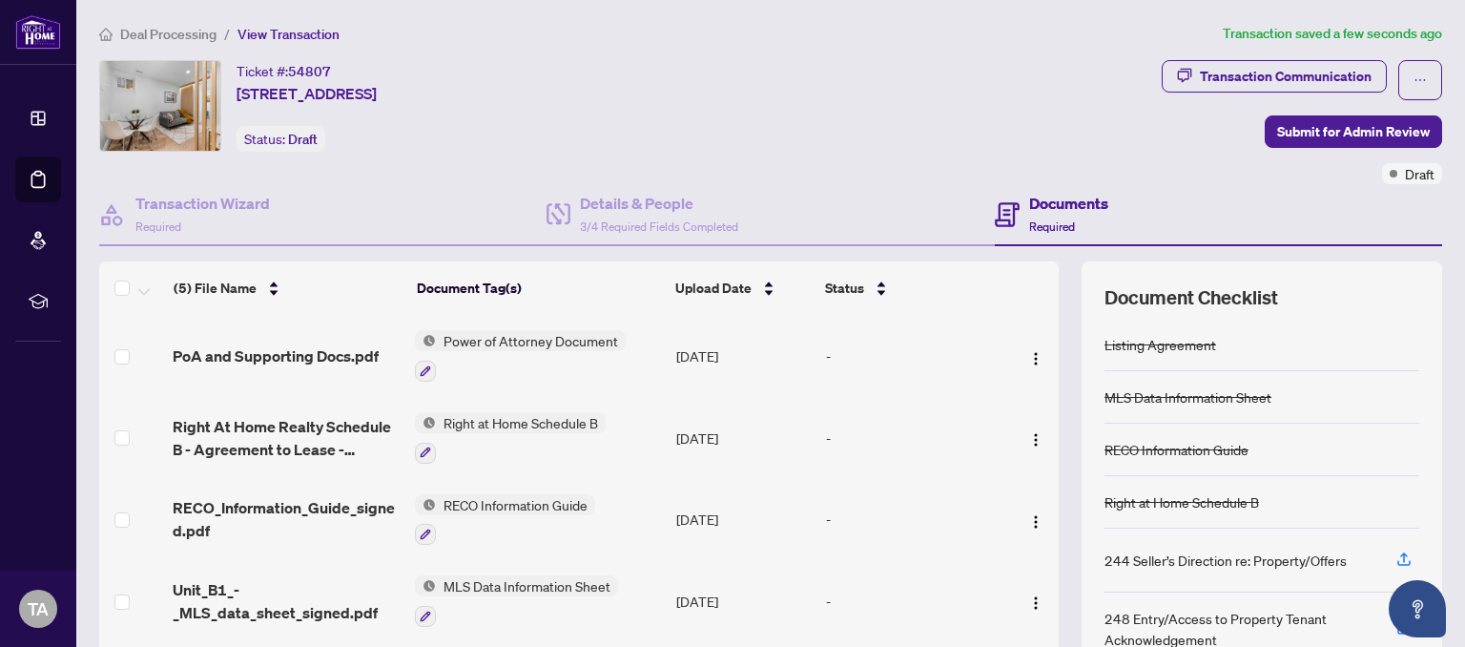
click at [1084, 215] on div "Documents Required" at bounding box center [1068, 214] width 79 height 45
click at [655, 204] on h4 "Details & People" at bounding box center [659, 203] width 158 height 23
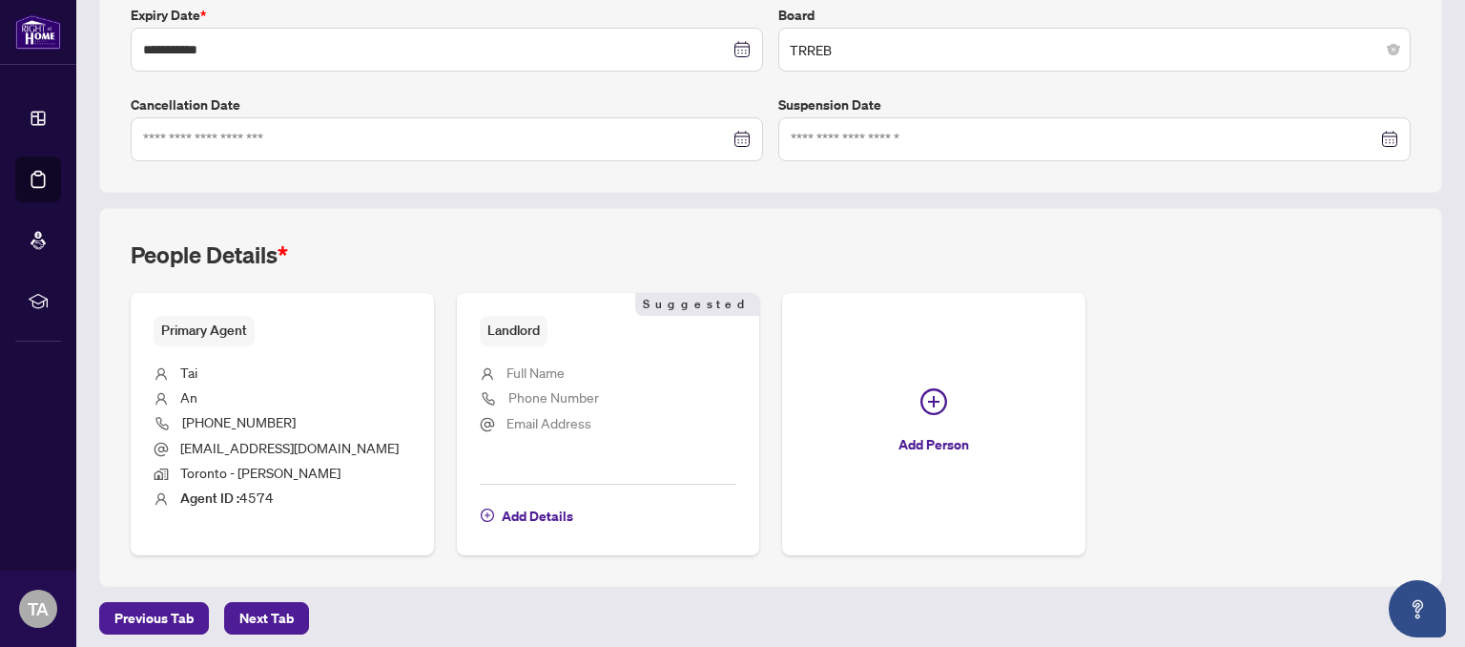
scroll to position [527, 0]
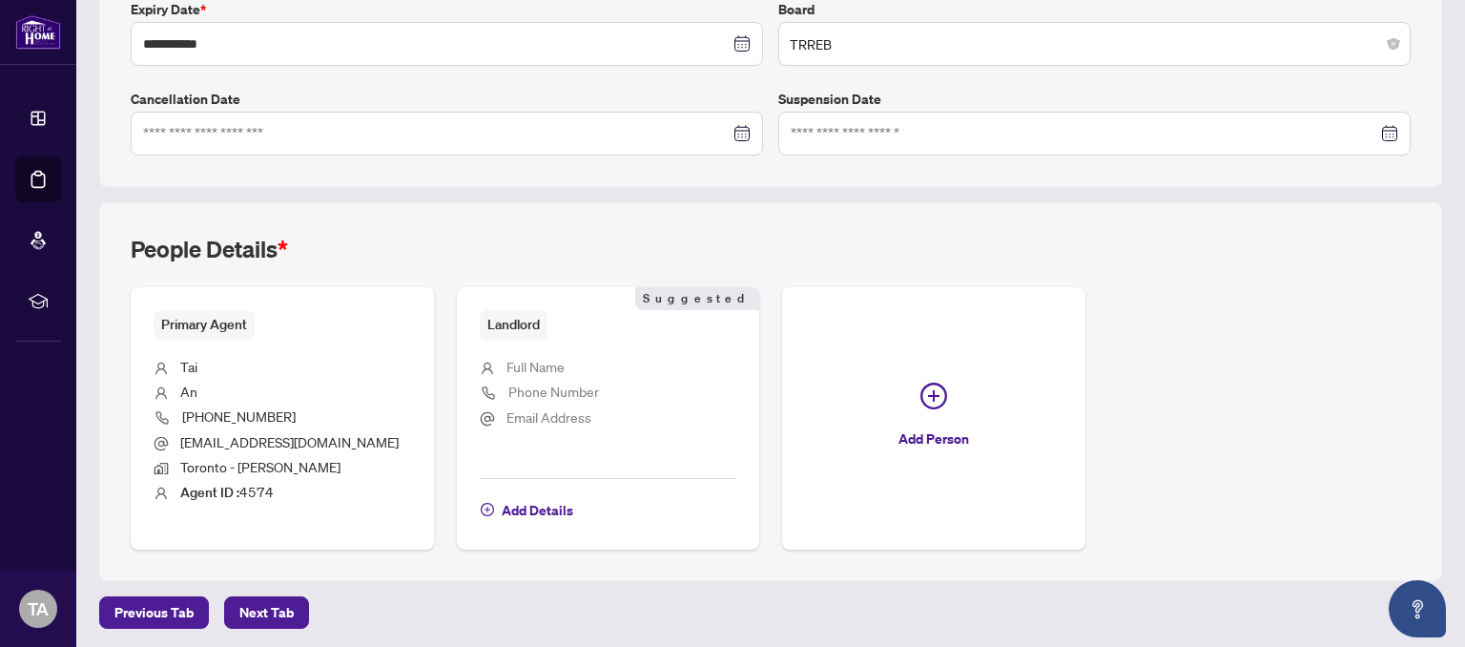
click at [529, 363] on span "Full Name" at bounding box center [536, 366] width 58 height 17
click at [504, 364] on li "Full Name" at bounding box center [609, 368] width 258 height 25
click at [515, 506] on span "Add Details" at bounding box center [538, 510] width 72 height 31
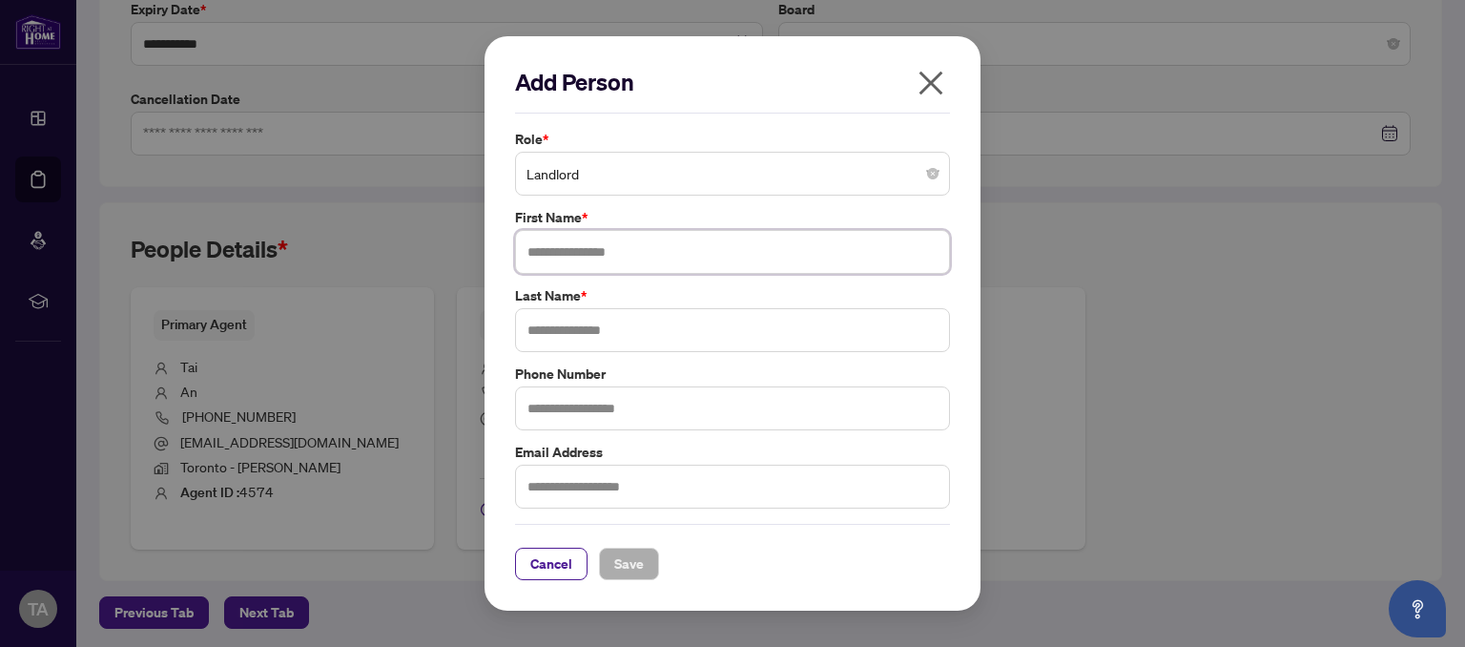
click at [582, 239] on input "text" at bounding box center [732, 252] width 435 height 44
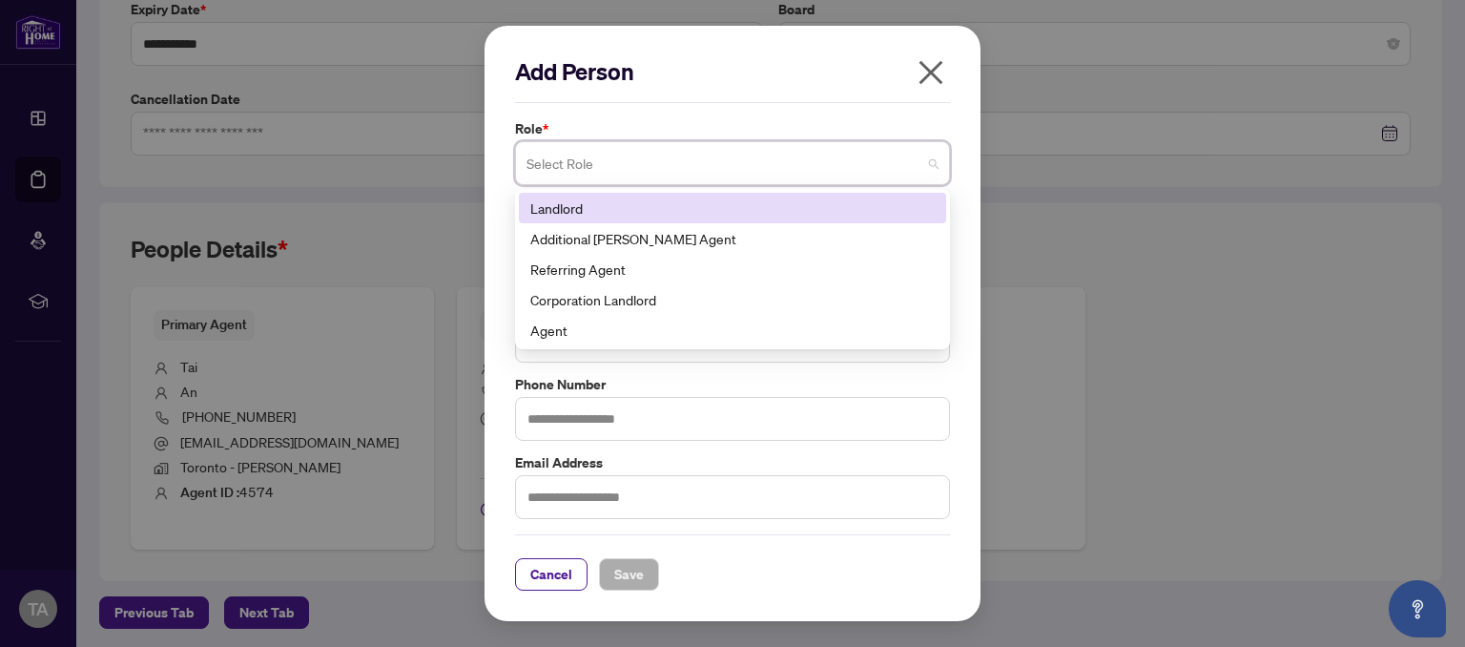
click at [838, 176] on input "search" at bounding box center [724, 166] width 395 height 42
click at [597, 208] on div "Landlord" at bounding box center [732, 207] width 405 height 21
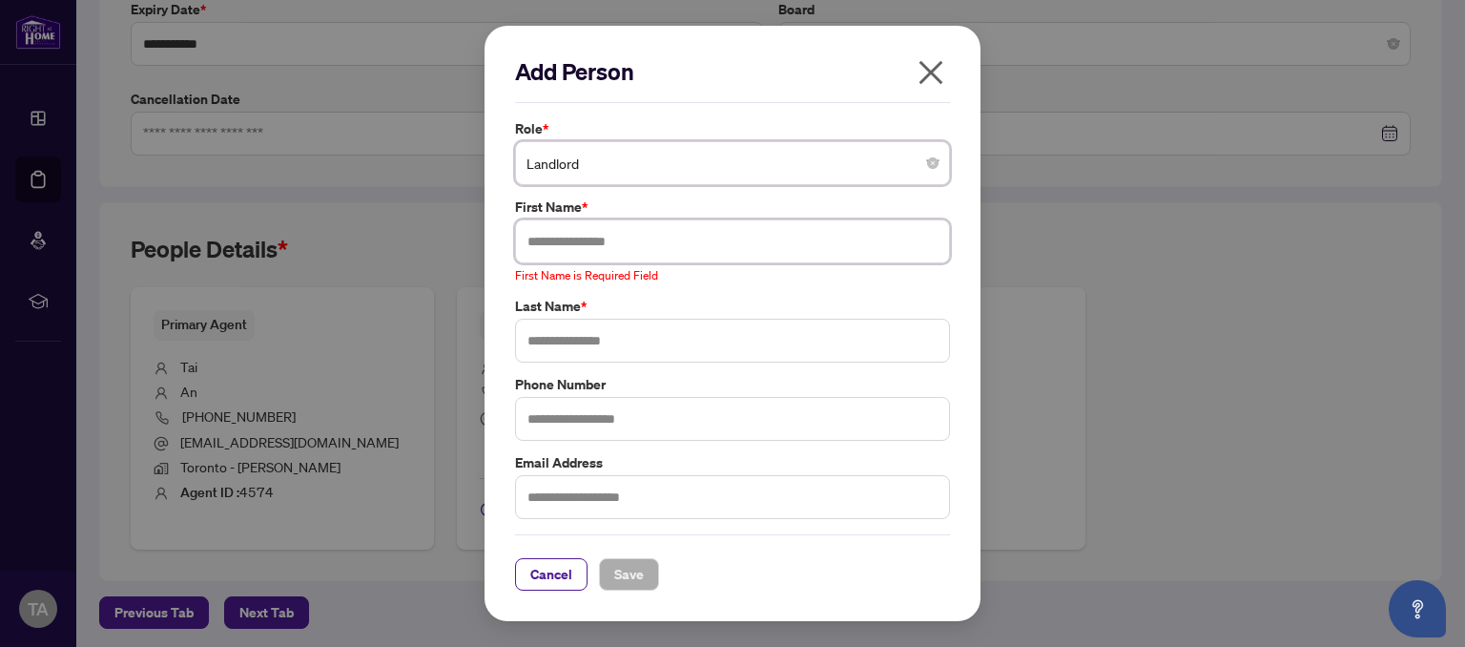
click at [624, 242] on input "text" at bounding box center [732, 241] width 435 height 44
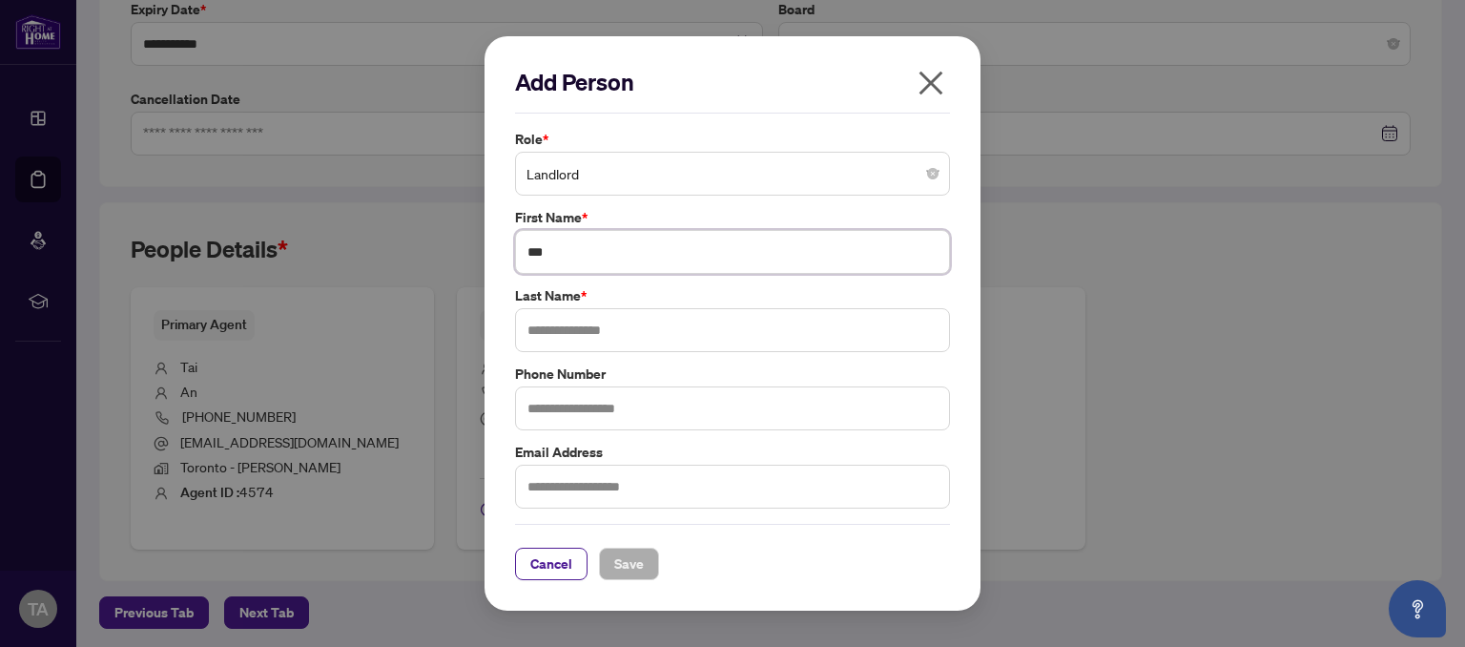
type input "***"
click at [677, 333] on input "text" at bounding box center [732, 330] width 435 height 44
type input "**********"
click at [616, 413] on input "text" at bounding box center [732, 408] width 435 height 44
paste input "**********"
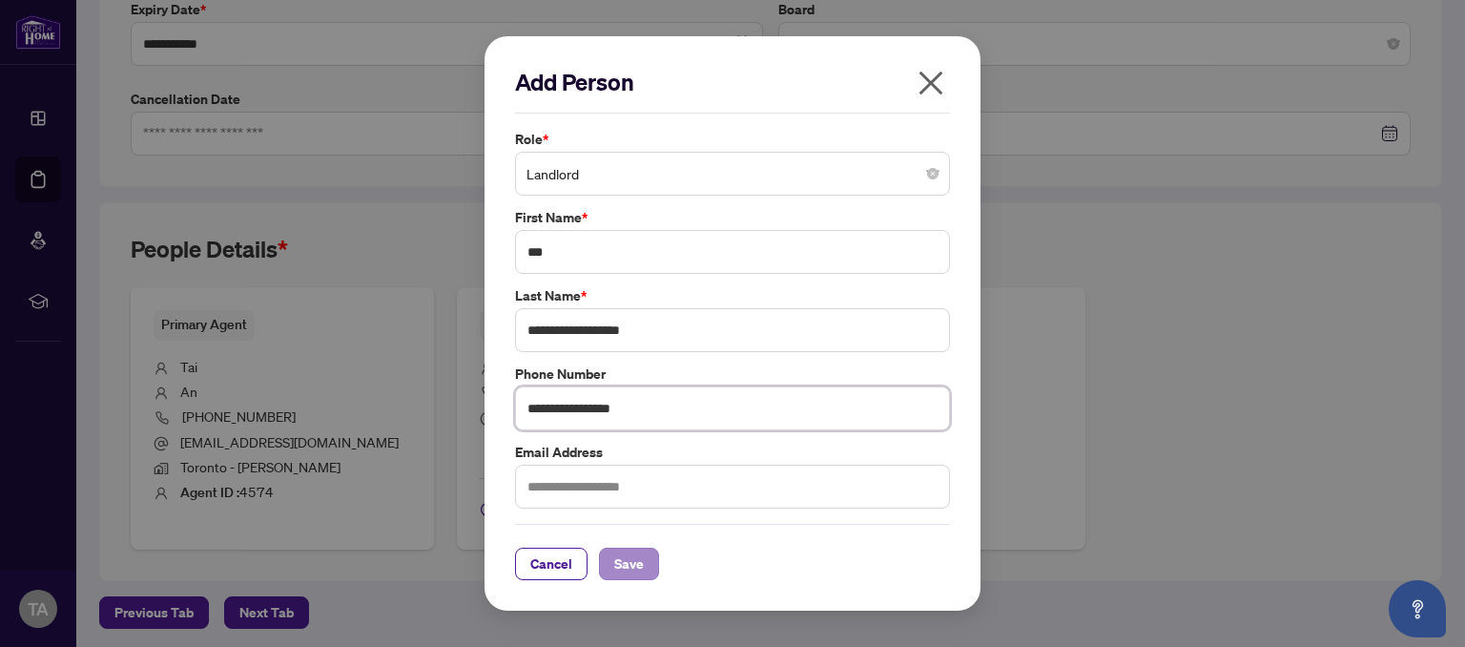
type input "**********"
click at [632, 570] on span "Save" at bounding box center [629, 564] width 30 height 31
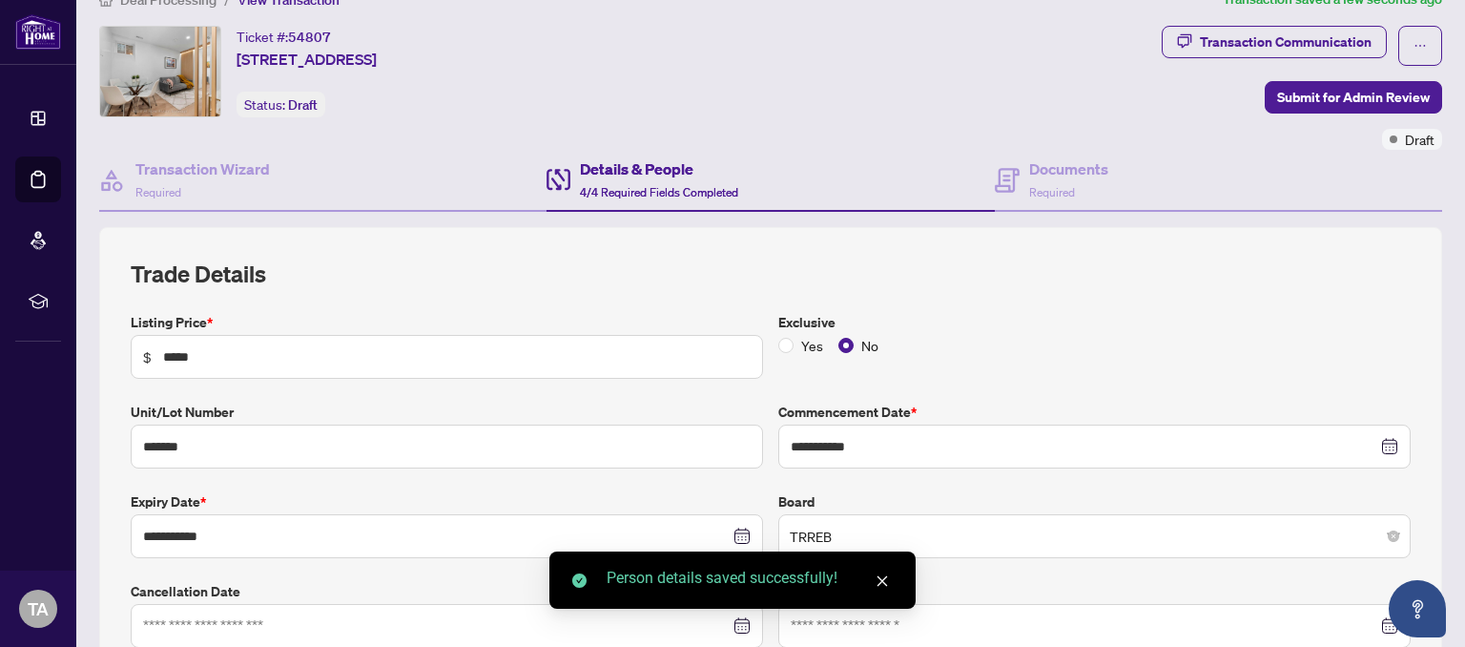
scroll to position [0, 0]
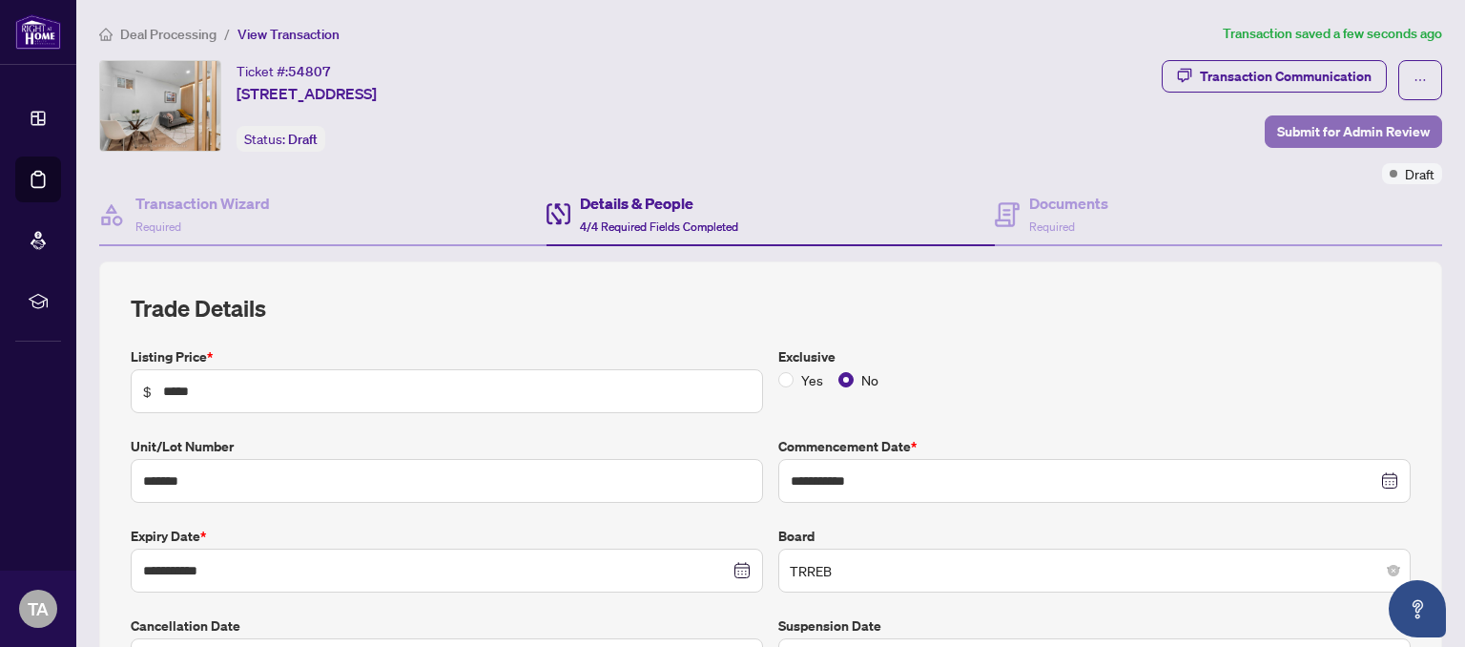
click at [1388, 128] on span "Submit for Admin Review" at bounding box center [1354, 131] width 153 height 31
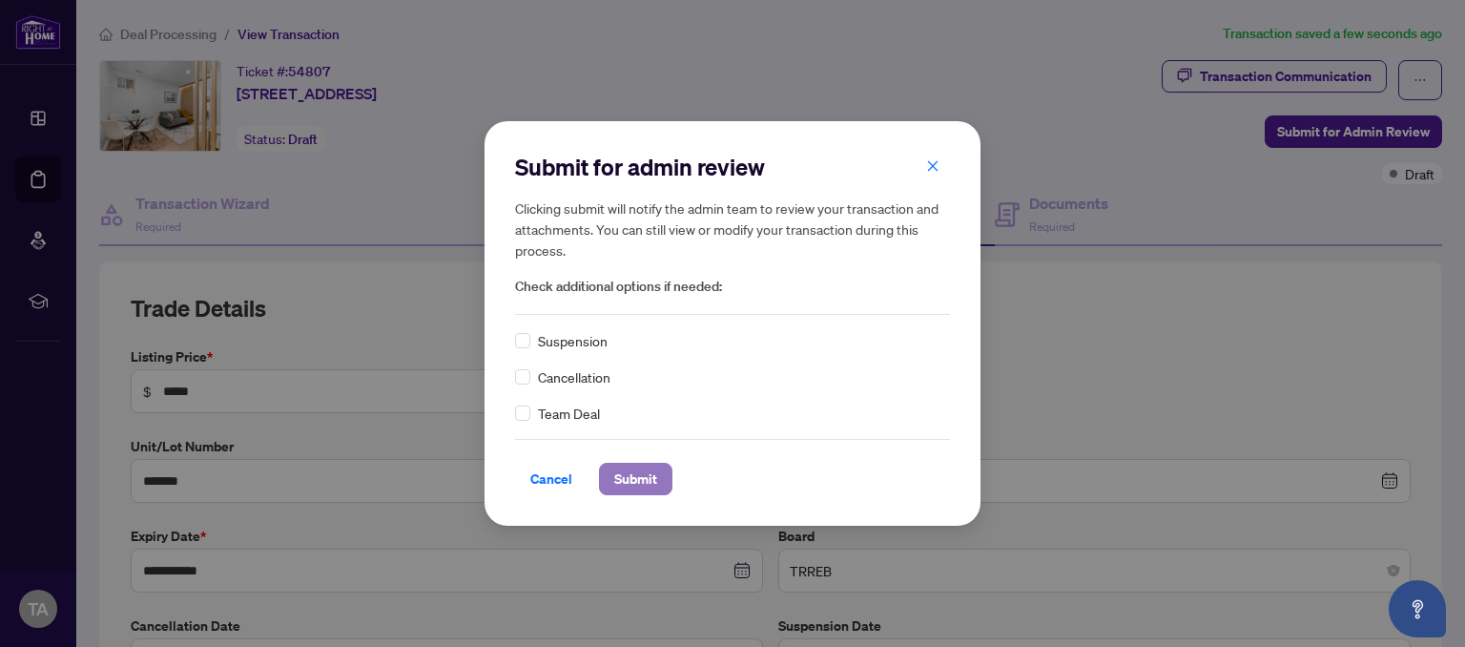
click at [639, 478] on span "Submit" at bounding box center [635, 479] width 43 height 31
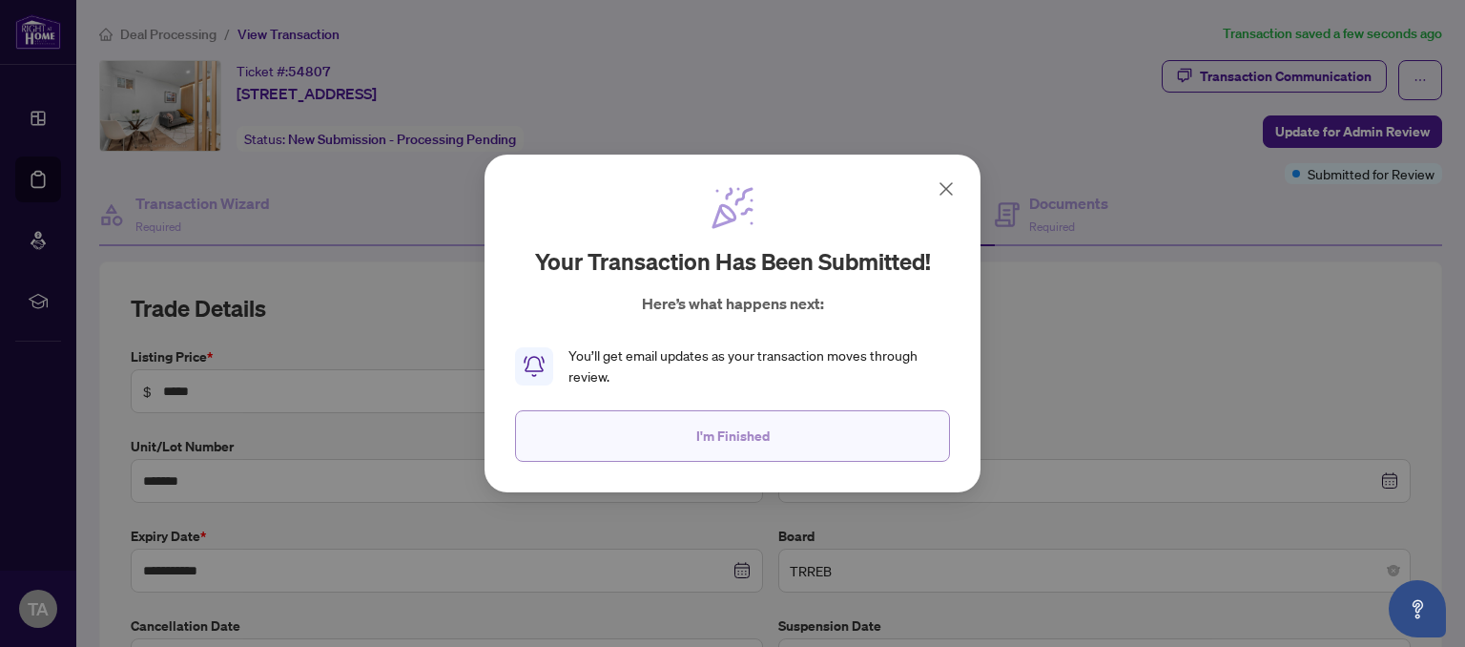
click at [730, 445] on span "I'm Finished" at bounding box center [732, 436] width 73 height 31
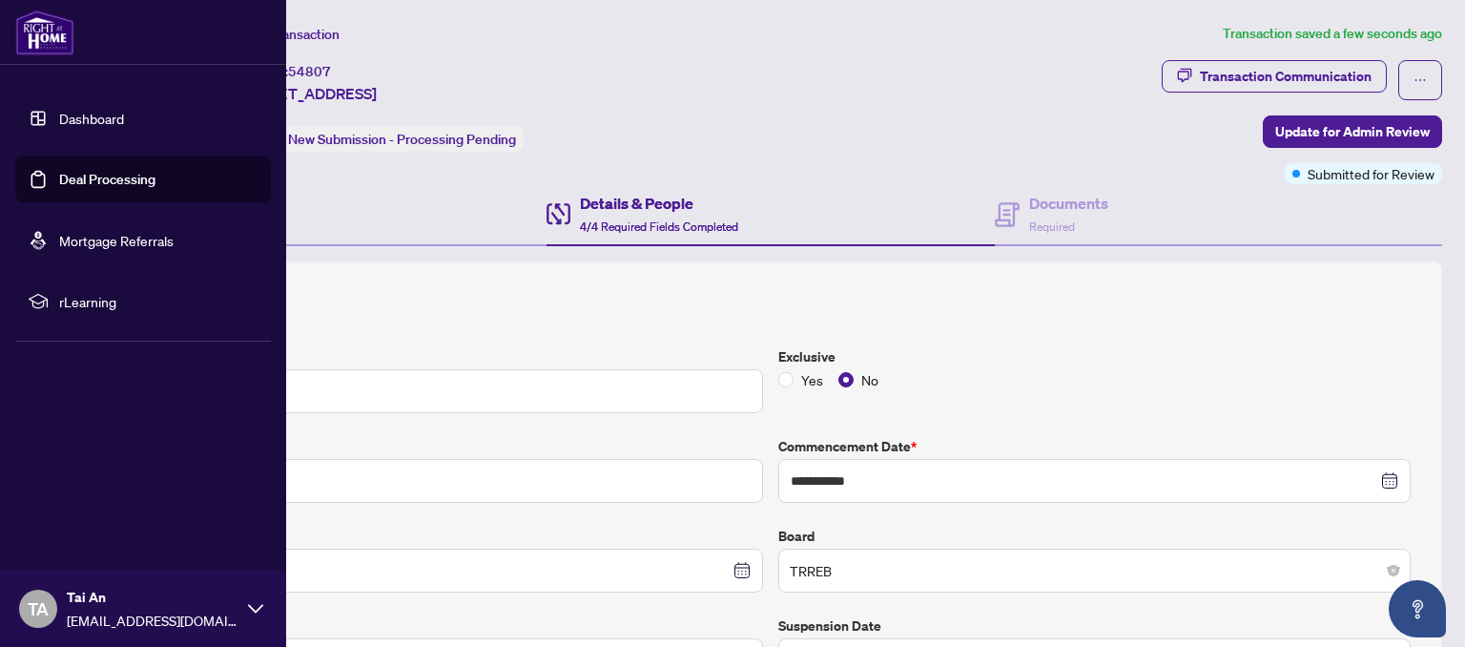
click at [74, 118] on link "Dashboard" at bounding box center [91, 118] width 65 height 17
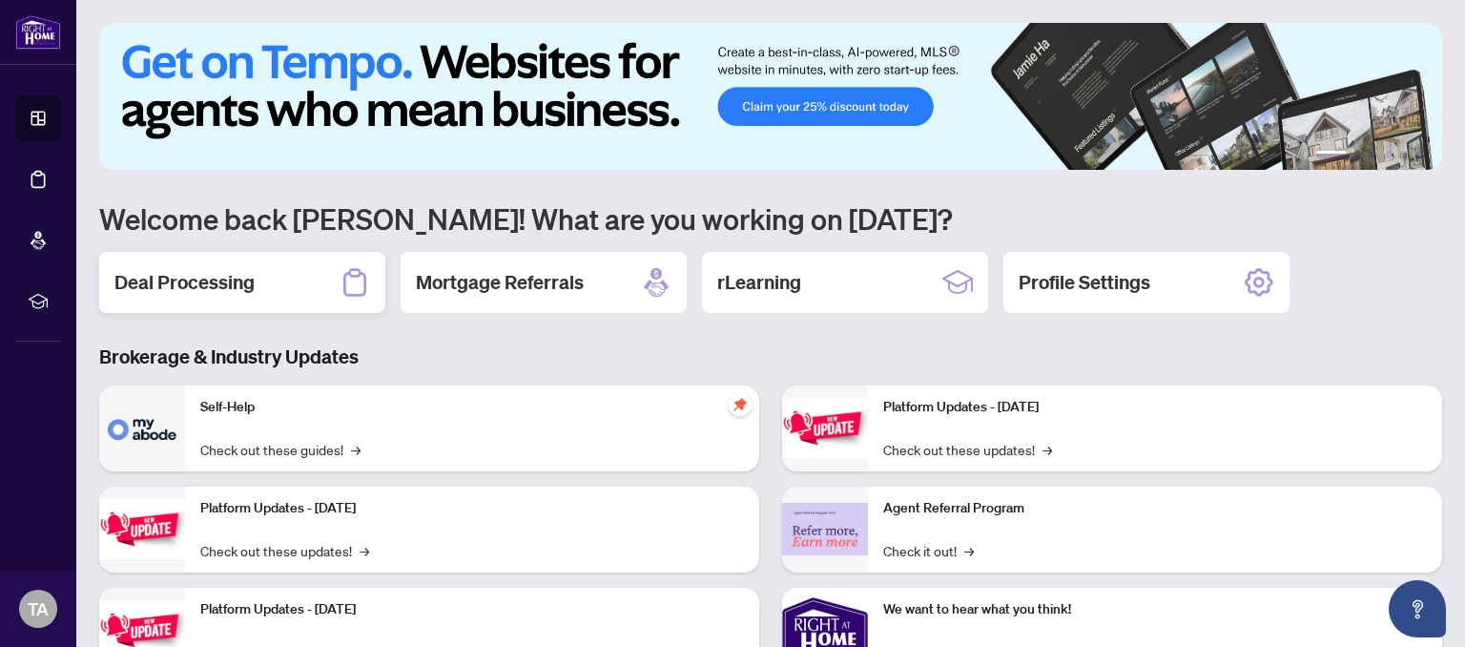
click at [236, 284] on h2 "Deal Processing" at bounding box center [184, 282] width 140 height 27
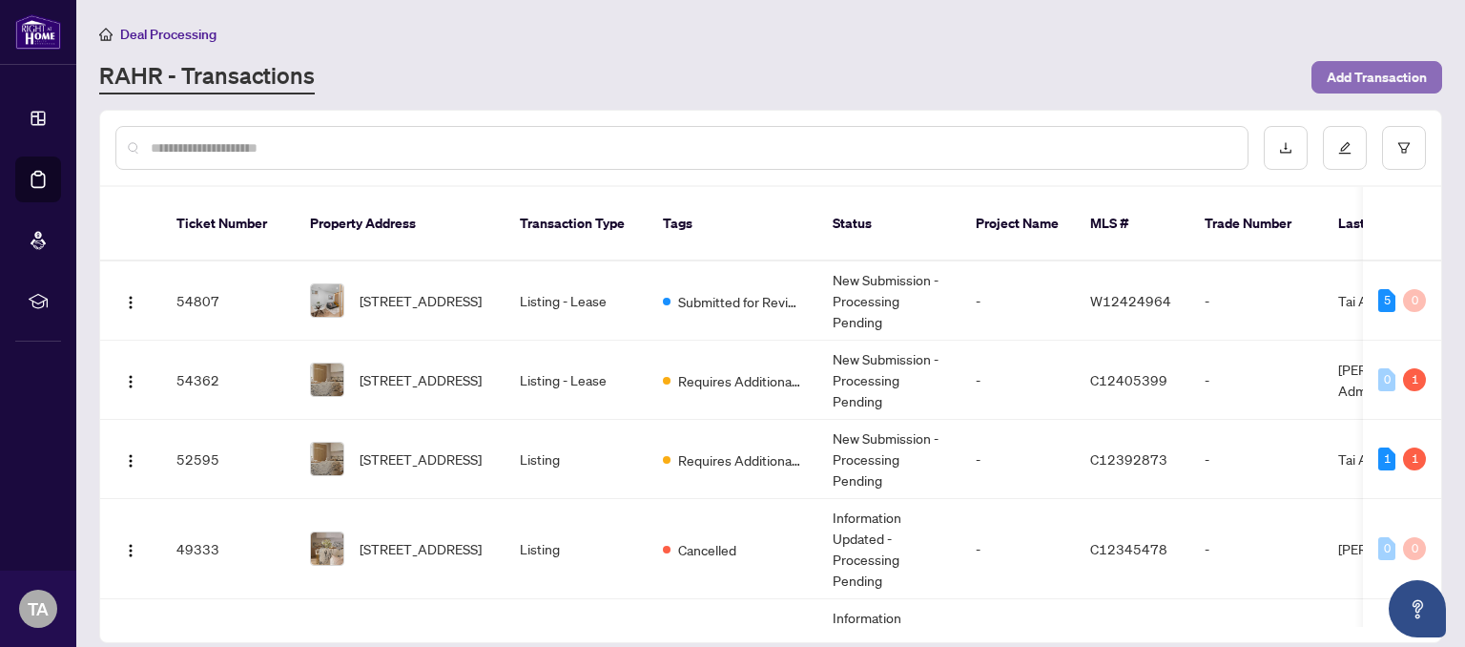
click at [1410, 76] on span "Add Transaction" at bounding box center [1377, 77] width 100 height 31
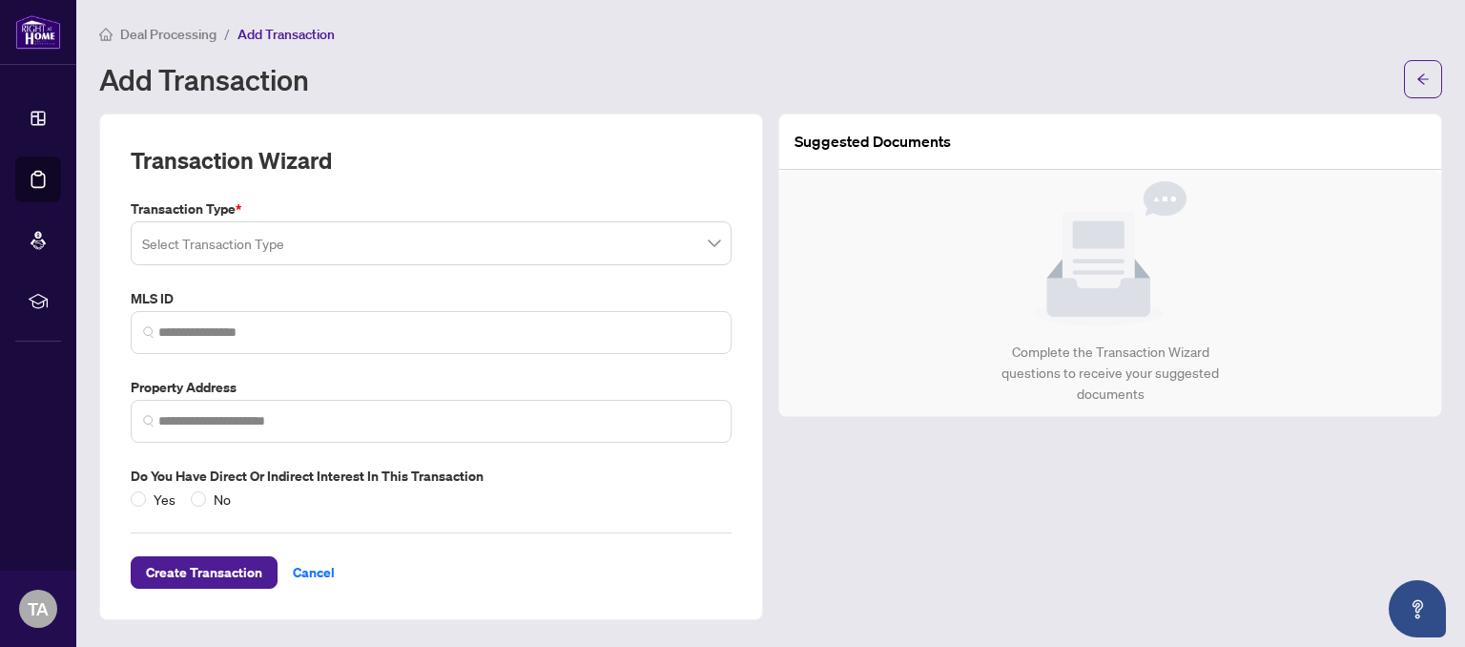
click at [345, 244] on input "search" at bounding box center [422, 246] width 561 height 42
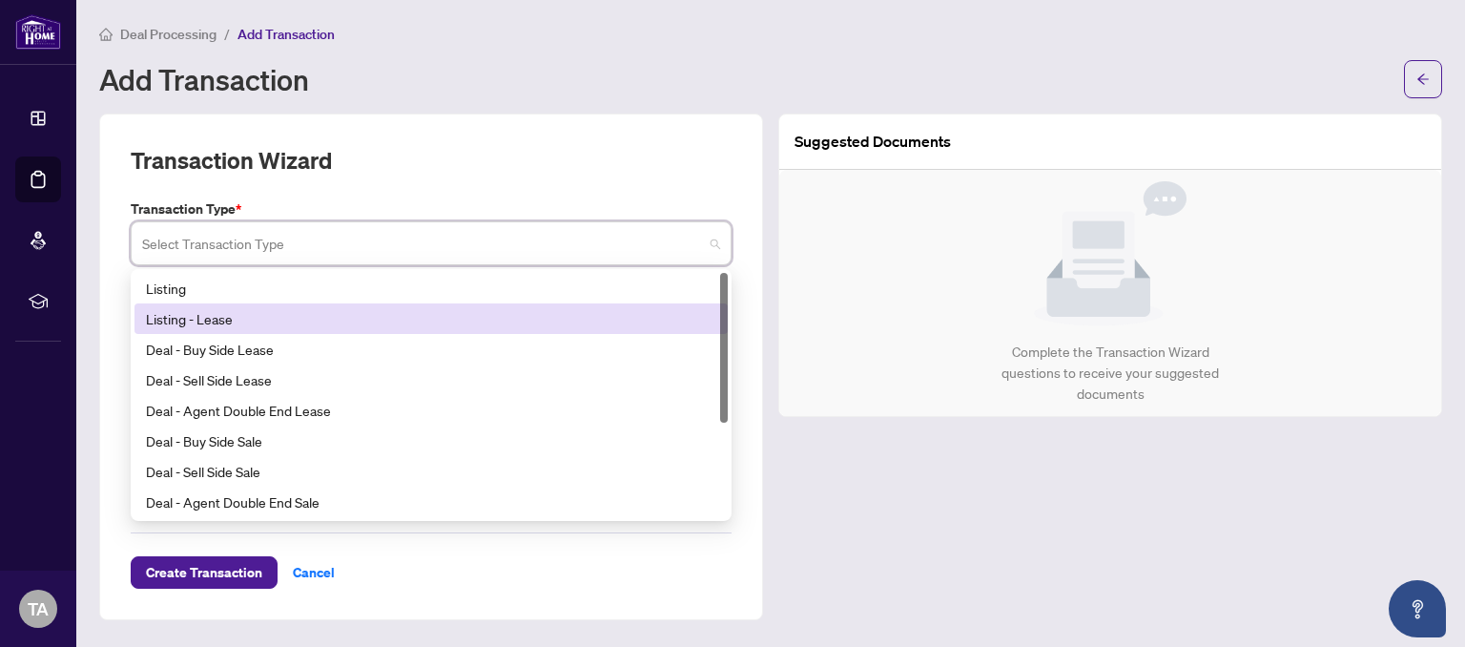
click at [282, 322] on div "Listing - Lease" at bounding box center [431, 318] width 571 height 21
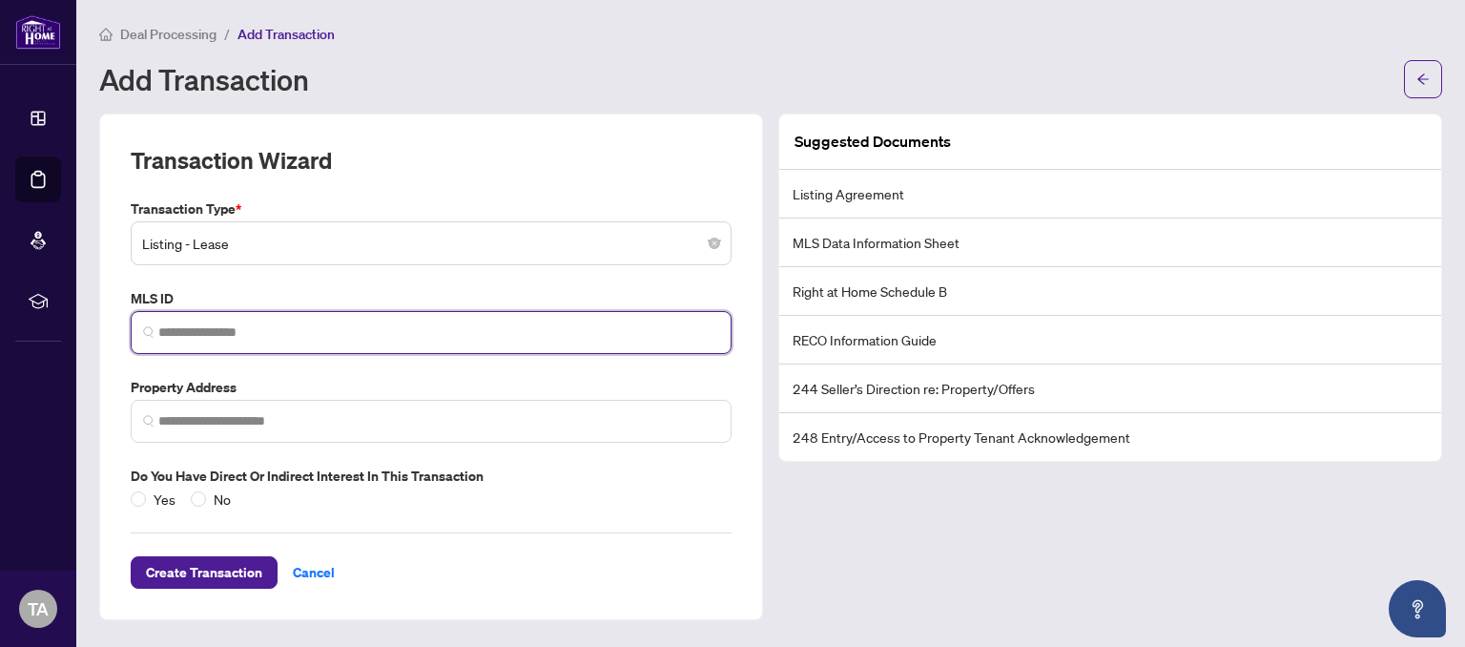
click at [284, 339] on input "search" at bounding box center [438, 332] width 561 height 20
click at [222, 343] on span at bounding box center [431, 332] width 601 height 43
paste input "*********"
type input "*********"
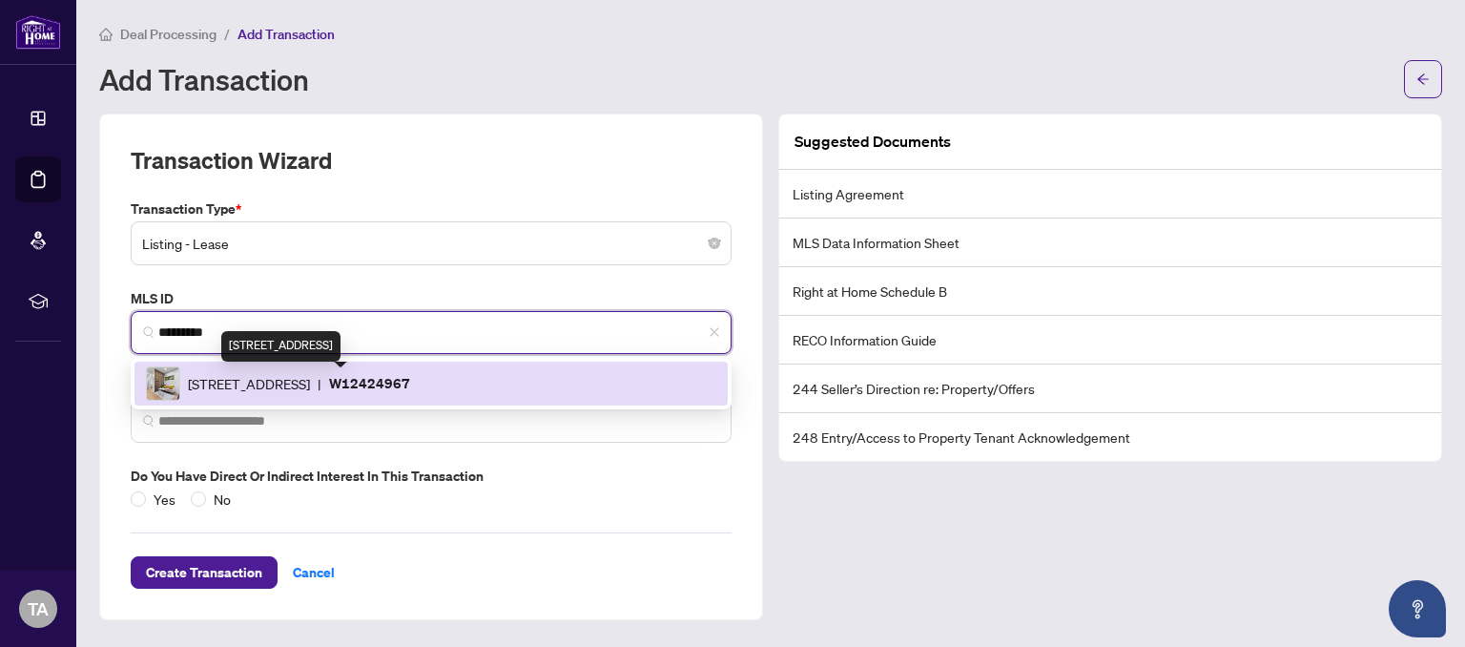
click at [310, 387] on span "158 Indian Grve, Toronto, Ontario M6P 2H2, Canada" at bounding box center [249, 383] width 122 height 21
type input "**********"
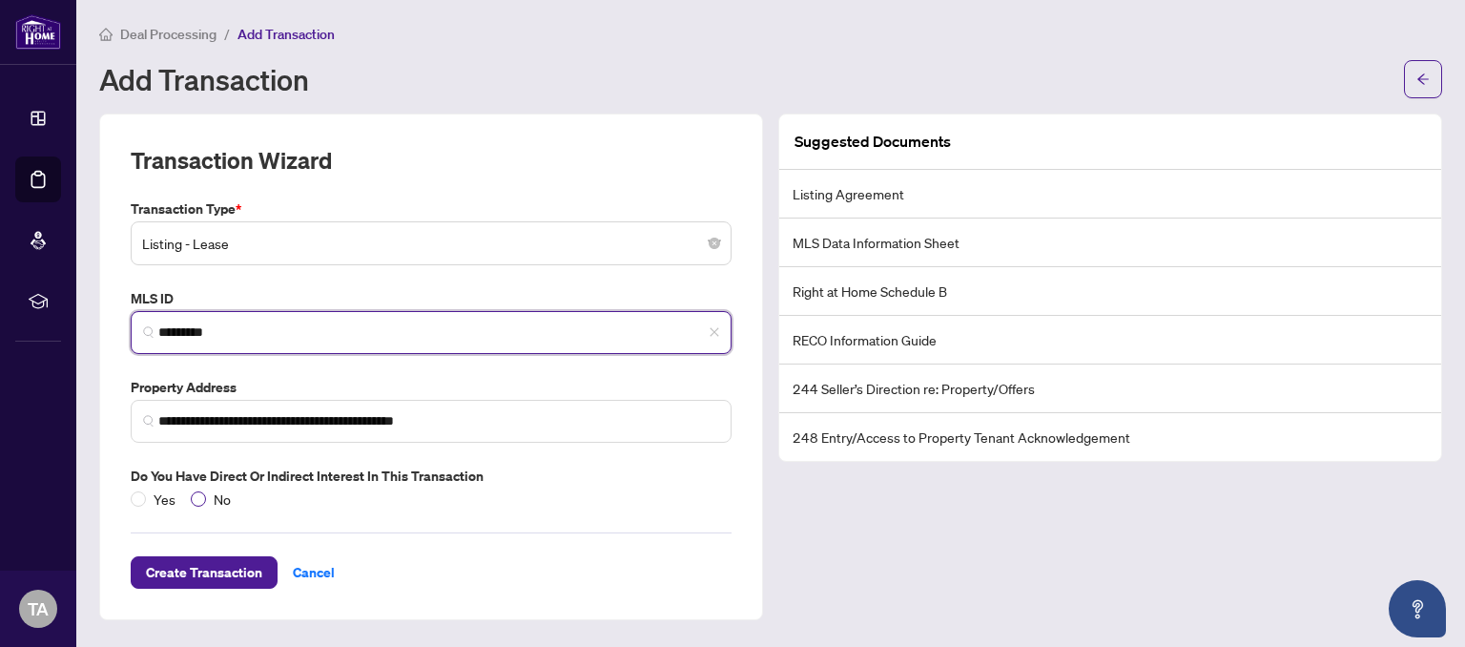
type input "*********"
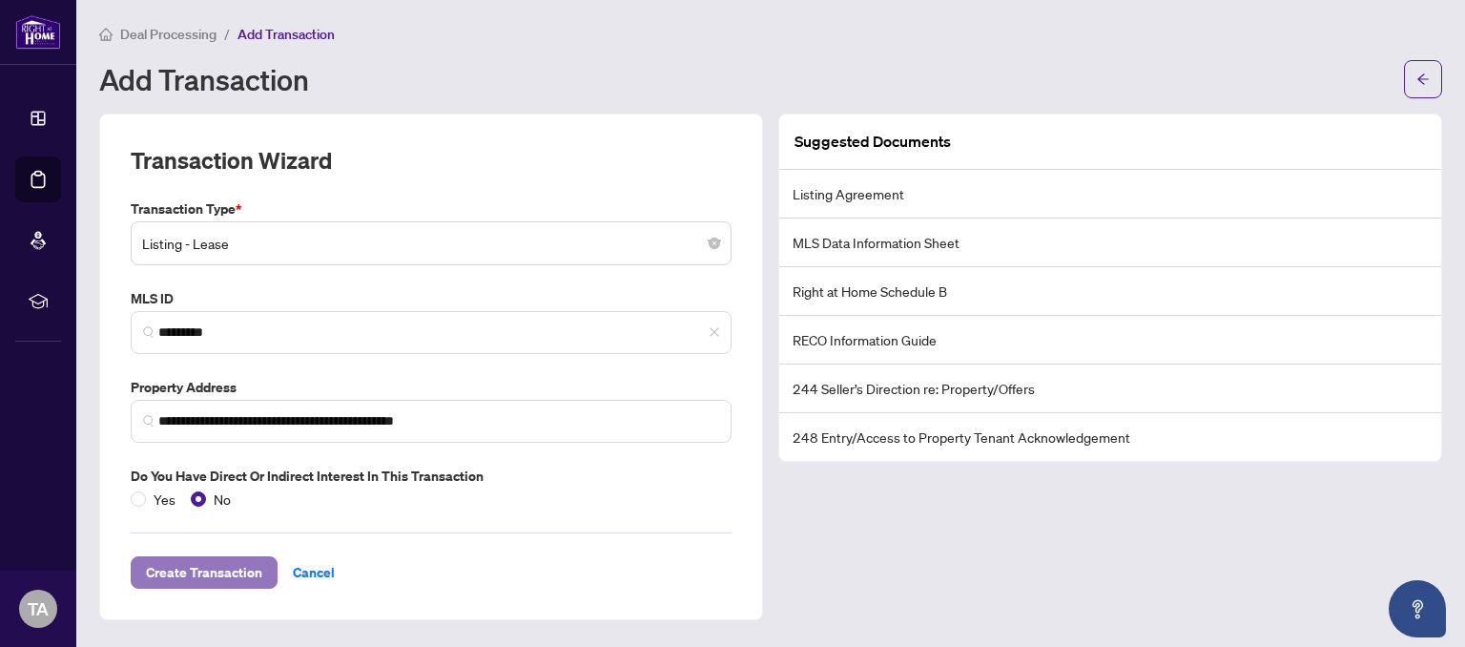
click at [166, 573] on span "Create Transaction" at bounding box center [204, 572] width 116 height 31
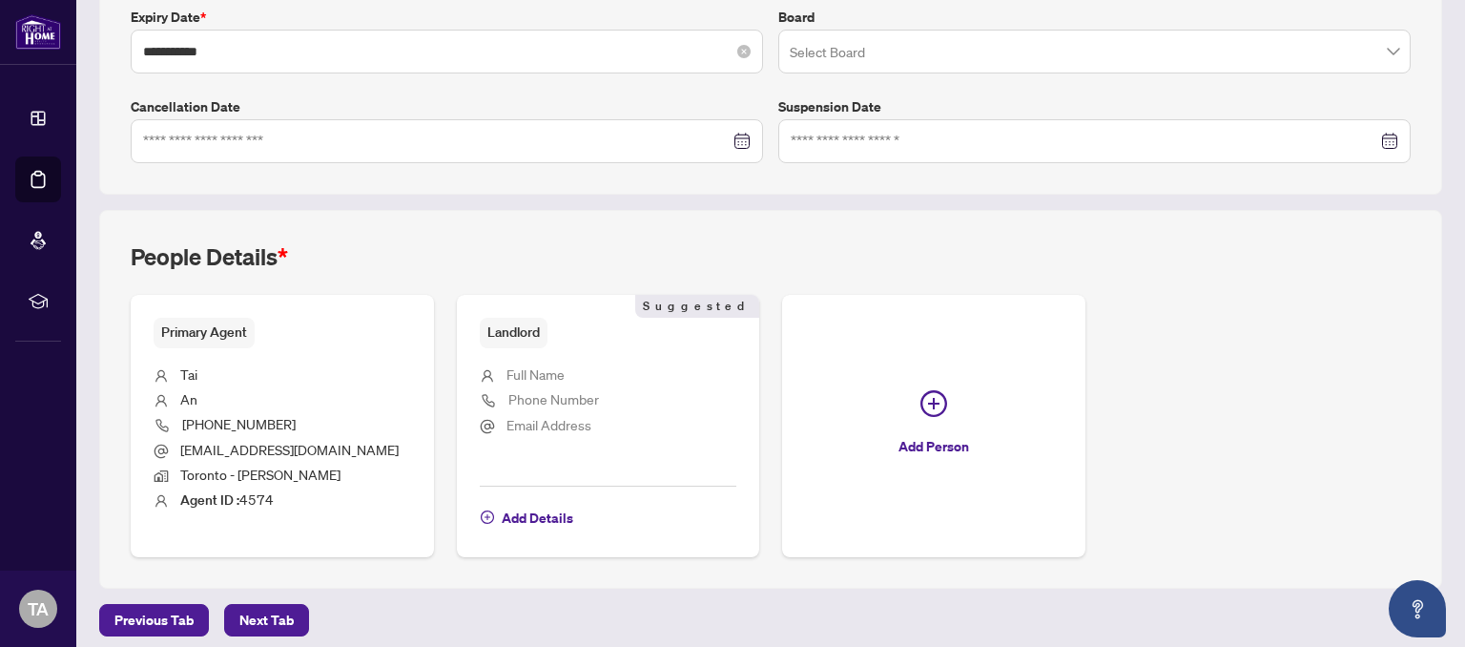
scroll to position [527, 0]
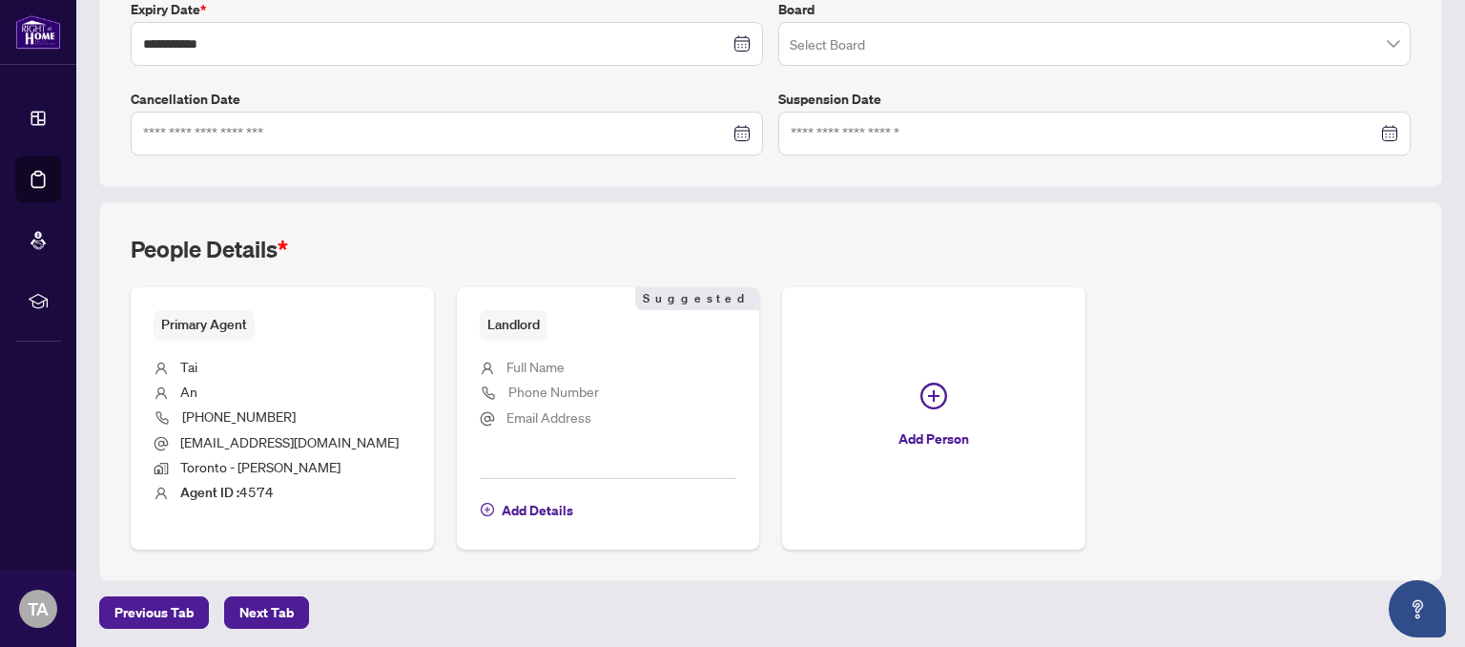
click at [545, 365] on span "Full Name" at bounding box center [536, 366] width 58 height 17
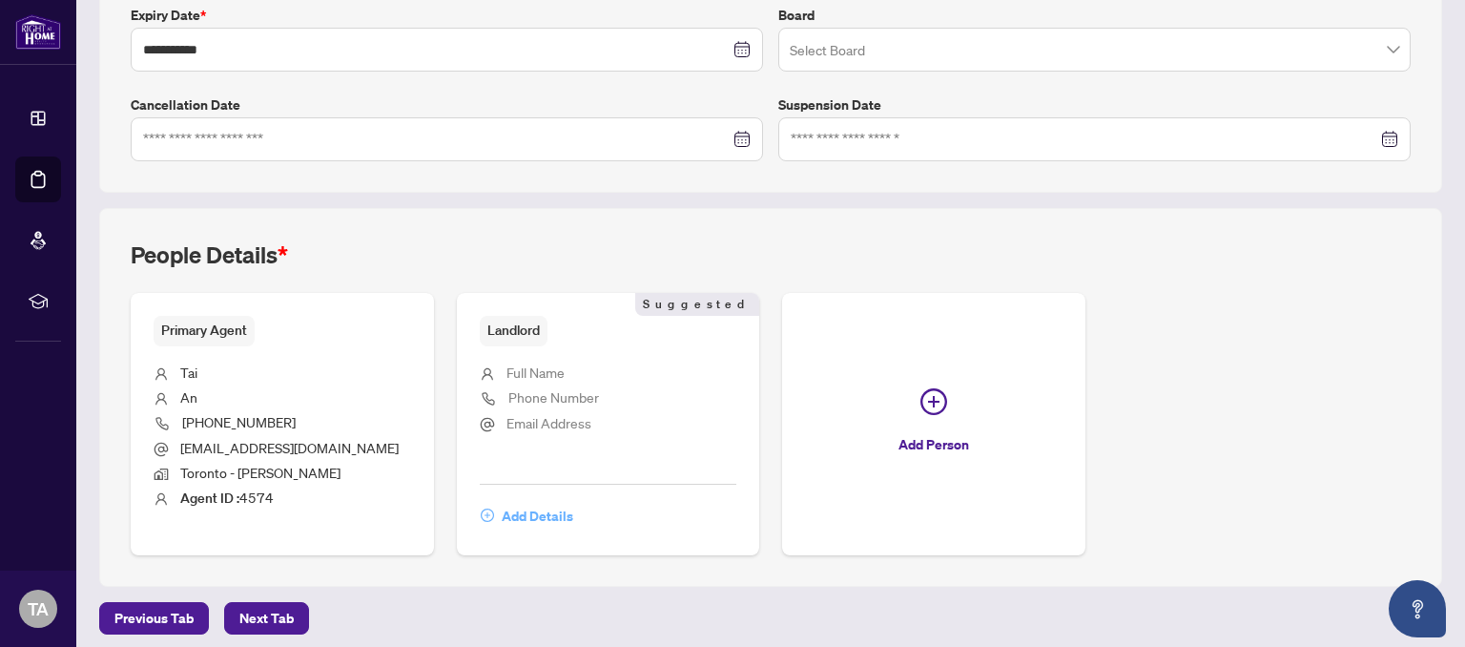
click at [544, 506] on span "Add Details" at bounding box center [538, 516] width 72 height 31
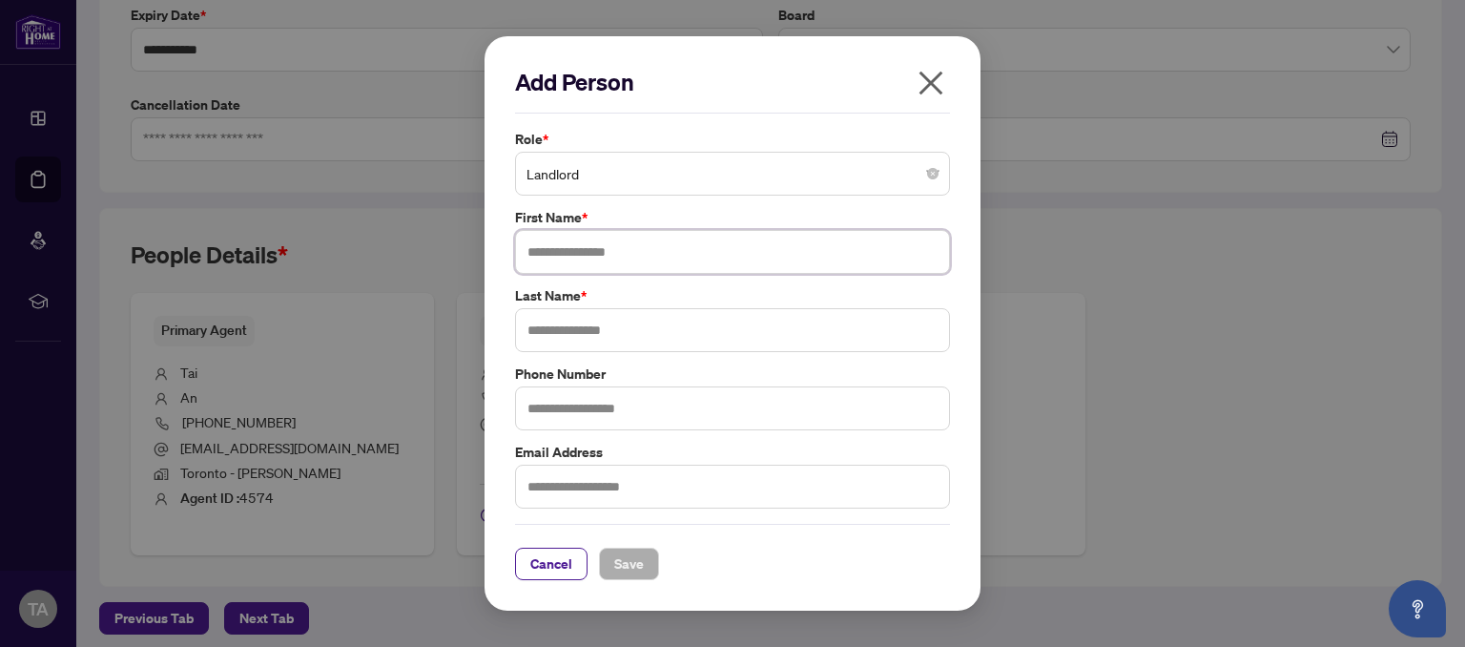
click at [718, 258] on input "text" at bounding box center [732, 252] width 435 height 44
type input "***"
click at [798, 326] on input "text" at bounding box center [732, 330] width 435 height 44
type input "**********"
click at [754, 408] on input "text" at bounding box center [732, 408] width 435 height 44
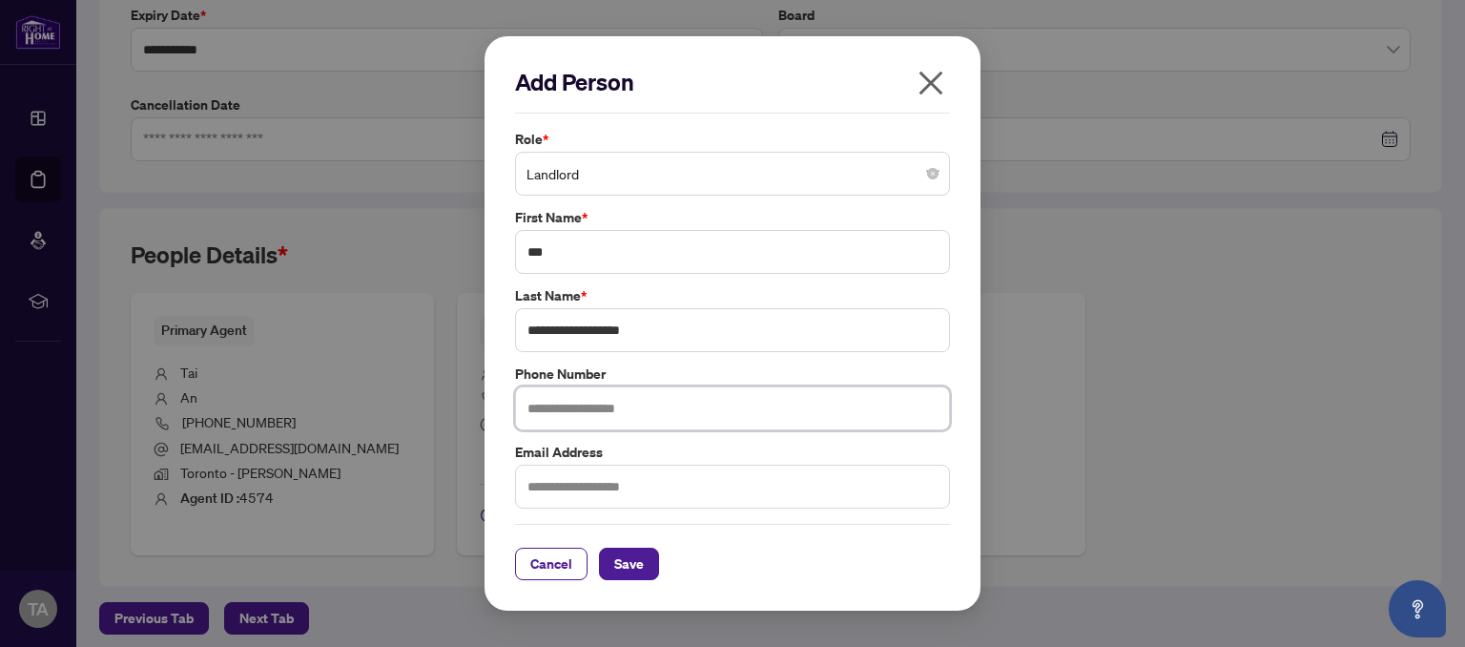
paste input "**********"
type input "**********"
drag, startPoint x: 639, startPoint y: 410, endPoint x: 391, endPoint y: 413, distance: 248.1
click at [515, 413] on input "**********" at bounding box center [732, 408] width 435 height 44
click at [611, 404] on input "text" at bounding box center [732, 408] width 435 height 44
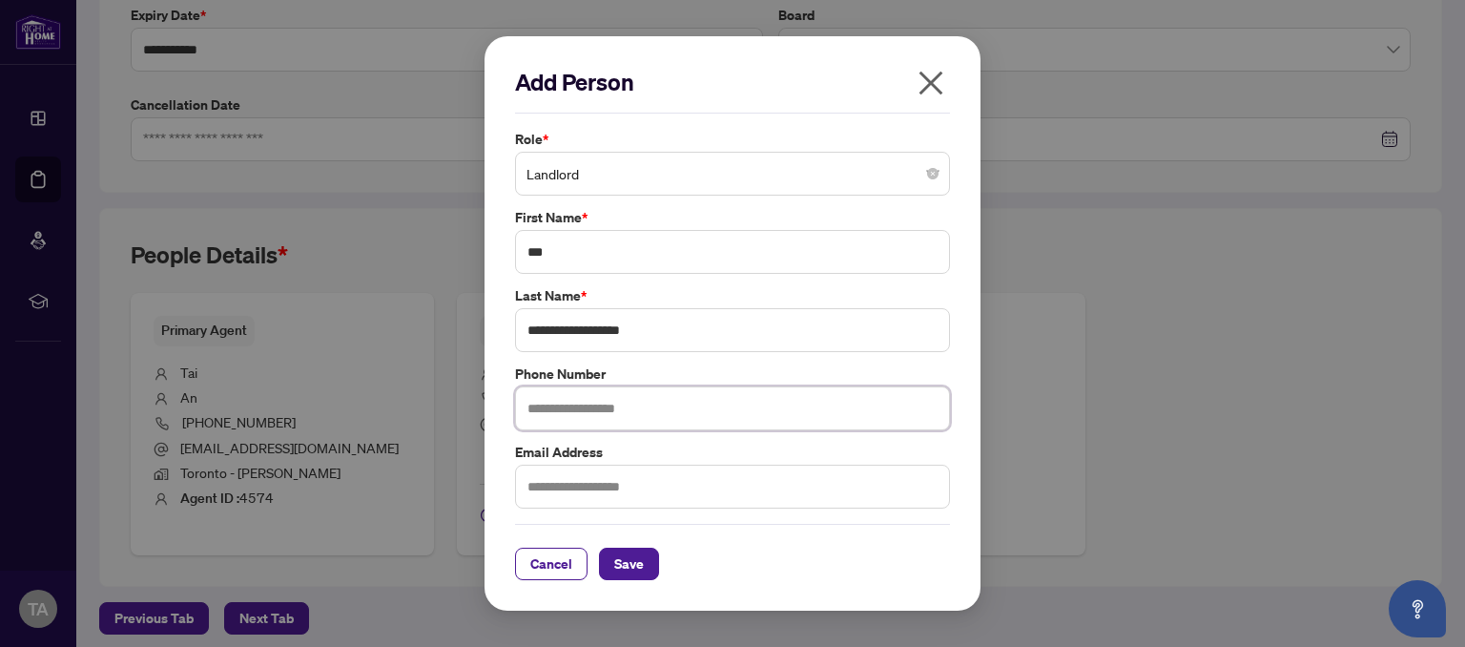
paste input "**********"
type input "**********"
click at [625, 563] on span "Save" at bounding box center [629, 564] width 30 height 31
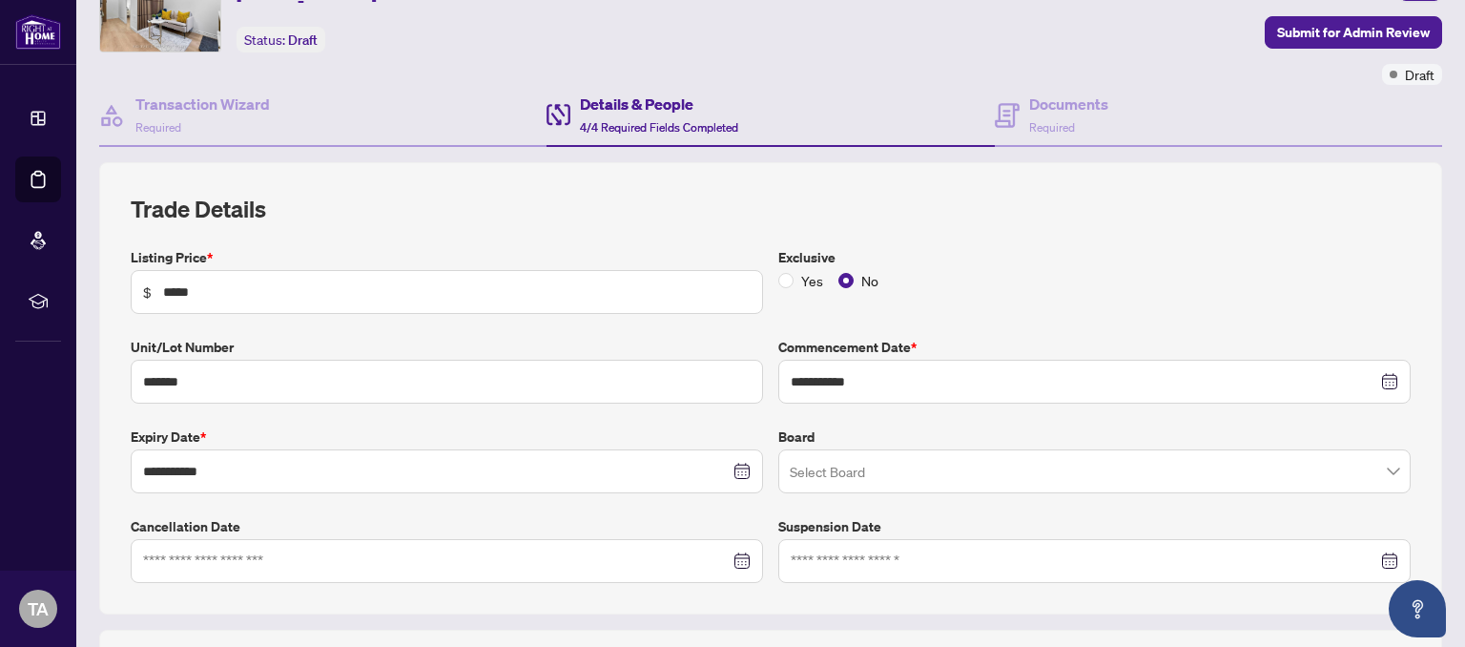
scroll to position [527, 0]
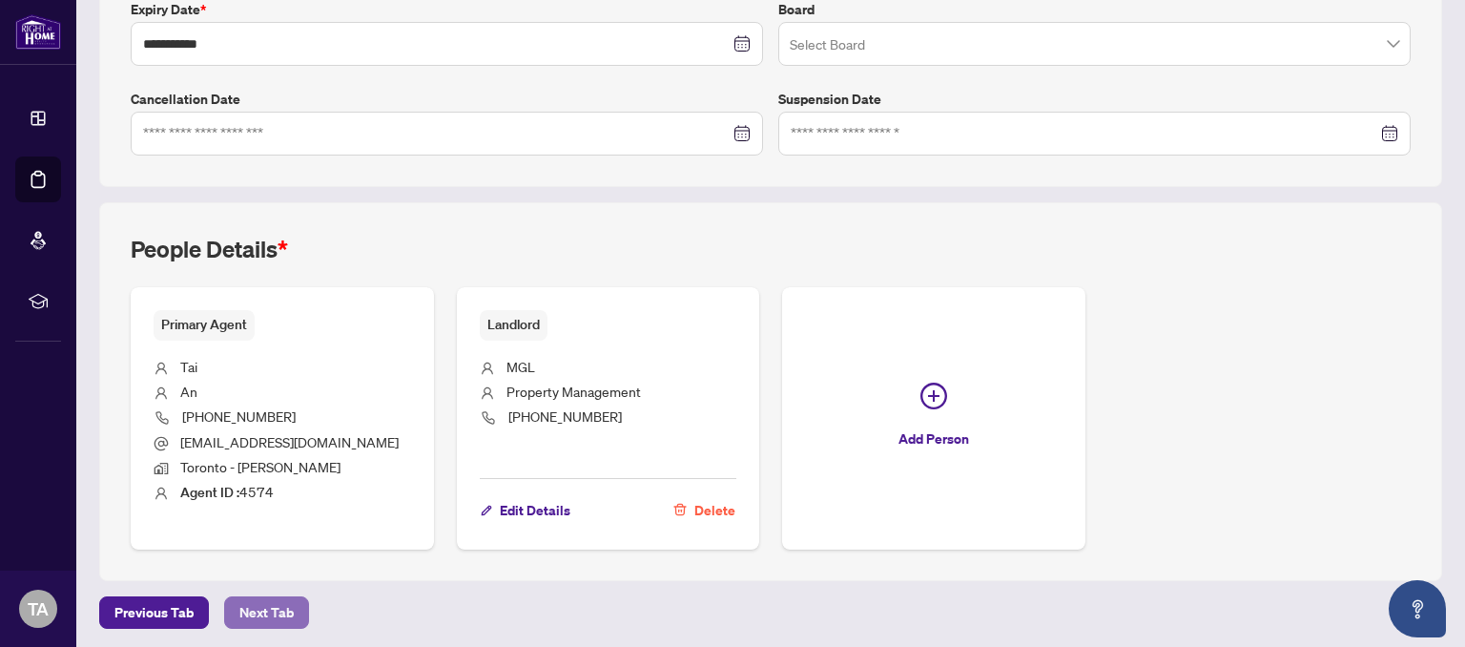
click at [250, 607] on span "Next Tab" at bounding box center [266, 612] width 54 height 31
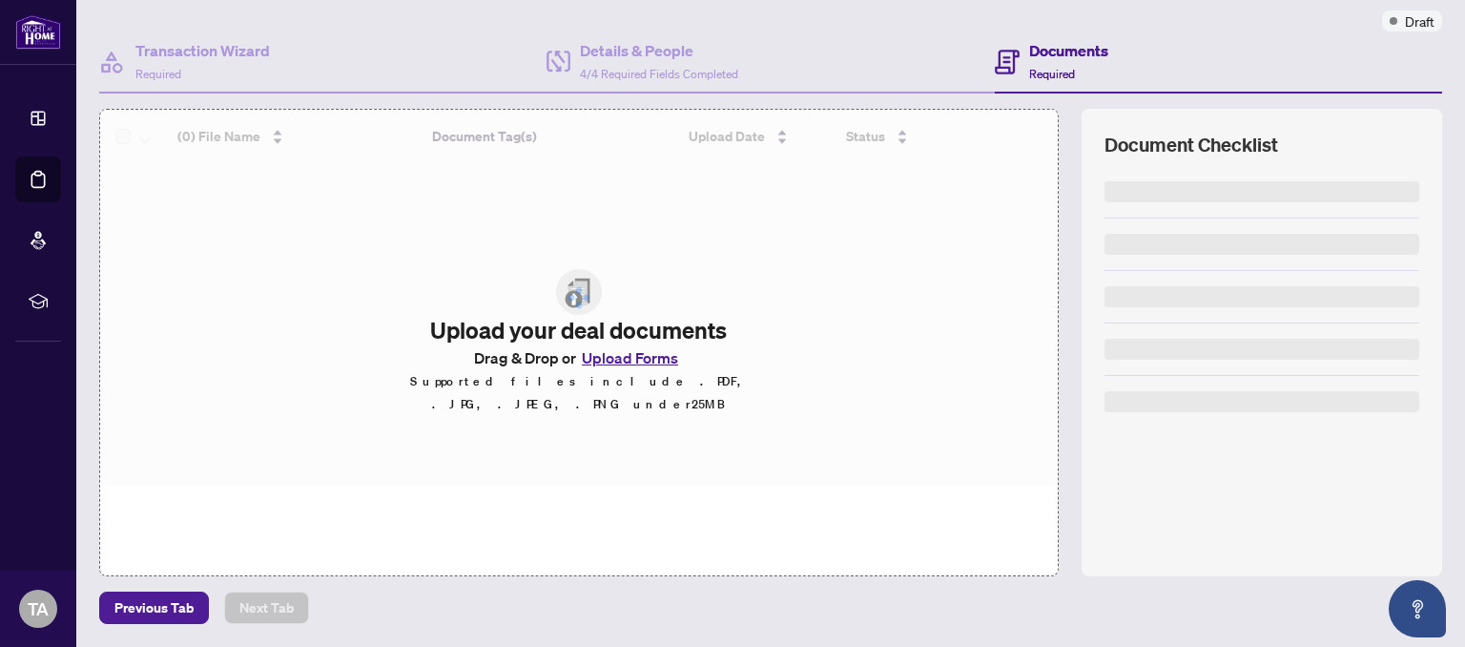
scroll to position [151, 0]
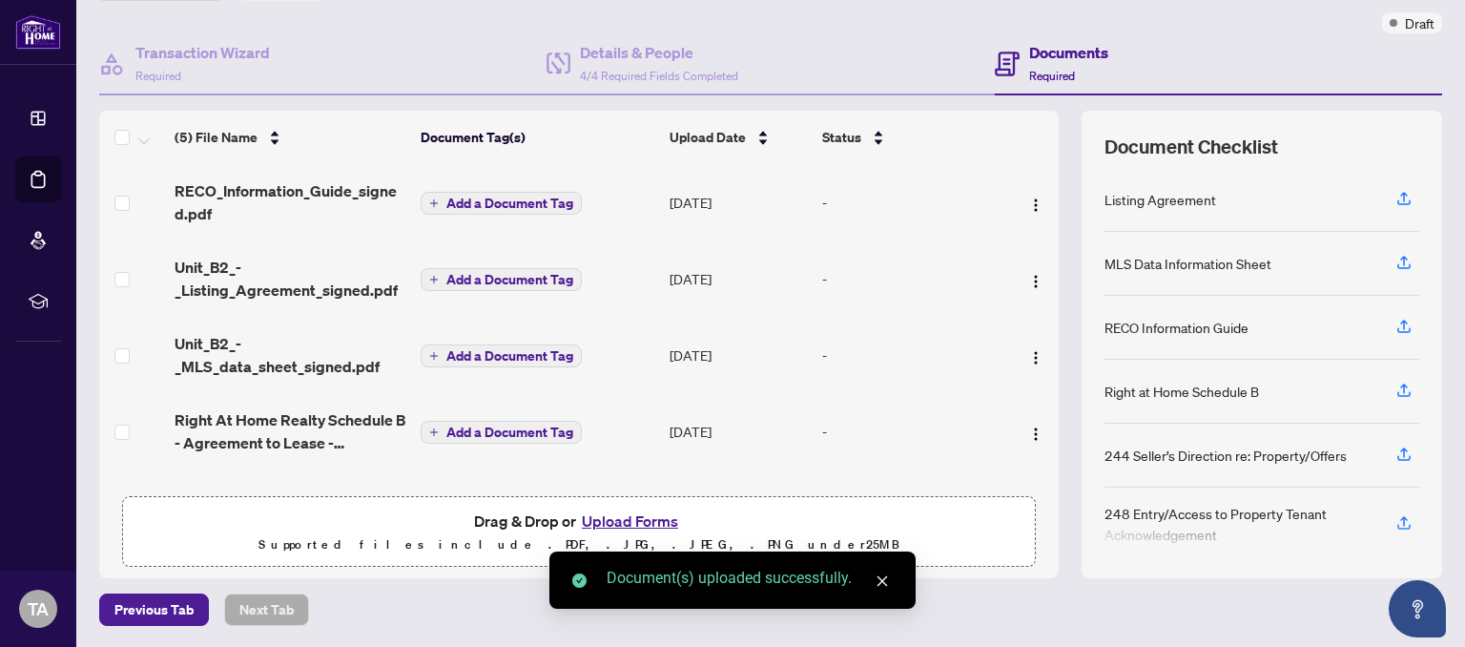
click at [498, 197] on span "Add a Document Tag" at bounding box center [510, 203] width 127 height 13
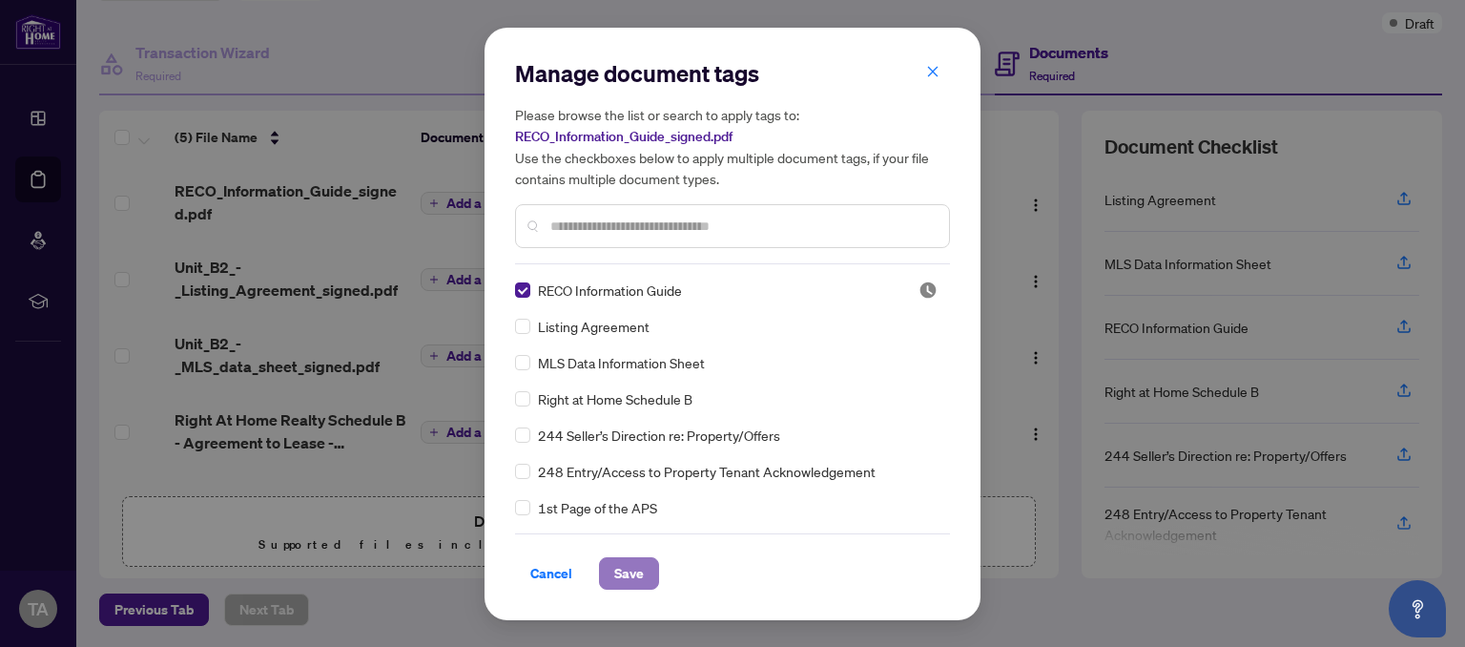
click at [631, 576] on span "Save" at bounding box center [629, 573] width 30 height 31
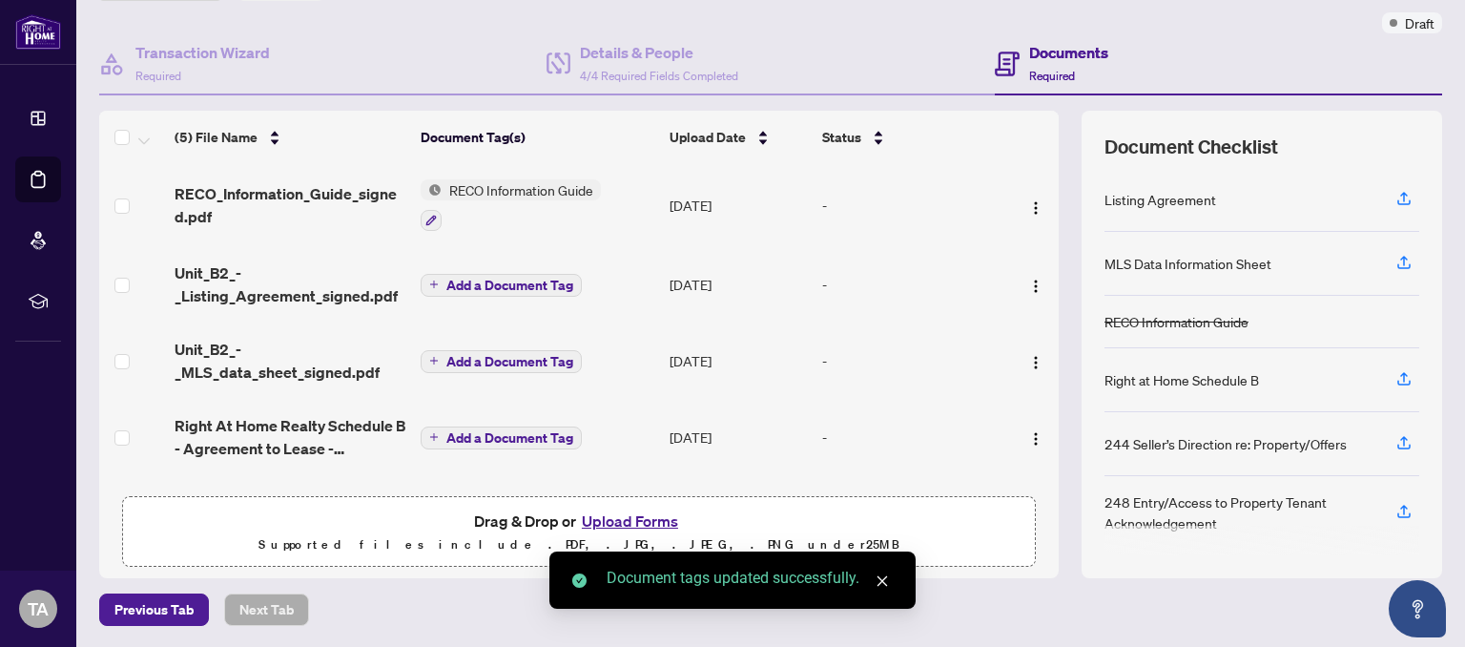
click at [542, 288] on span "Add a Document Tag" at bounding box center [510, 285] width 127 height 13
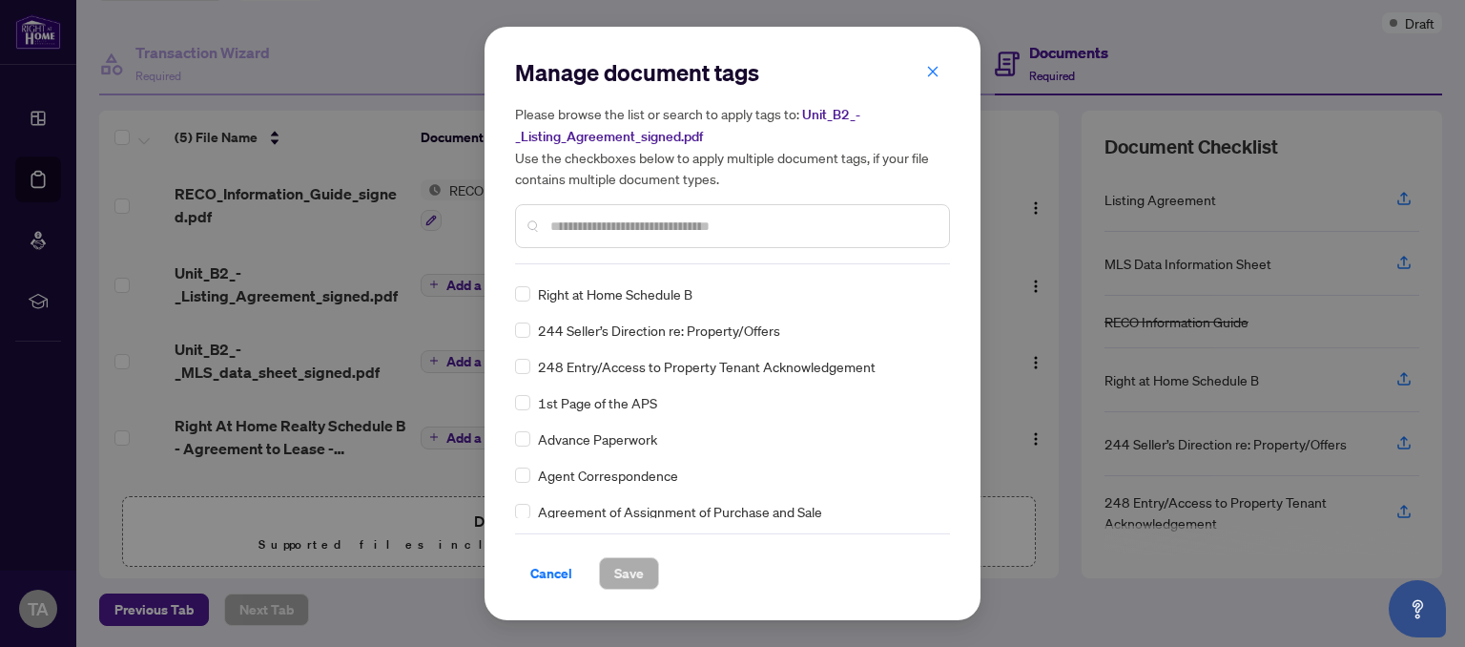
scroll to position [0, 0]
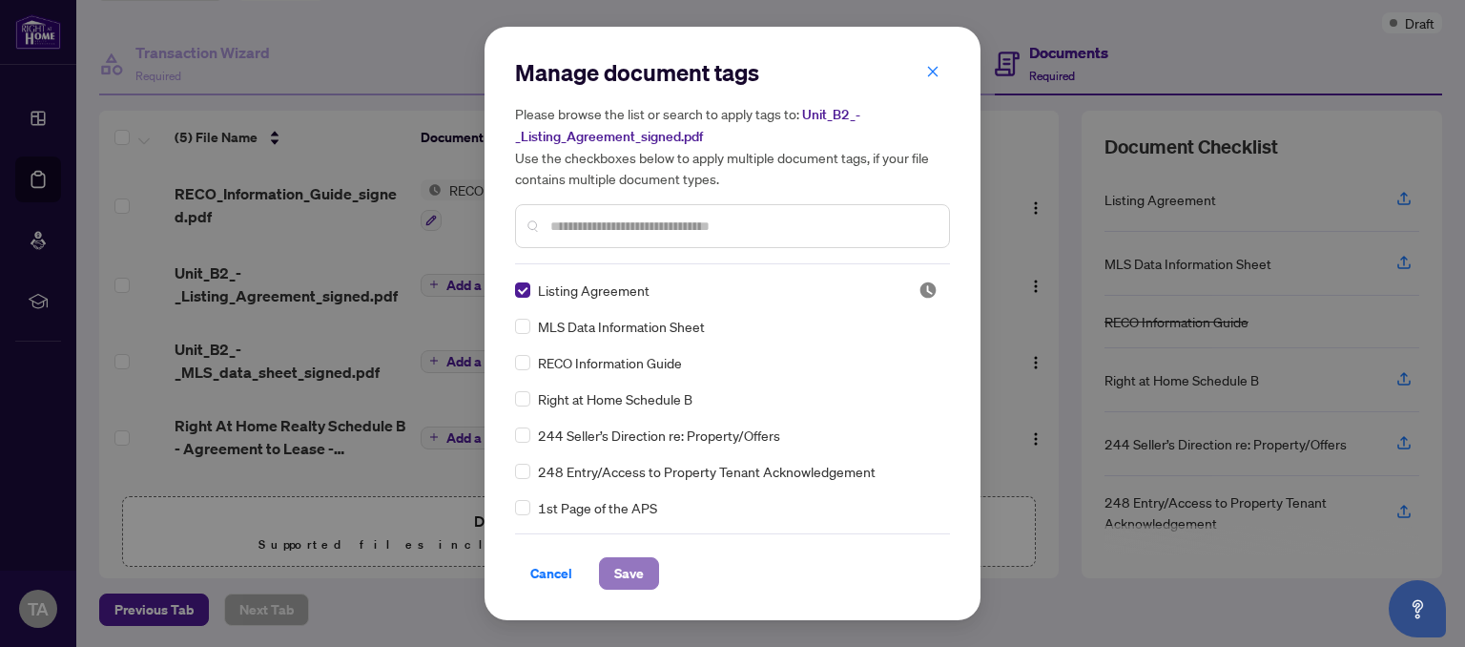
click at [635, 574] on span "Save" at bounding box center [629, 573] width 30 height 31
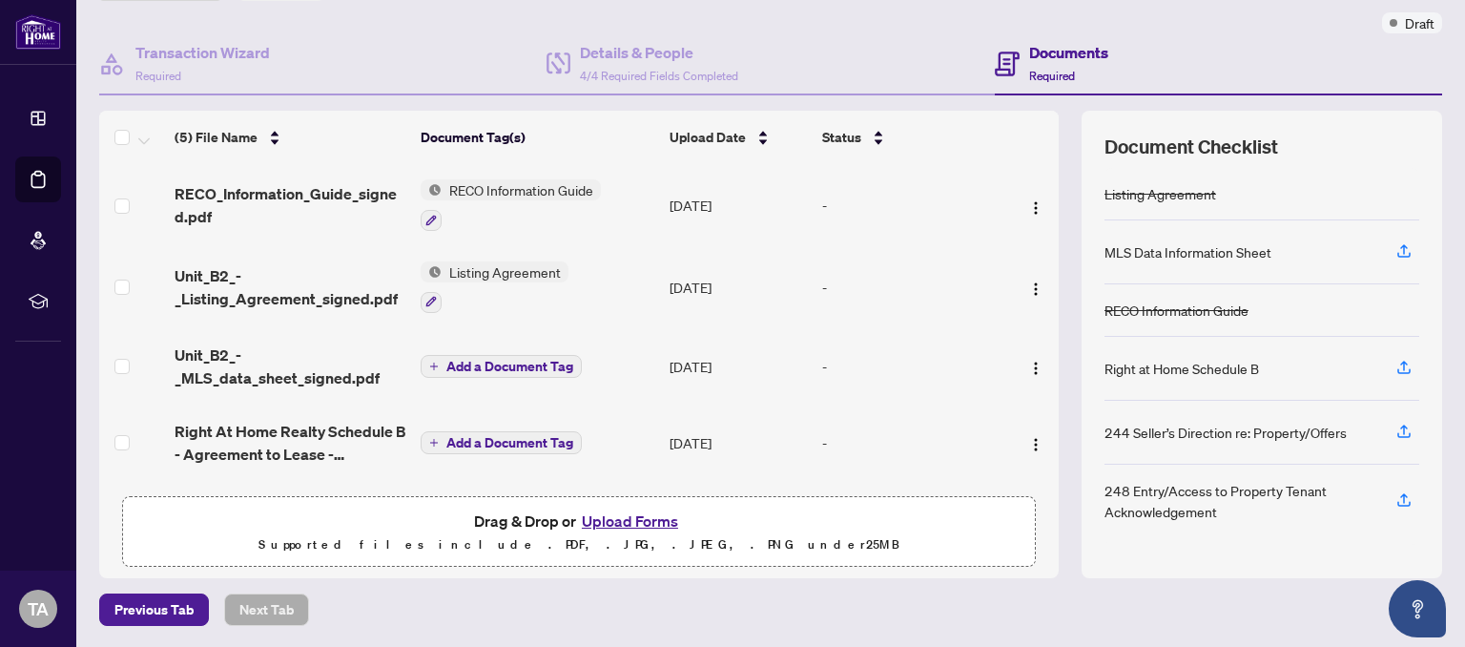
click at [504, 361] on span "Add a Document Tag" at bounding box center [510, 366] width 127 height 13
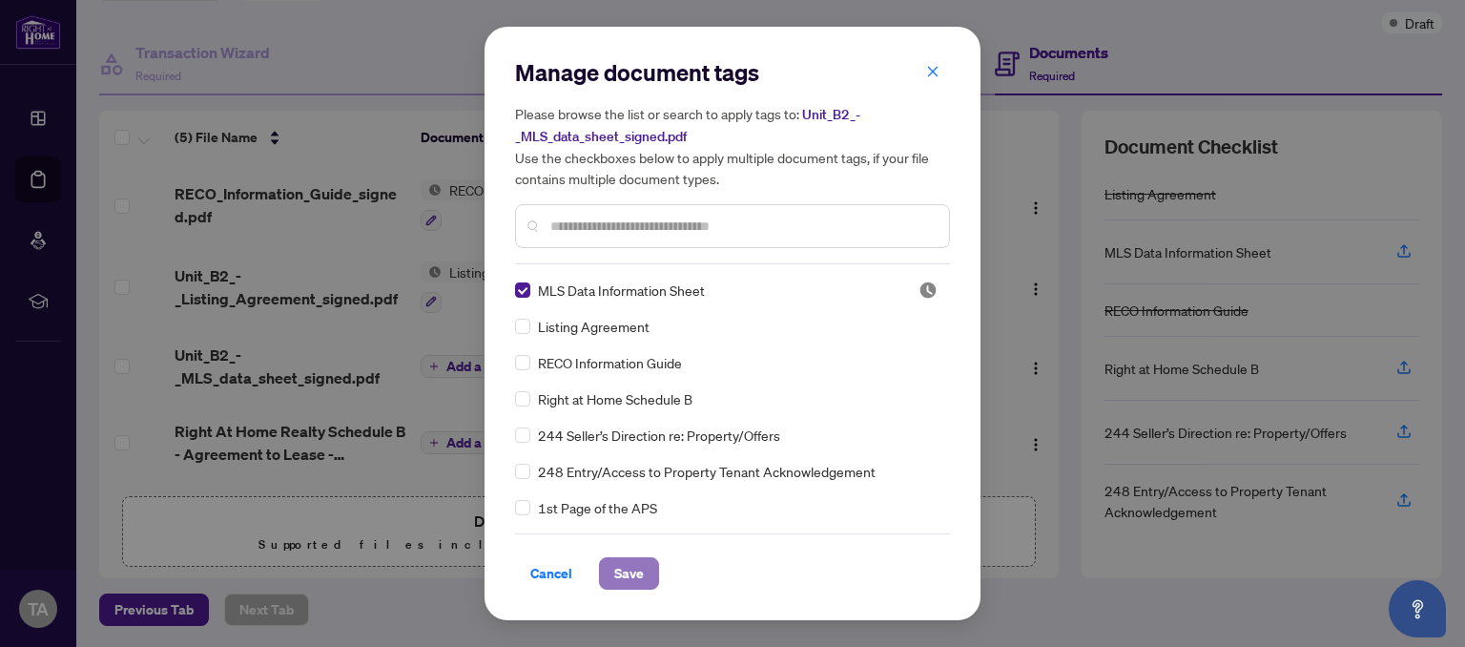
click at [627, 577] on span "Save" at bounding box center [629, 573] width 30 height 31
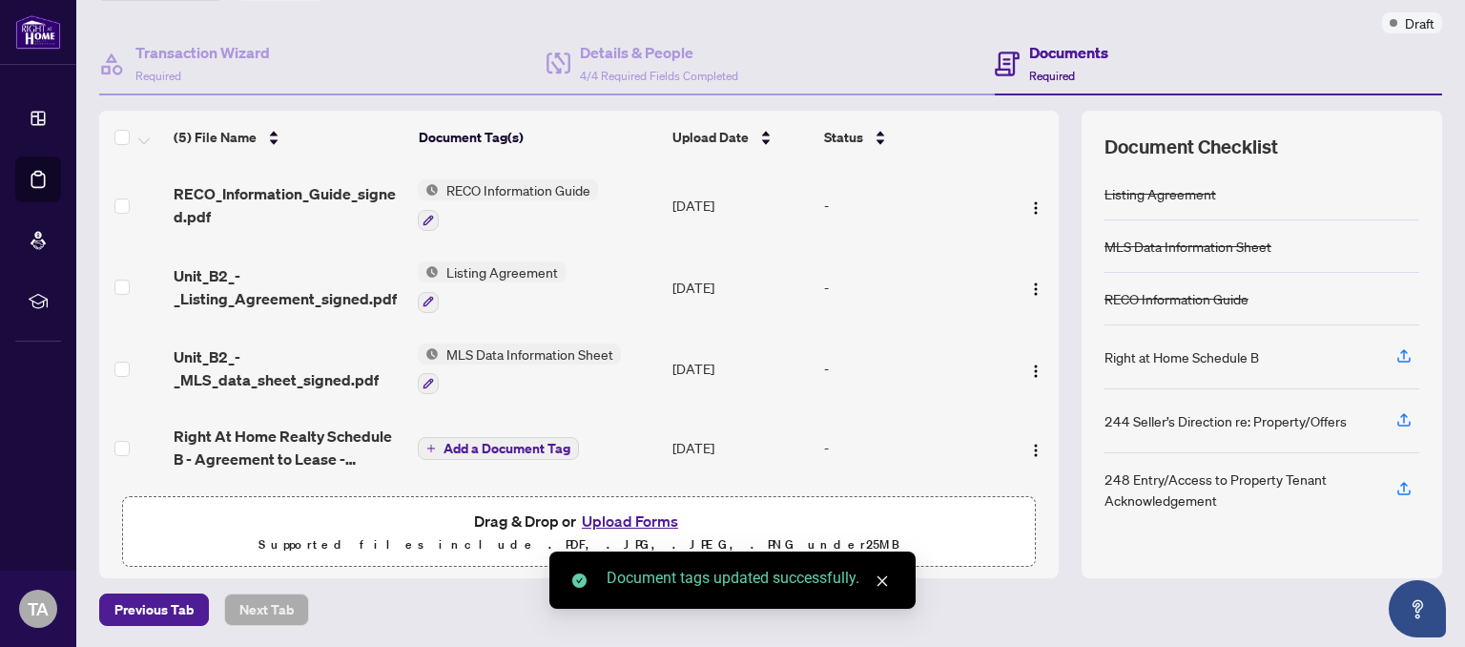
click at [506, 449] on span "Add a Document Tag" at bounding box center [507, 448] width 127 height 13
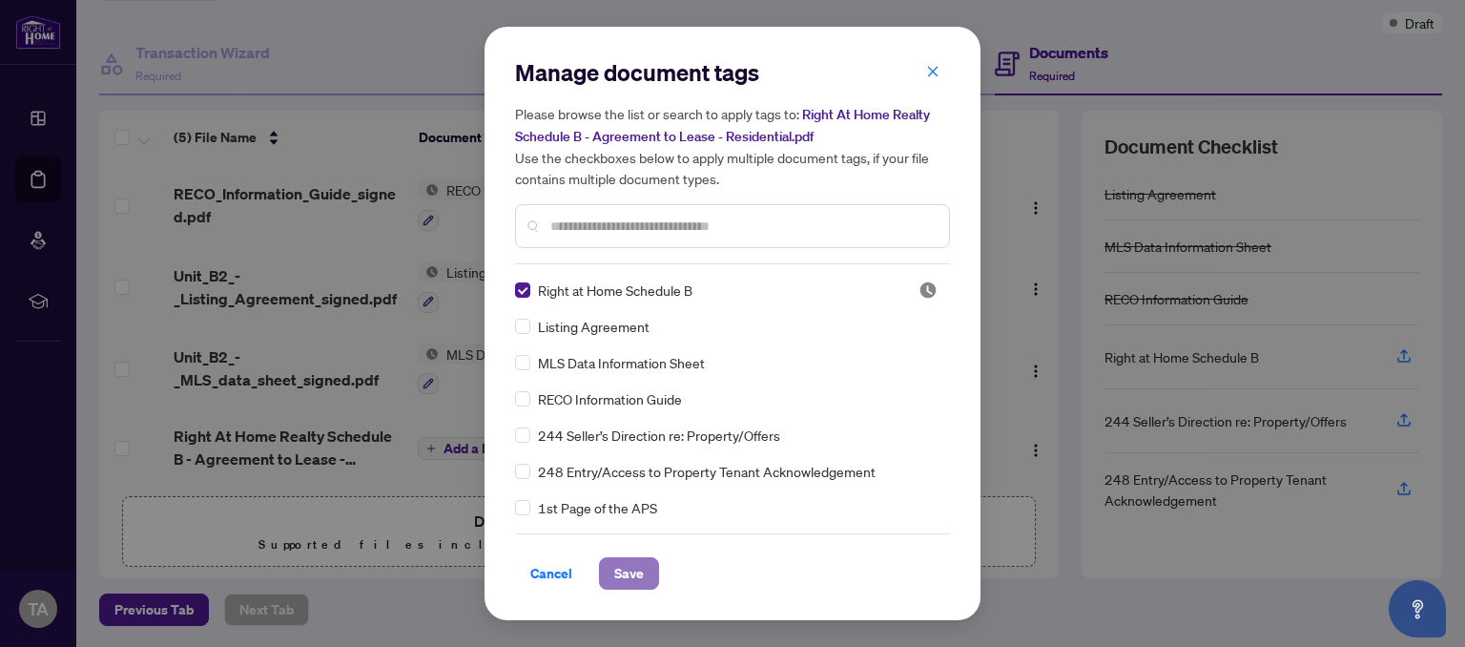
click at [627, 578] on span "Save" at bounding box center [629, 573] width 30 height 31
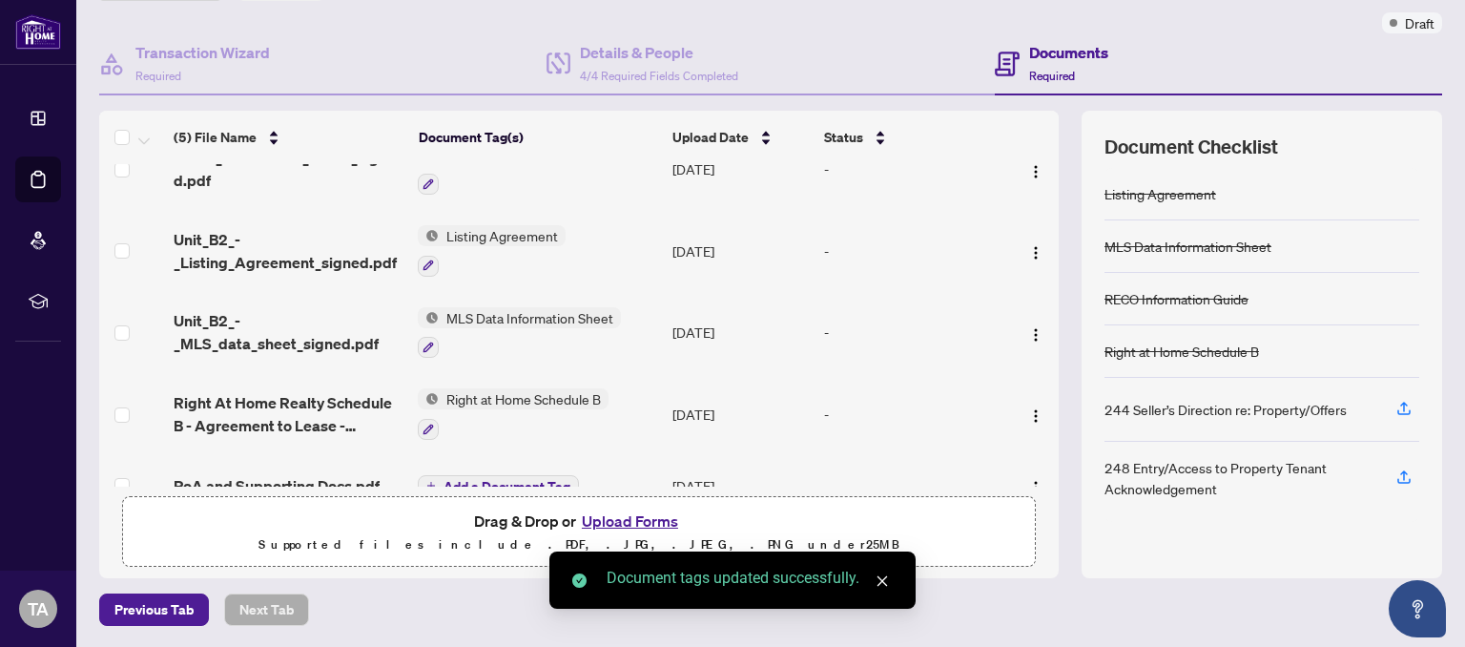
scroll to position [65, 0]
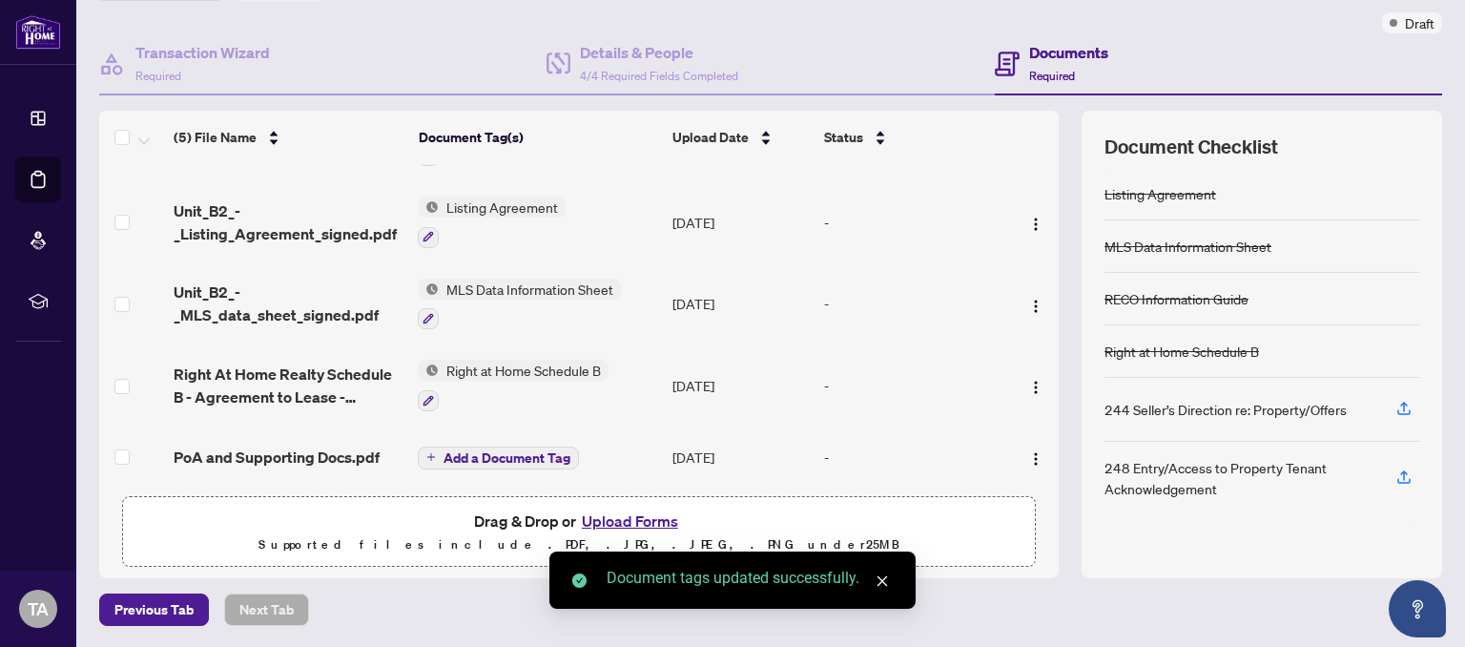
click at [531, 454] on span "Add a Document Tag" at bounding box center [507, 457] width 127 height 13
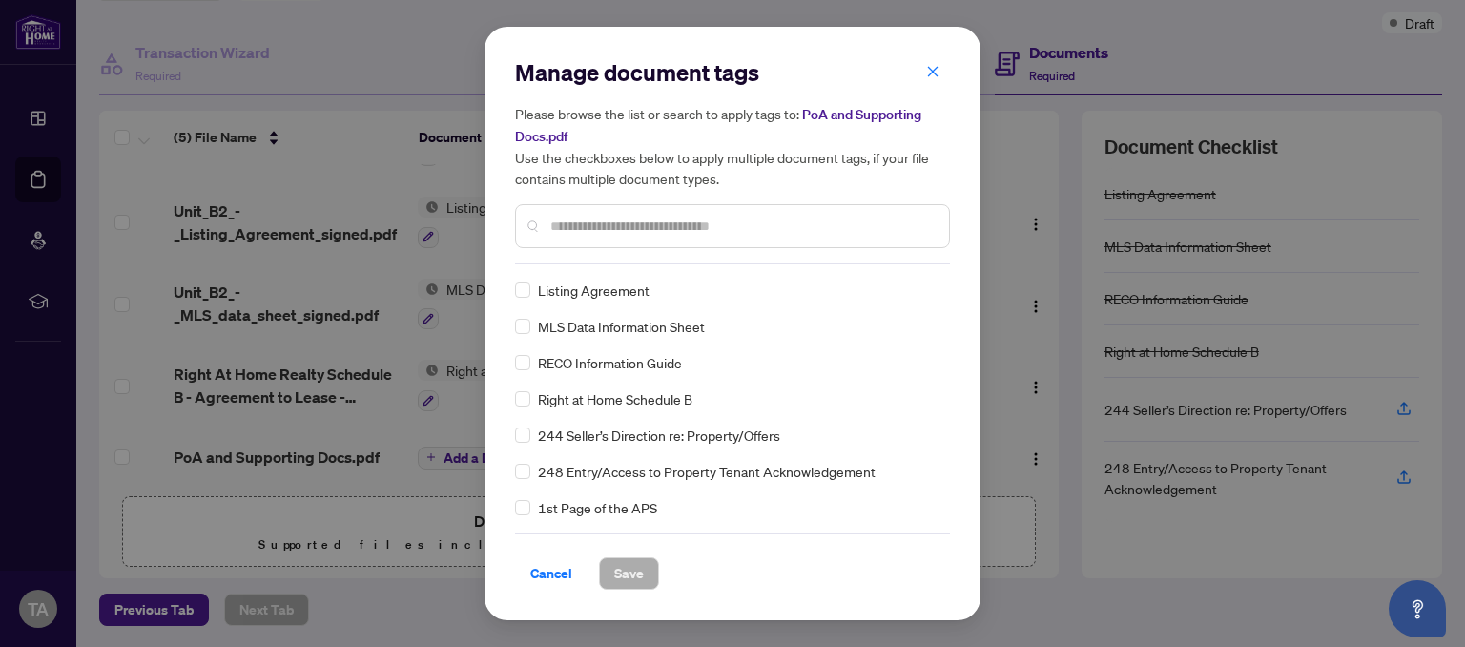
click at [624, 235] on input "text" at bounding box center [743, 226] width 384 height 21
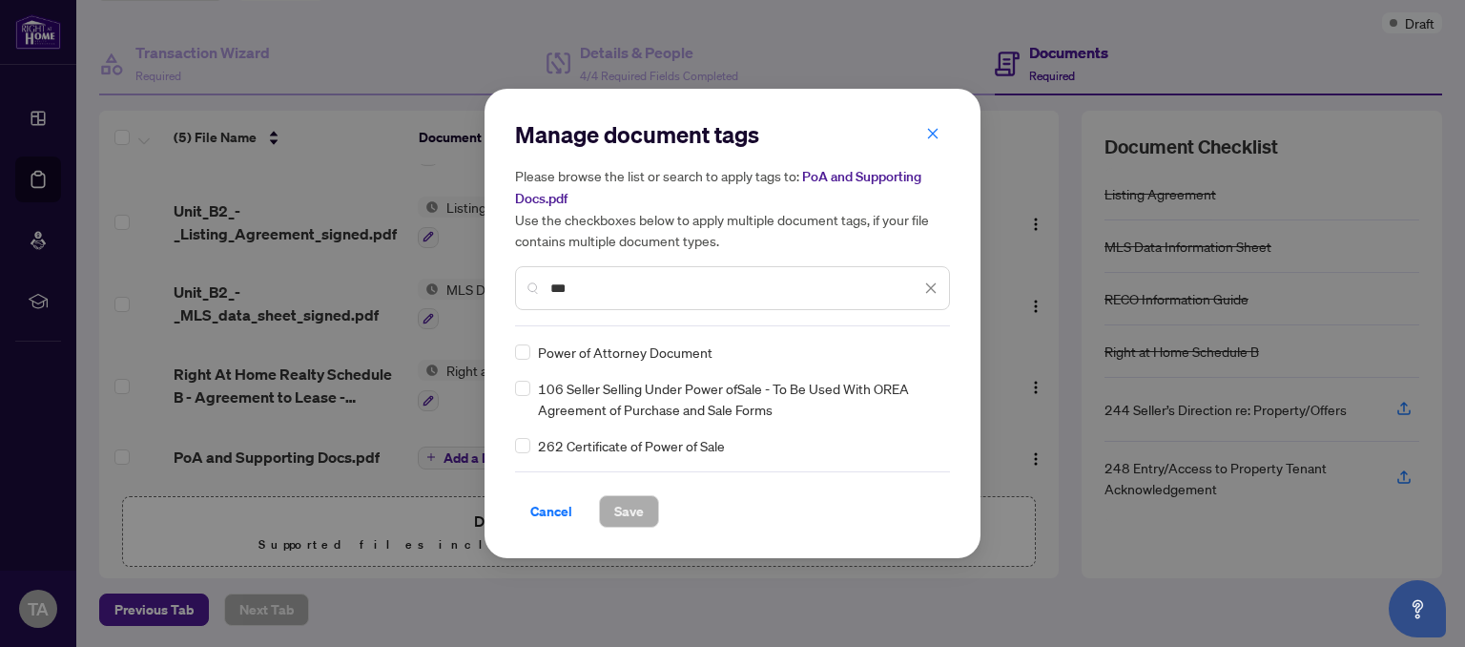
type input "***"
click at [639, 513] on span "Save" at bounding box center [629, 511] width 30 height 31
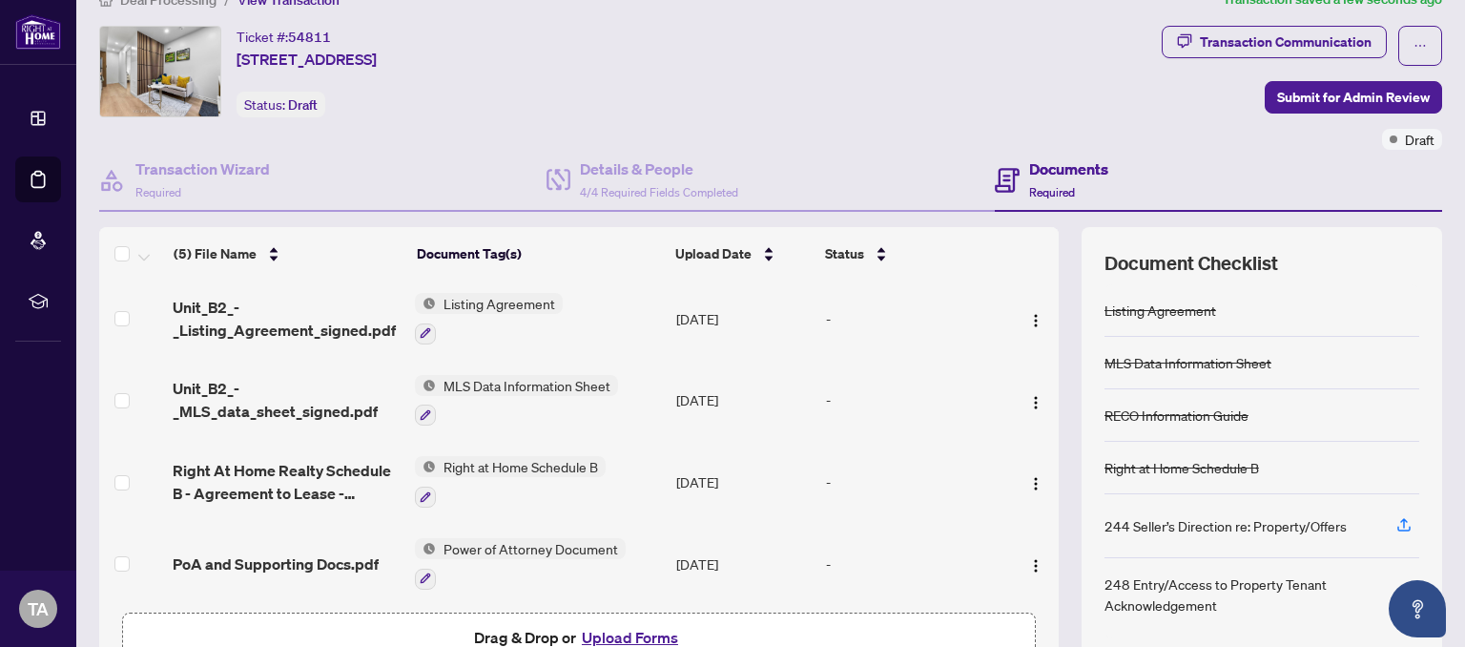
scroll to position [0, 0]
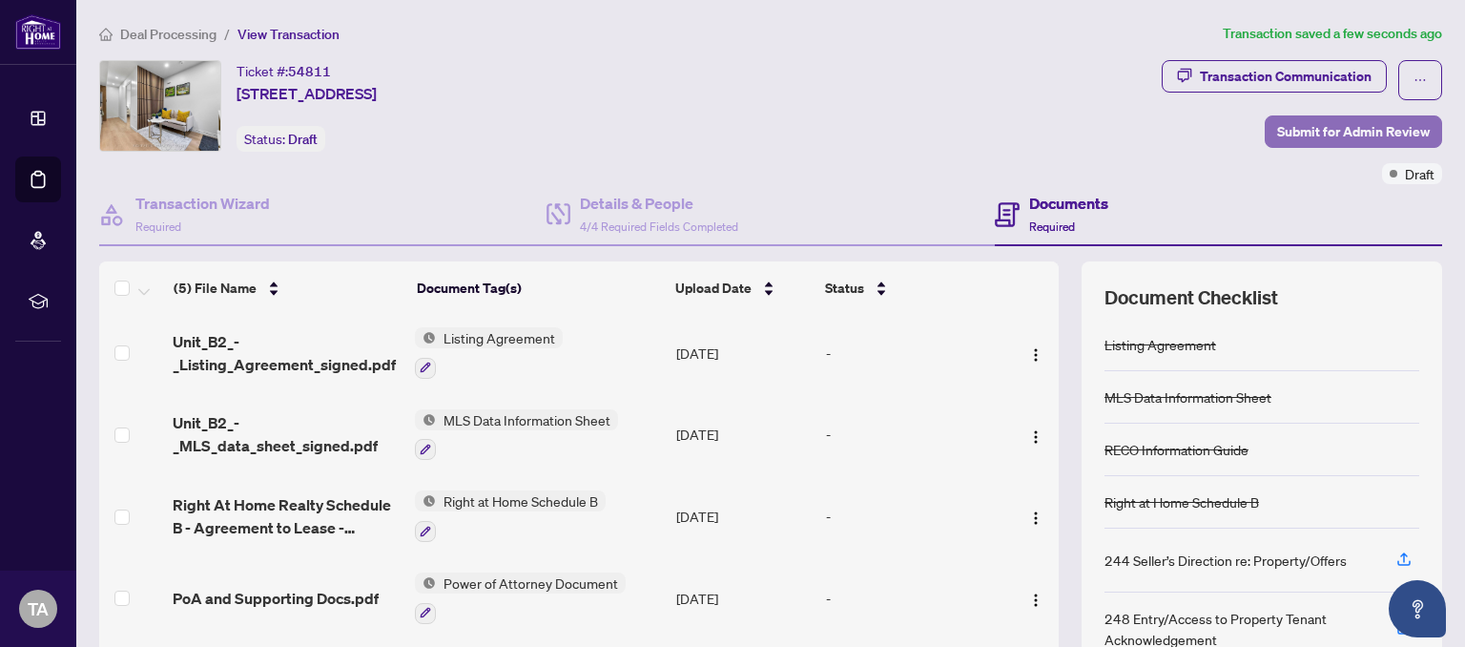
click at [1395, 137] on span "Submit for Admin Review" at bounding box center [1354, 131] width 153 height 31
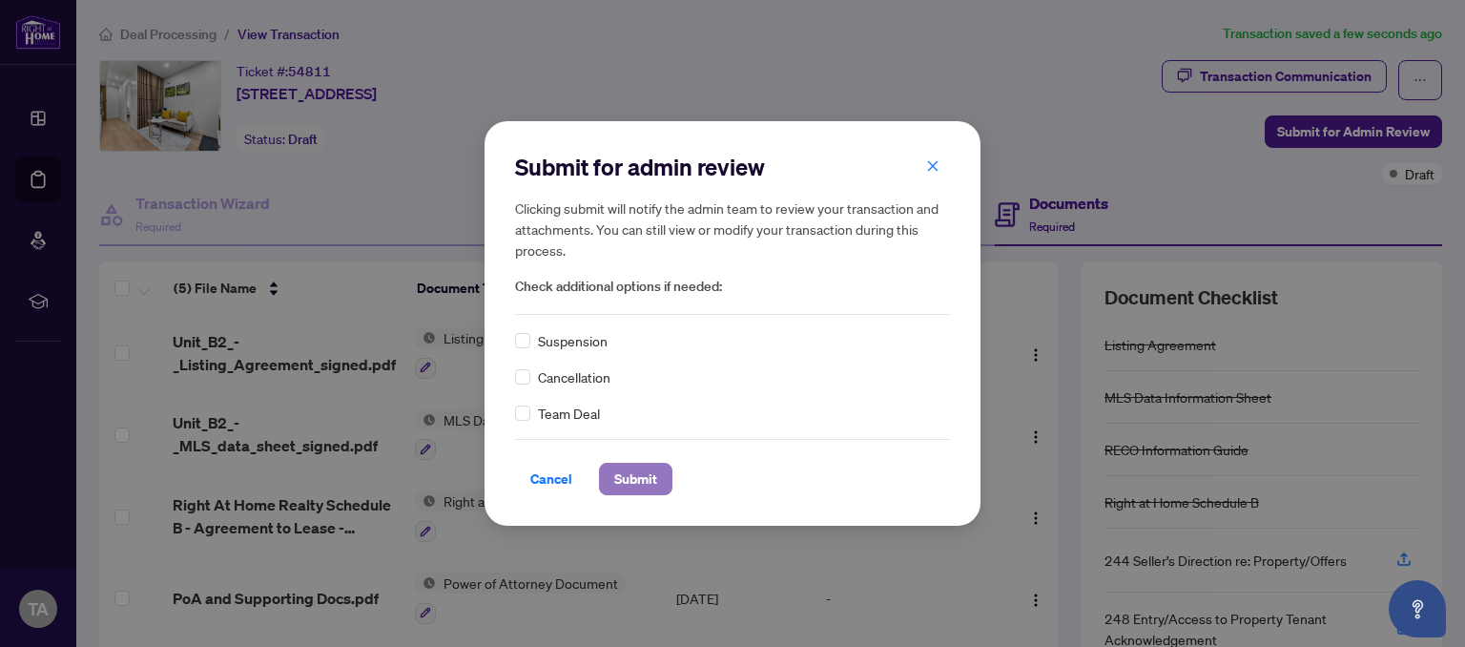
click at [635, 472] on span "Submit" at bounding box center [635, 479] width 43 height 31
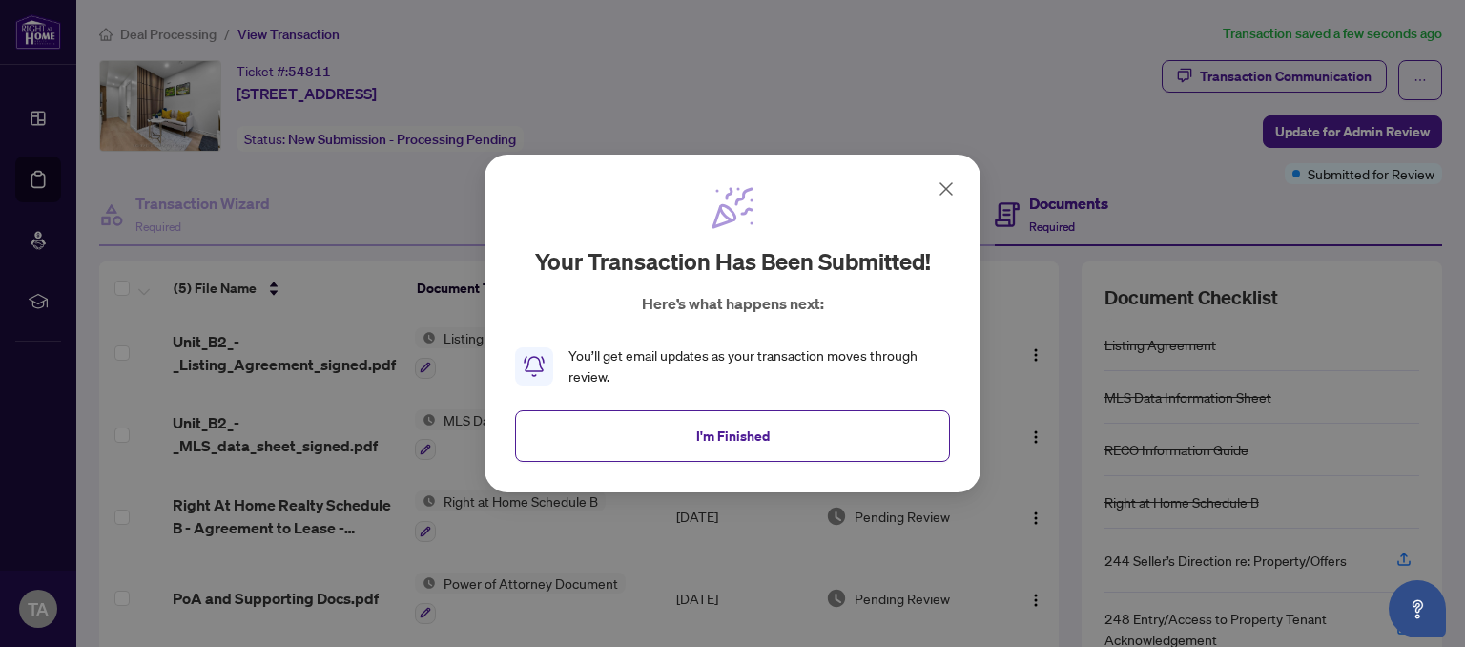
click at [954, 189] on icon at bounding box center [946, 188] width 23 height 23
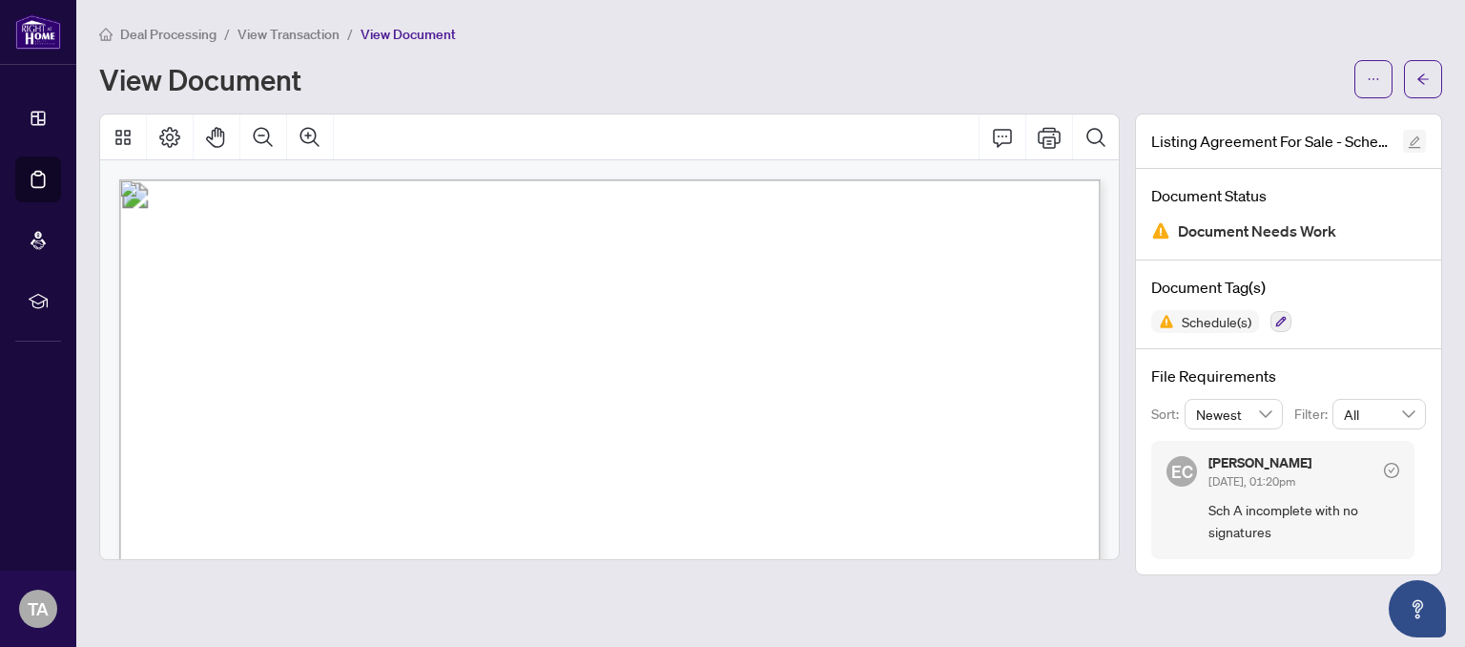
click at [1415, 138] on icon "edit" at bounding box center [1415, 142] width 12 height 12
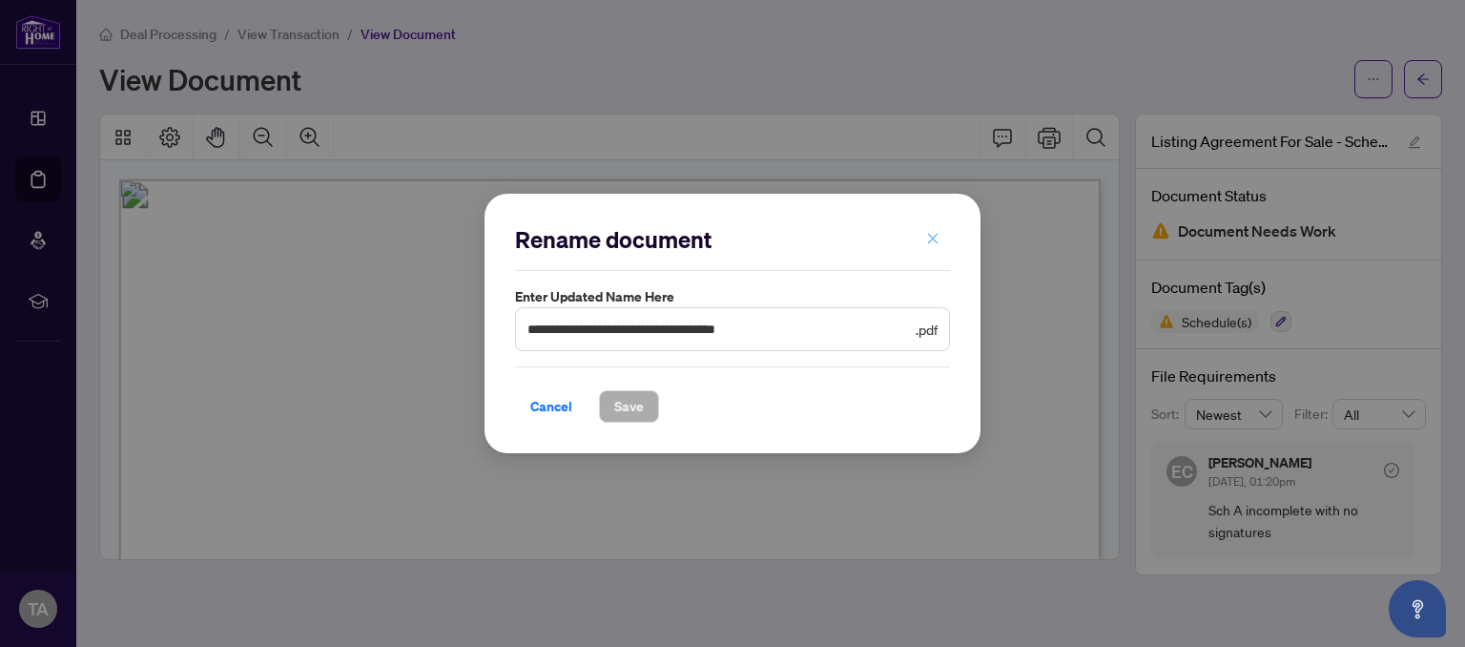
click at [933, 242] on icon "close" at bounding box center [932, 238] width 13 height 13
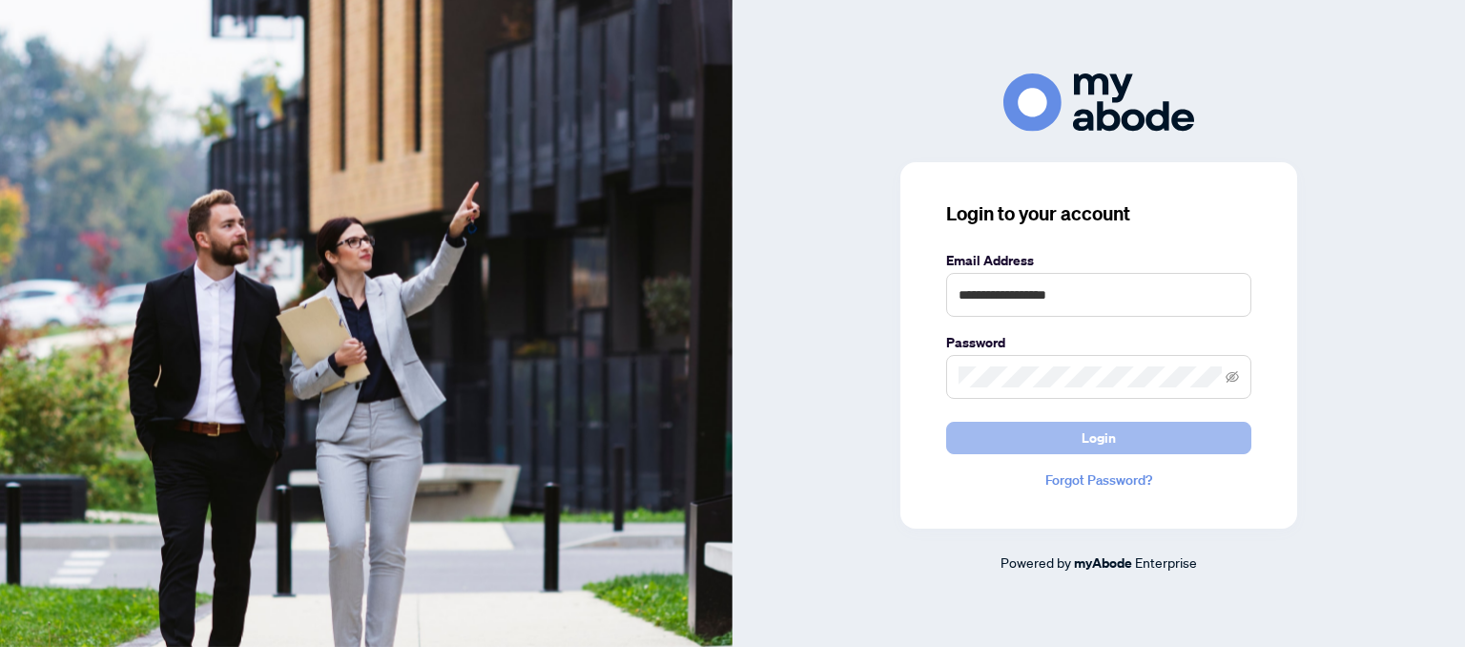
click at [1057, 441] on button "Login" at bounding box center [1098, 438] width 305 height 32
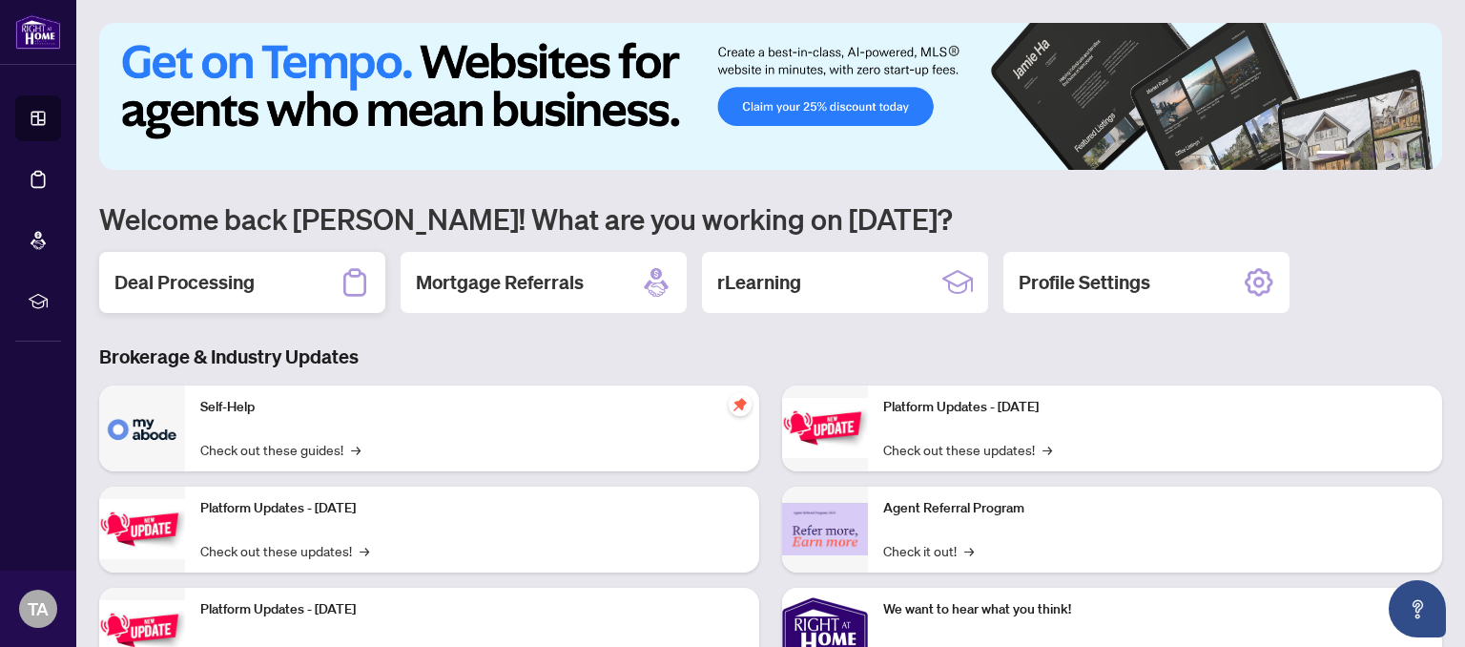
click at [271, 274] on div "Deal Processing" at bounding box center [242, 282] width 286 height 61
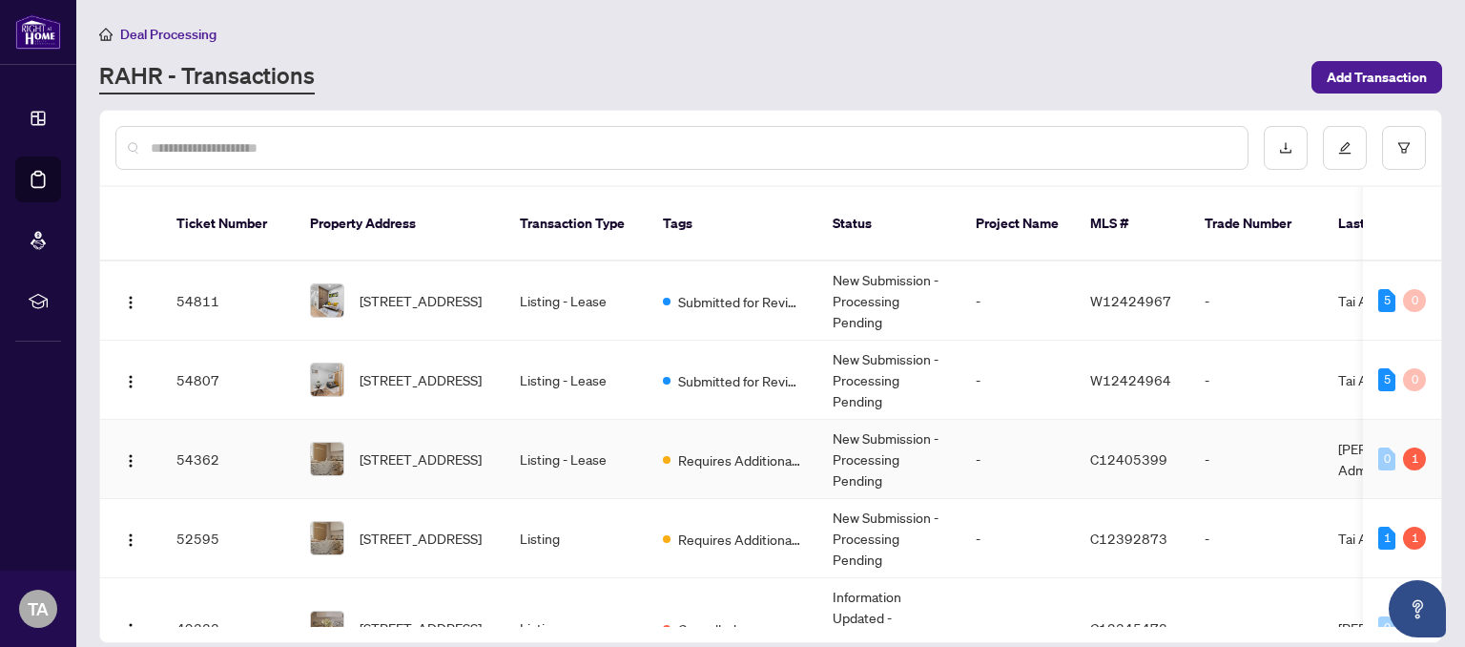
click at [399, 448] on span "37 Rippleton Rd, Toronto, Ontario M3B 1H4, Canada" at bounding box center [421, 458] width 122 height 21
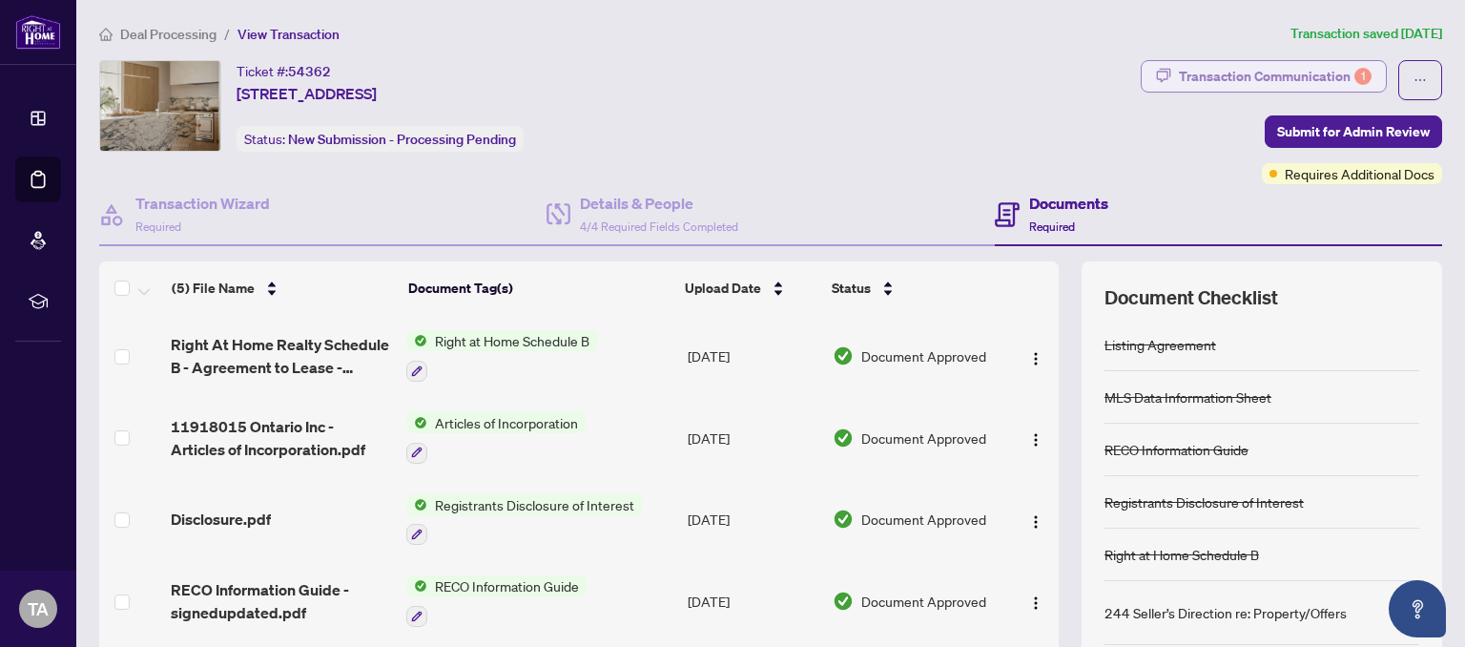
click at [1357, 77] on div "1" at bounding box center [1363, 76] width 17 height 17
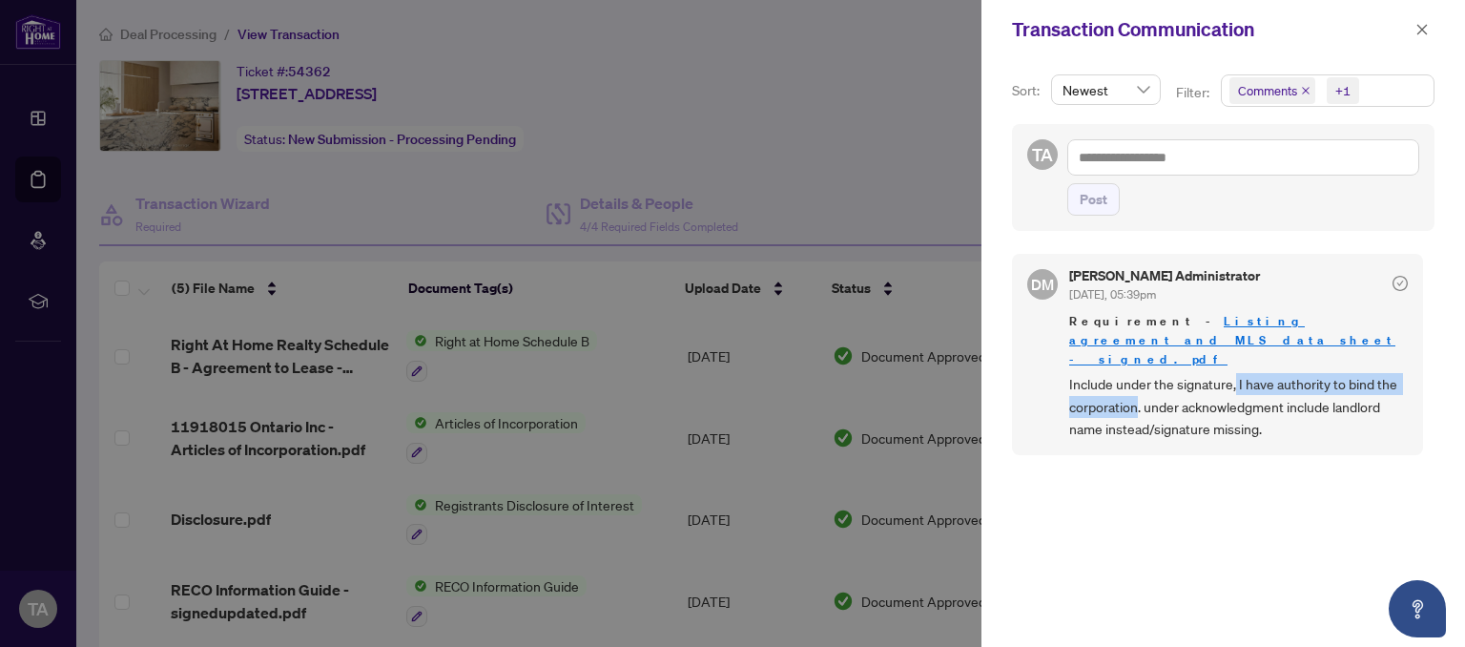
drag, startPoint x: 1234, startPoint y: 362, endPoint x: 1139, endPoint y: 390, distance: 98.7
click at [1139, 390] on span "Include under the signature, I have authority to bind the corporation. under ac…" at bounding box center [1239, 406] width 339 height 67
copy span "I have authority to bind the corporation"
click at [1417, 31] on icon "close" at bounding box center [1422, 29] width 13 height 13
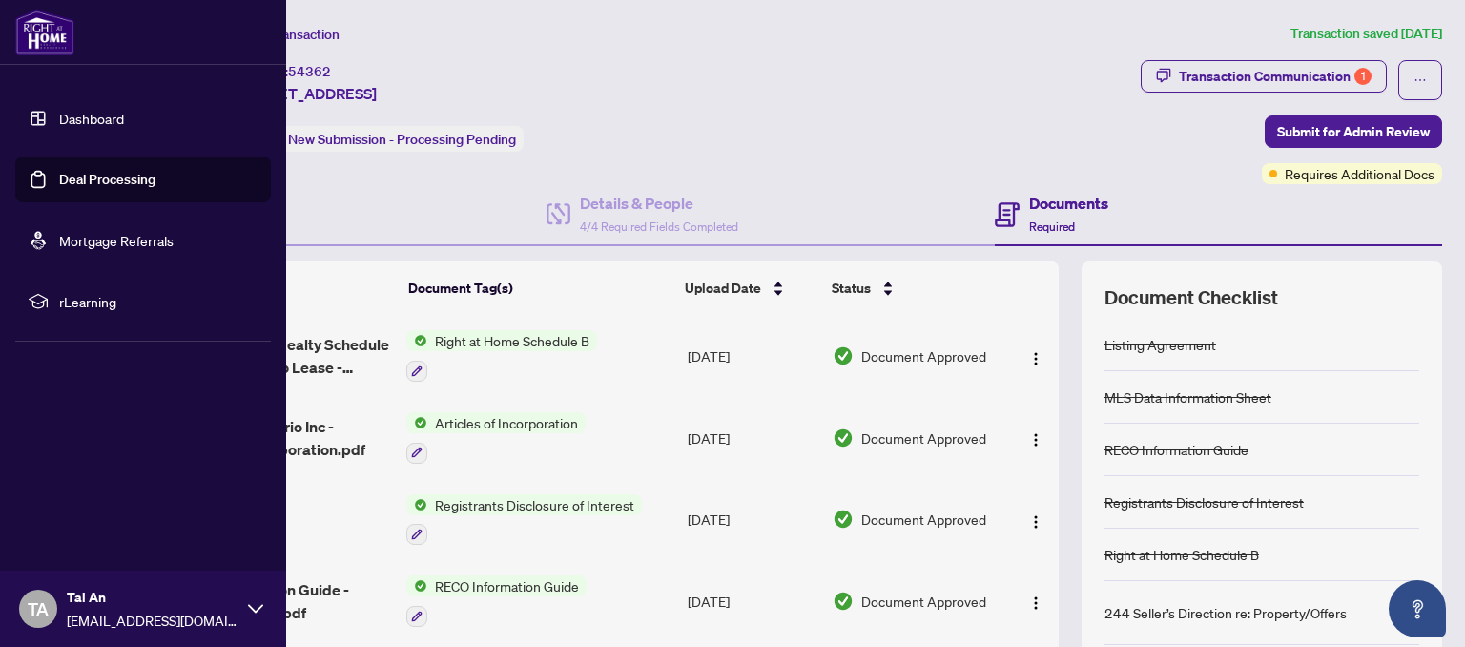
click at [63, 120] on link "Dashboard" at bounding box center [91, 118] width 65 height 17
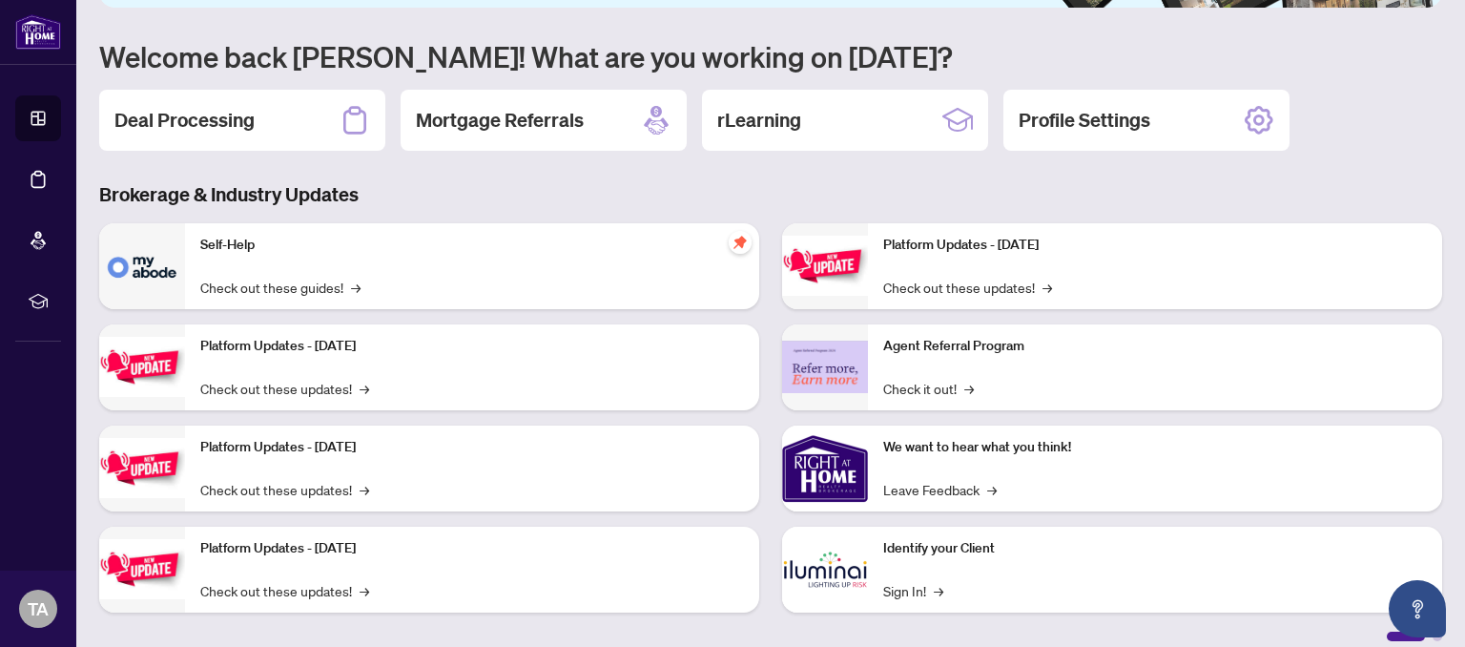
scroll to position [179, 0]
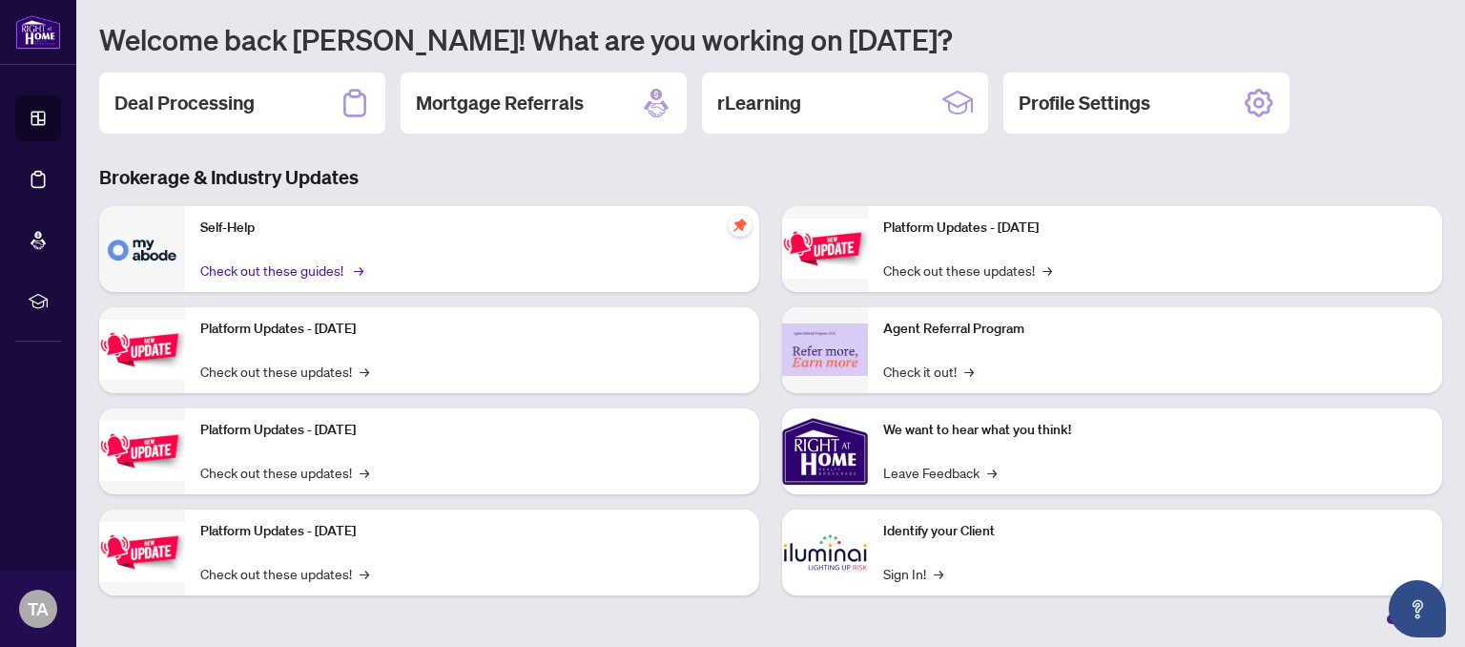
click at [248, 264] on link "Check out these guides! →" at bounding box center [280, 270] width 160 height 21
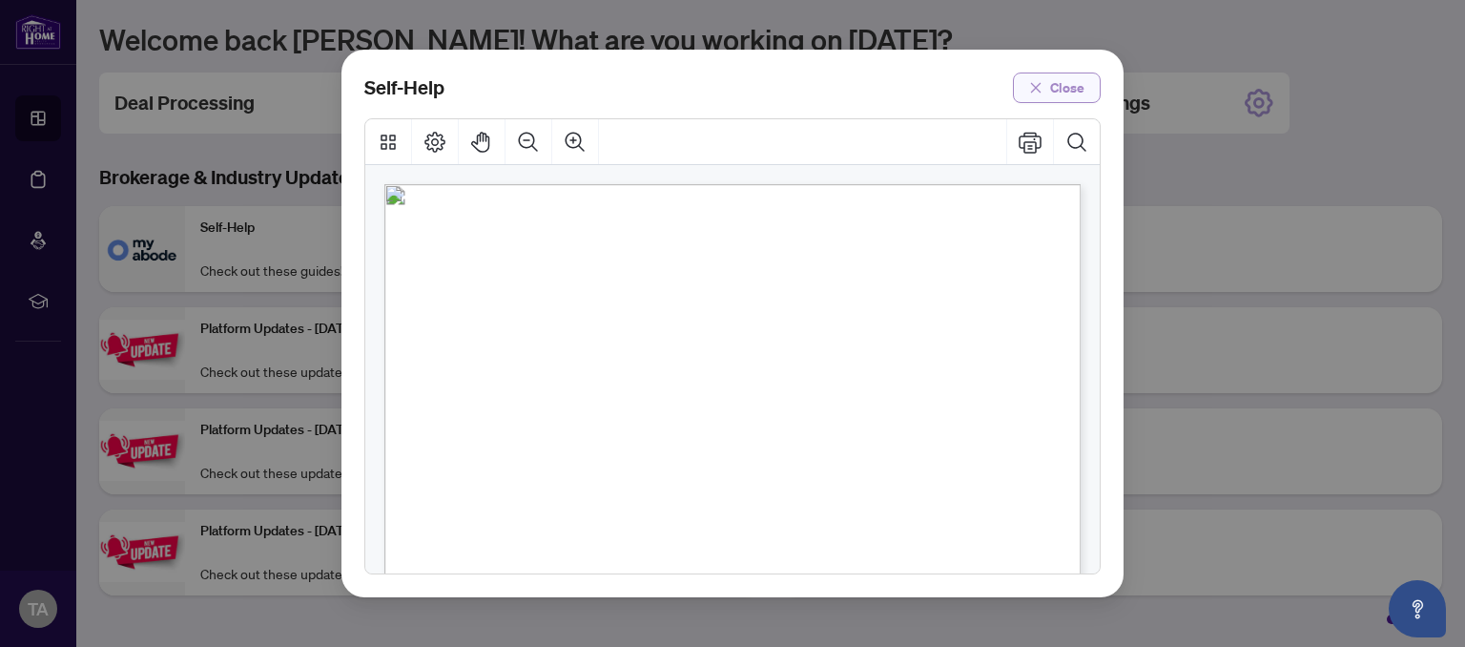
click at [1077, 82] on span "Close" at bounding box center [1067, 88] width 34 height 31
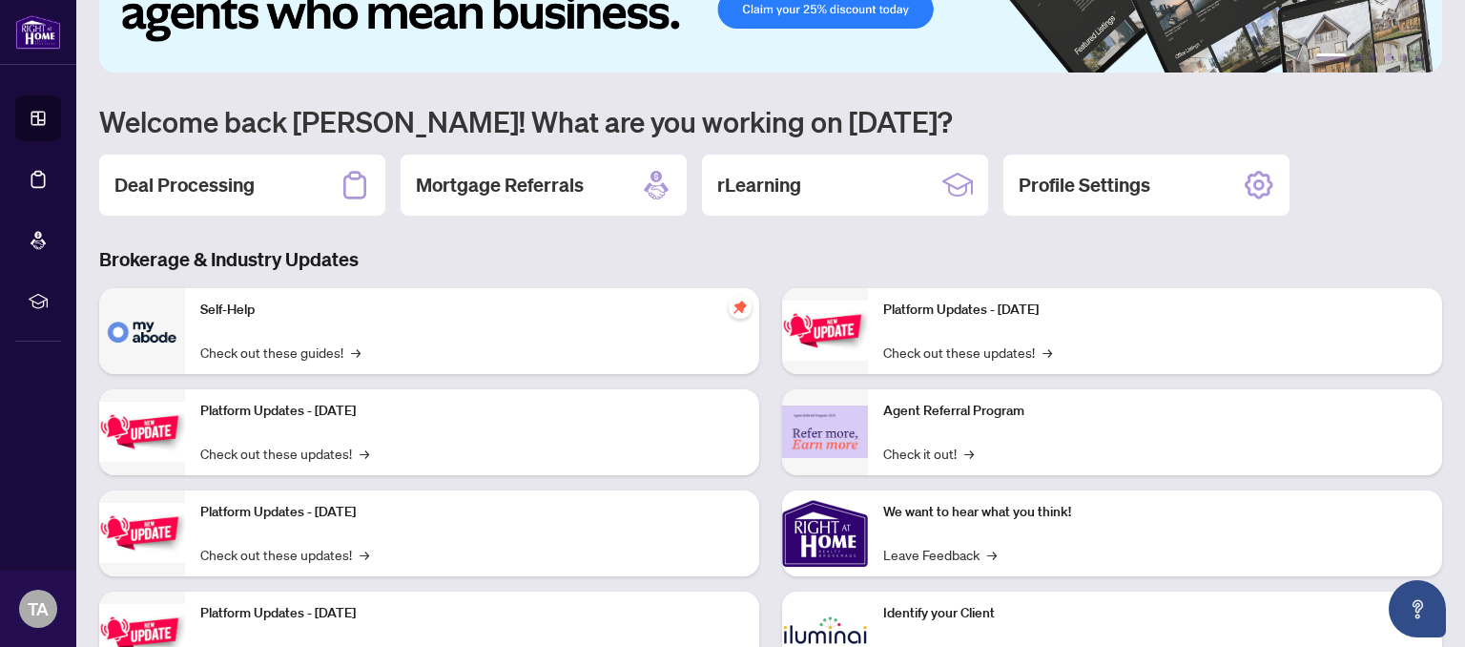
scroll to position [0, 0]
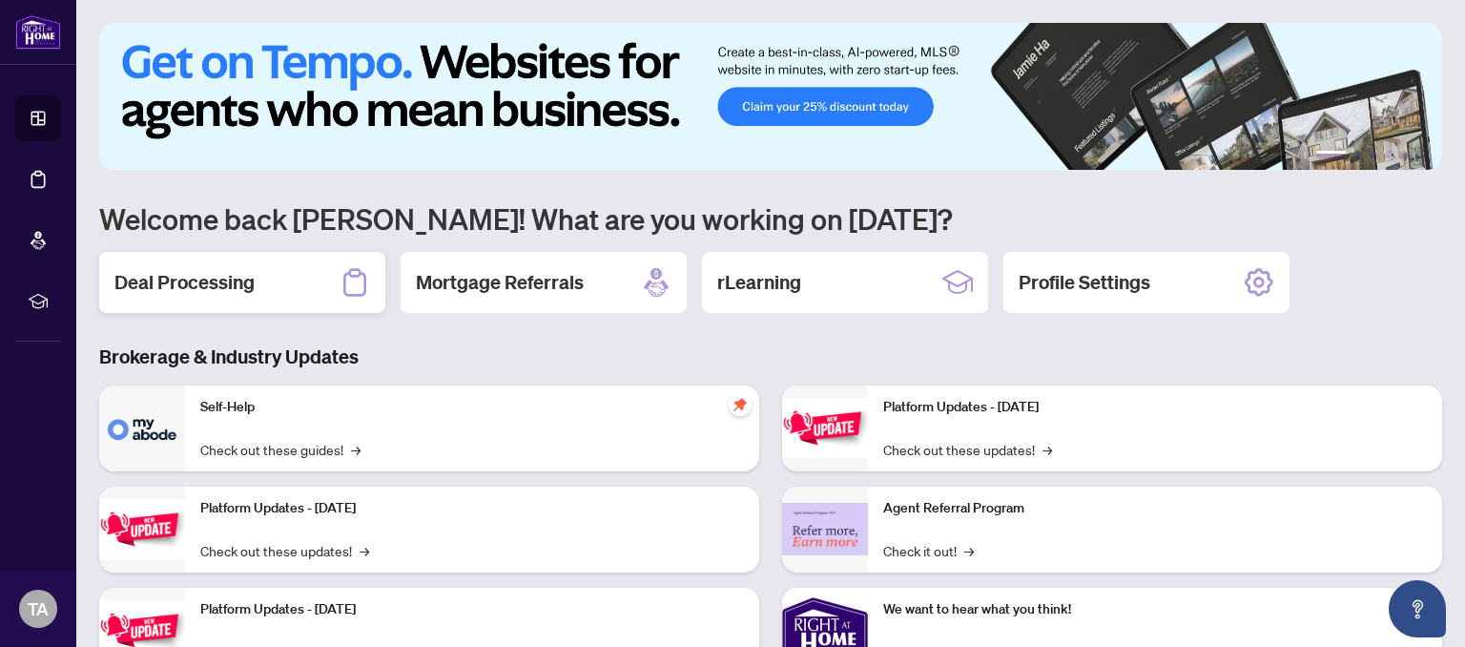
click at [155, 286] on h2 "Deal Processing" at bounding box center [184, 282] width 140 height 27
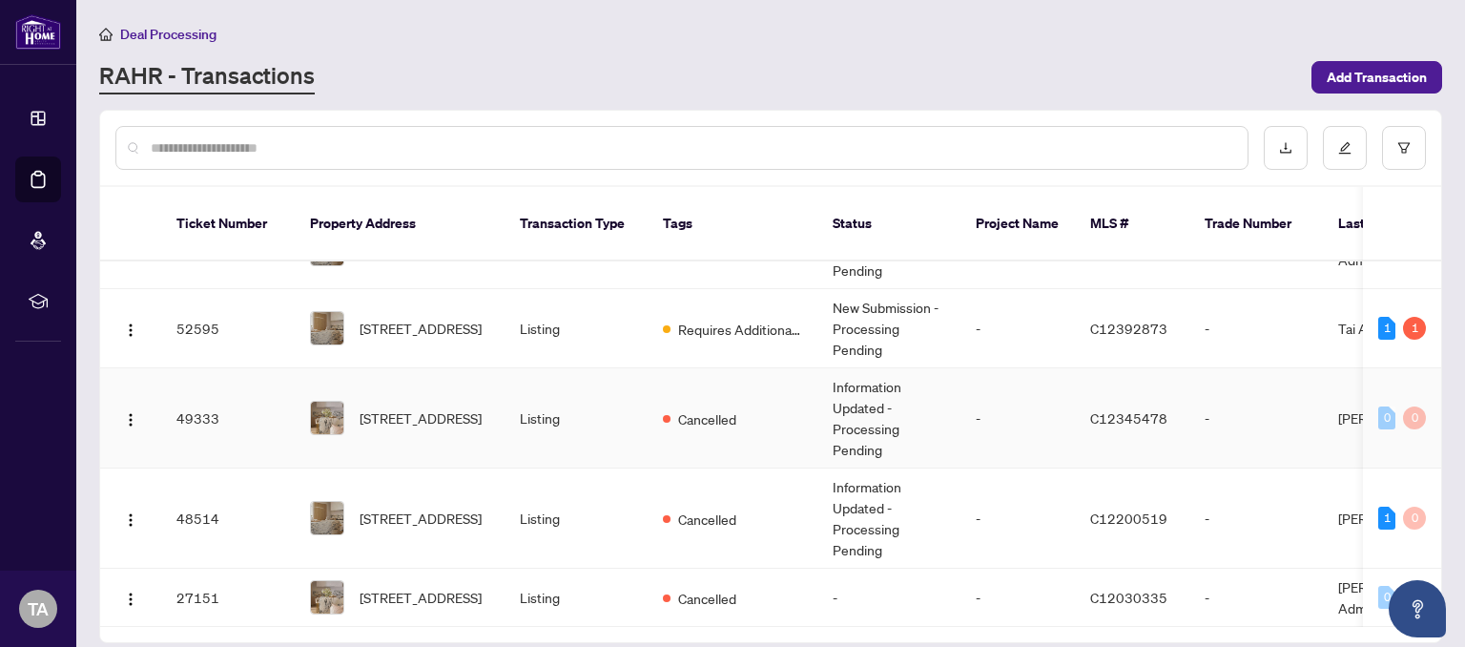
scroll to position [105, 0]
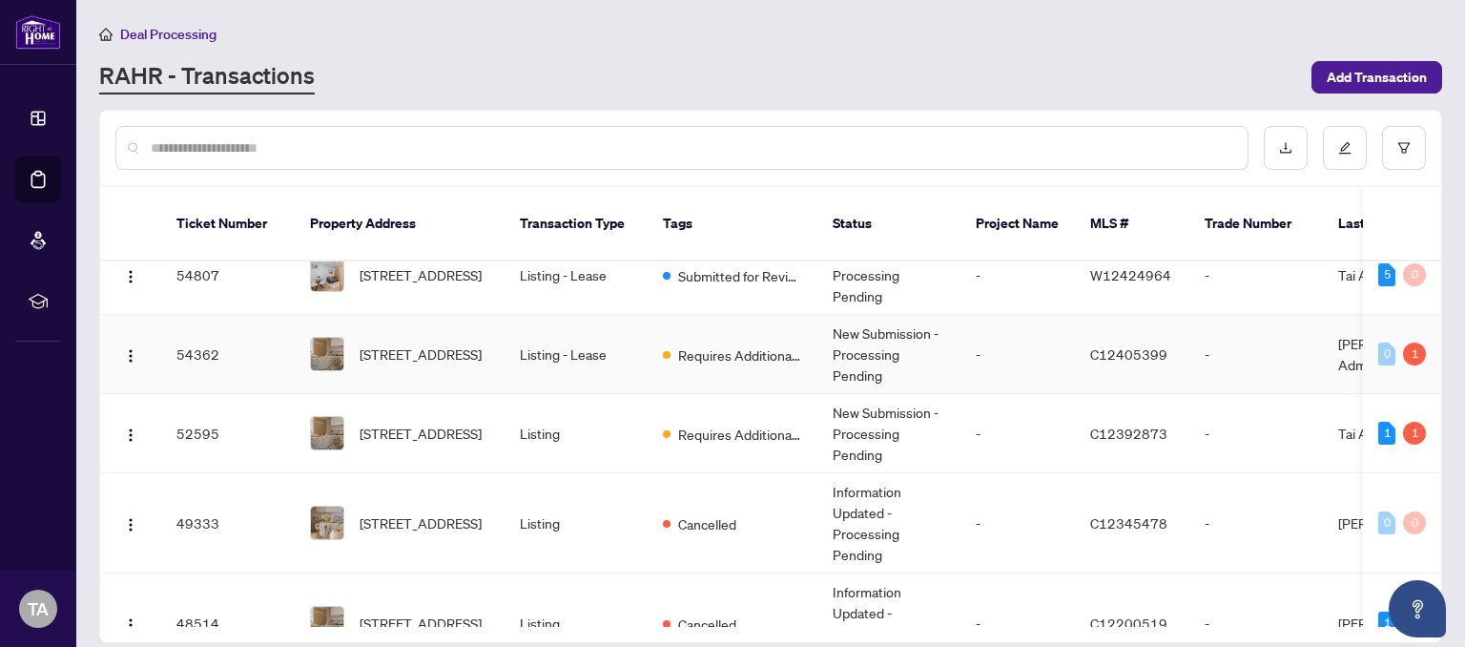
click at [1411, 343] on div "1" at bounding box center [1414, 354] width 23 height 23
click at [997, 330] on td "-" at bounding box center [1018, 354] width 114 height 79
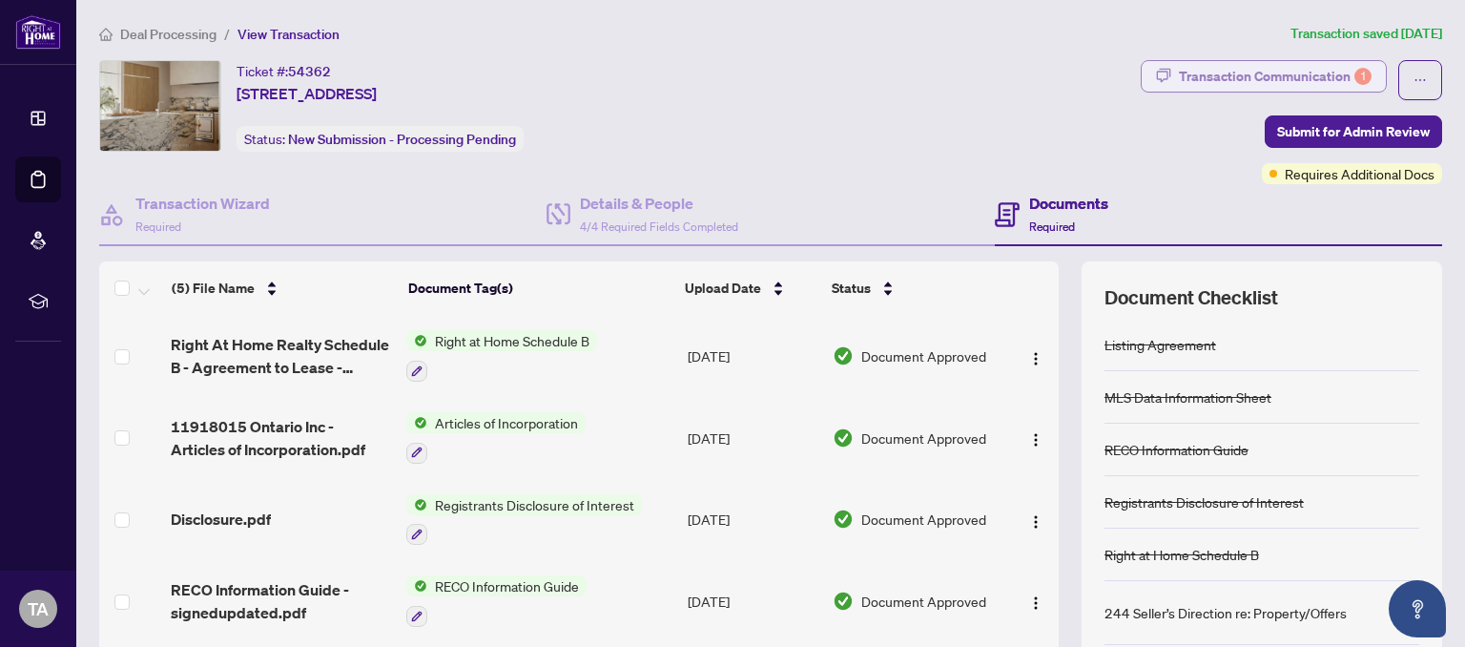
click at [1322, 74] on div "Transaction Communication 1" at bounding box center [1275, 76] width 193 height 31
